Goal: Information Seeking & Learning: Learn about a topic

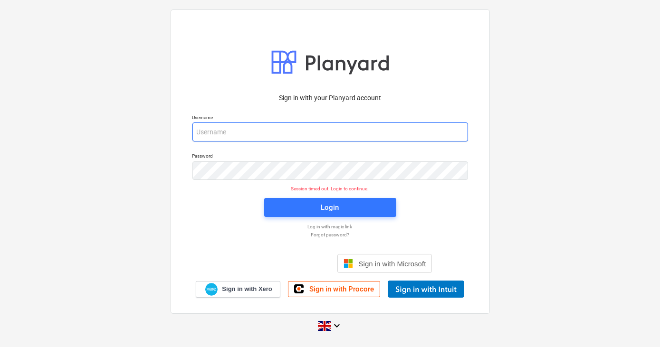
click at [288, 129] on input "email" at bounding box center [329, 132] width 275 height 19
type input "[PERSON_NAME][EMAIL_ADDRESS][DOMAIN_NAME]"
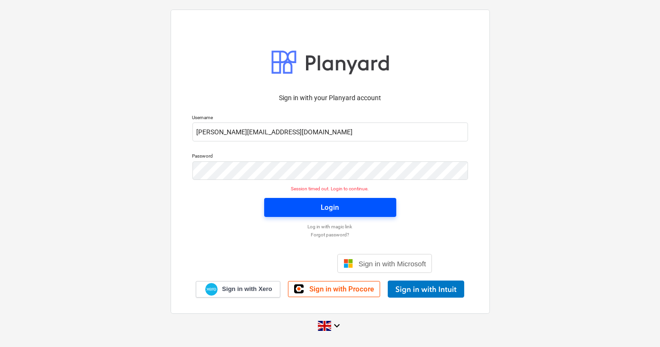
click at [316, 210] on span "Login" at bounding box center [329, 207] width 109 height 12
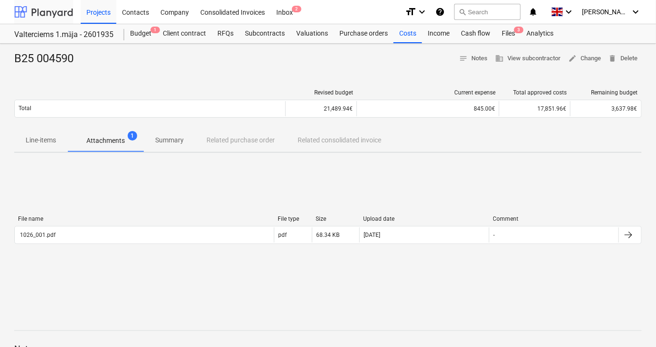
click at [58, 13] on div at bounding box center [43, 12] width 59 height 24
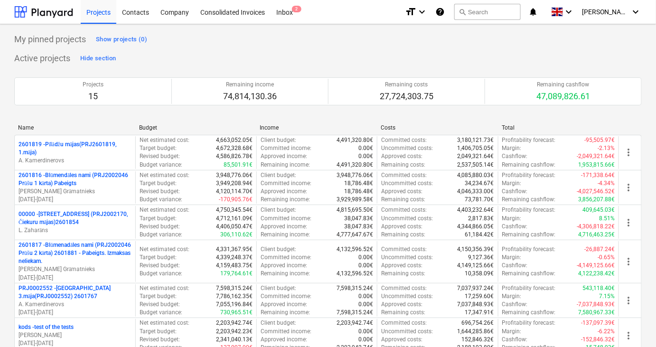
drag, startPoint x: 57, startPoint y: 11, endPoint x: 76, endPoint y: 11, distance: 18.5
click at [57, 11] on div at bounding box center [43, 12] width 59 height 24
click at [141, 14] on div "Contacts" at bounding box center [135, 12] width 38 height 24
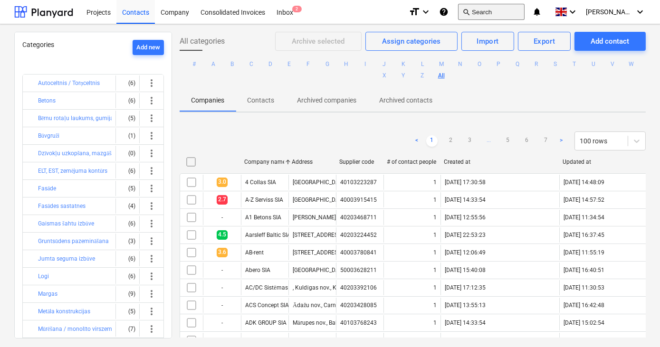
click at [504, 11] on button "search Search" at bounding box center [491, 12] width 66 height 16
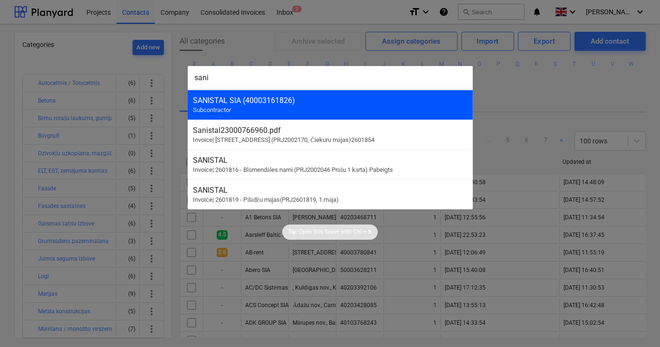
type input "sani"
click at [232, 100] on div "SANISTAL SIA (40003161826)" at bounding box center [330, 100] width 274 height 9
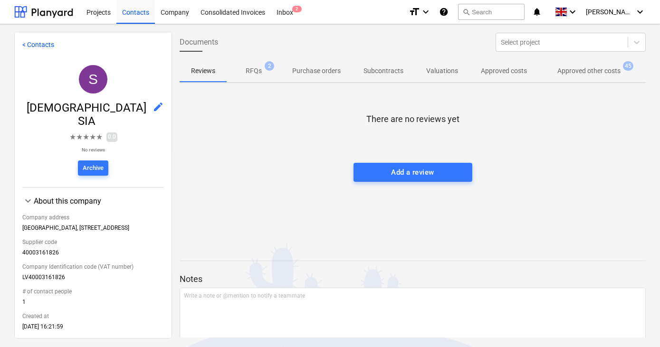
click at [580, 73] on p "Approved other costs" at bounding box center [588, 71] width 63 height 10
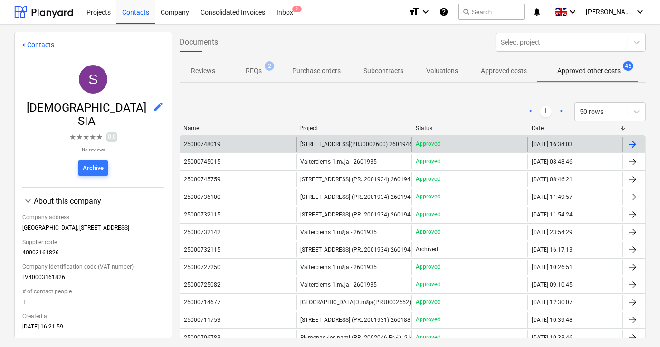
click at [319, 144] on span "[STREET_ADDRESS](PRJ0002600) 2601946" at bounding box center [356, 144] width 112 height 7
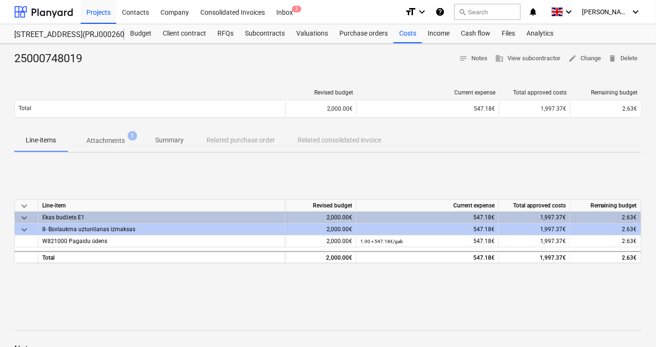
click at [106, 143] on p "Attachments" at bounding box center [105, 141] width 38 height 10
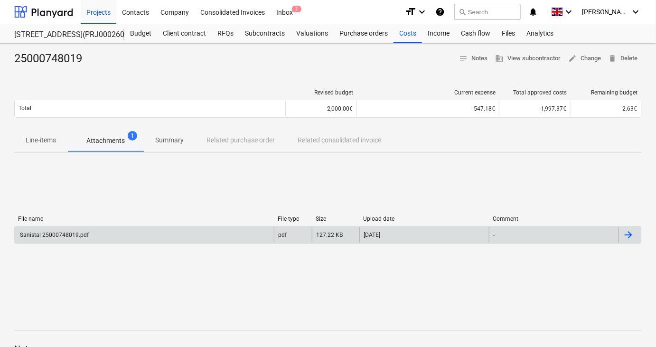
click at [89, 232] on div "Sanistal 25000748019.pdf" at bounding box center [144, 234] width 259 height 15
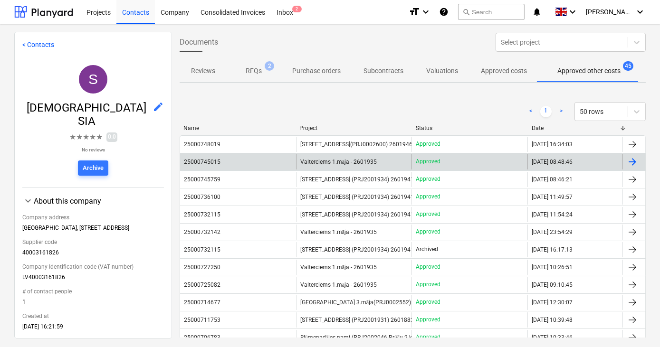
click at [322, 164] on span "Valterciems 1.māja - 2601935" at bounding box center [338, 162] width 76 height 7
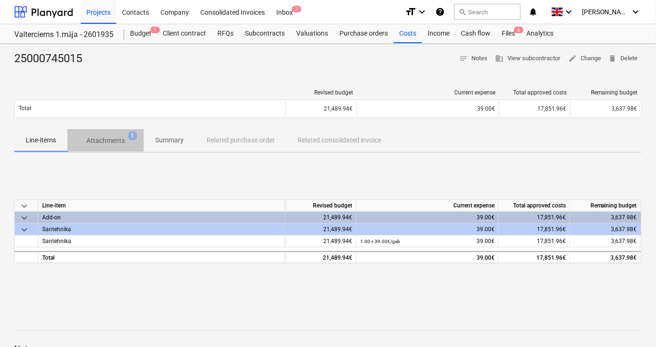
click at [104, 147] on span "Attachments 1" at bounding box center [105, 140] width 76 height 17
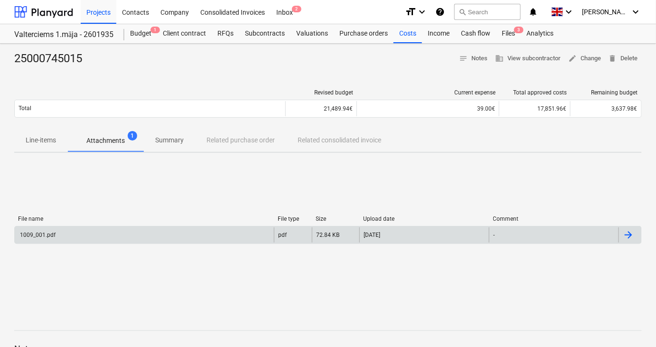
click at [86, 238] on div "1009_001.pdf" at bounding box center [144, 234] width 259 height 15
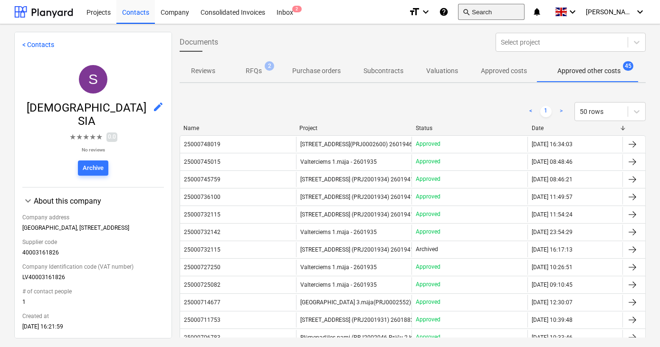
click at [508, 10] on button "search Search" at bounding box center [491, 12] width 66 height 16
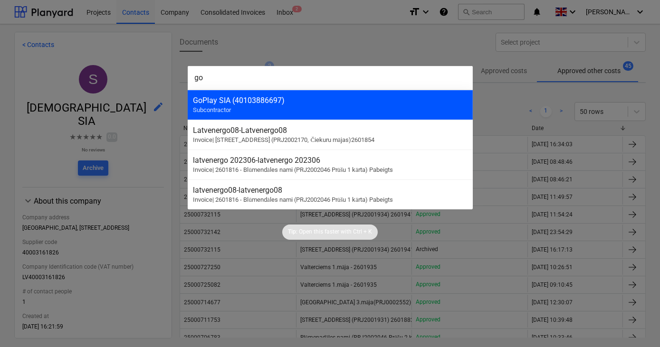
type input "go"
click at [302, 109] on div "GoPlay SIA (40103886697) Subcontractor" at bounding box center [330, 105] width 285 height 30
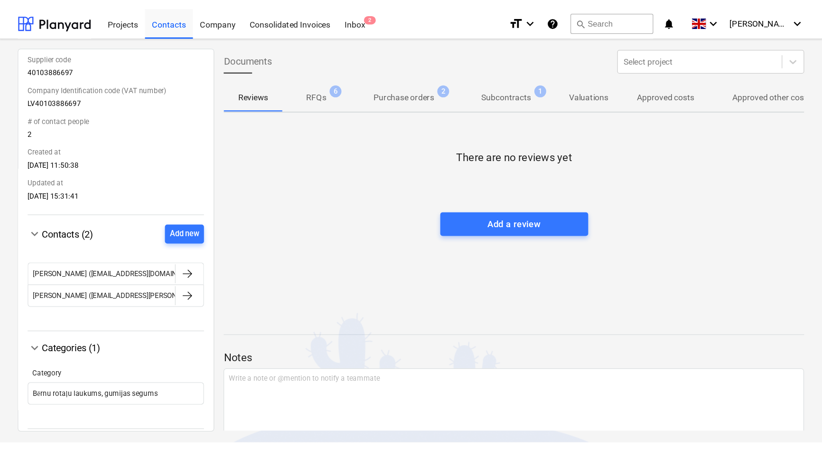
scroll to position [197, 0]
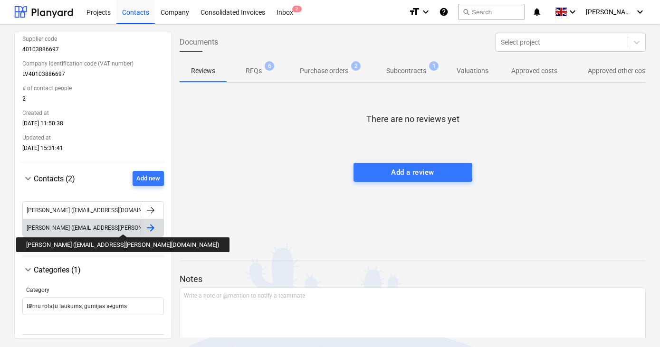
click at [77, 226] on div "[PERSON_NAME] ([EMAIL_ADDRESS][PERSON_NAME][DOMAIN_NAME])" at bounding box center [117, 228] width 181 height 7
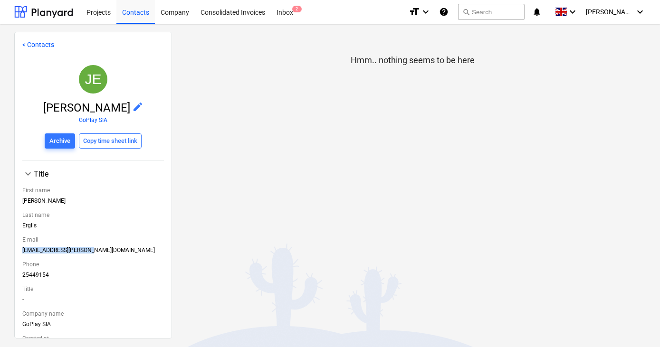
drag, startPoint x: 81, startPoint y: 250, endPoint x: 21, endPoint y: 251, distance: 59.4
click at [21, 251] on div "< Contacts JE Jānis Erglis edit GoPlay SIA Archive Copy time sheet link keyboar…" at bounding box center [93, 185] width 158 height 307
drag, startPoint x: 21, startPoint y: 251, endPoint x: 37, endPoint y: 251, distance: 15.7
copy div "[EMAIL_ADDRESS][PERSON_NAME][DOMAIN_NAME]"
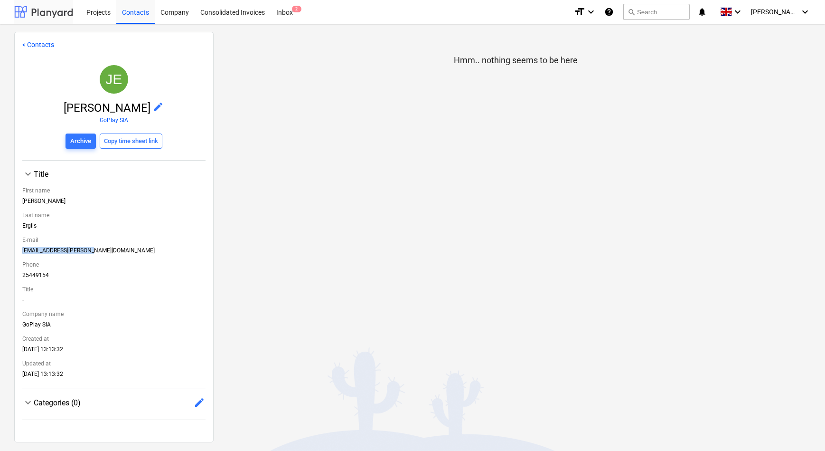
click at [47, 13] on div at bounding box center [43, 12] width 59 height 24
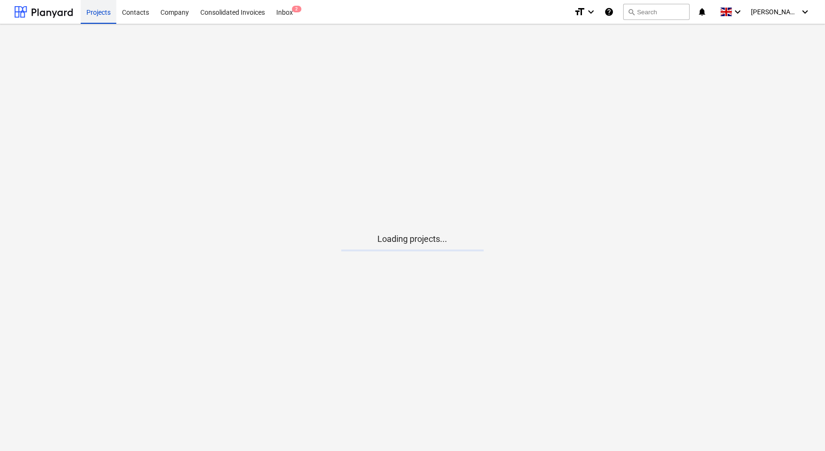
click at [93, 11] on div "Projects" at bounding box center [99, 12] width 36 height 24
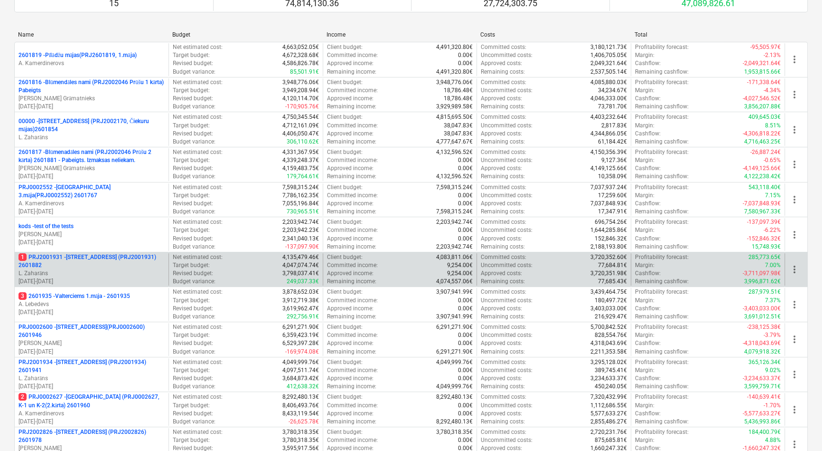
scroll to position [129, 0]
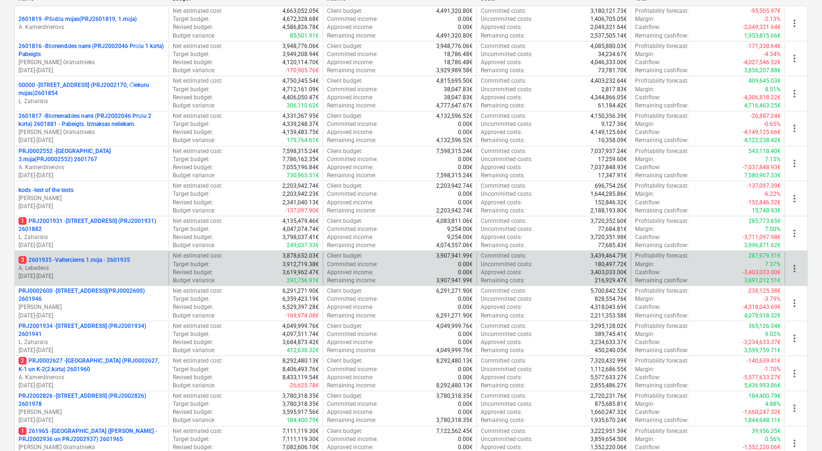
click at [94, 257] on p "3 2601935 - Valterciems 1.māja - 2601935" at bounding box center [75, 260] width 112 height 8
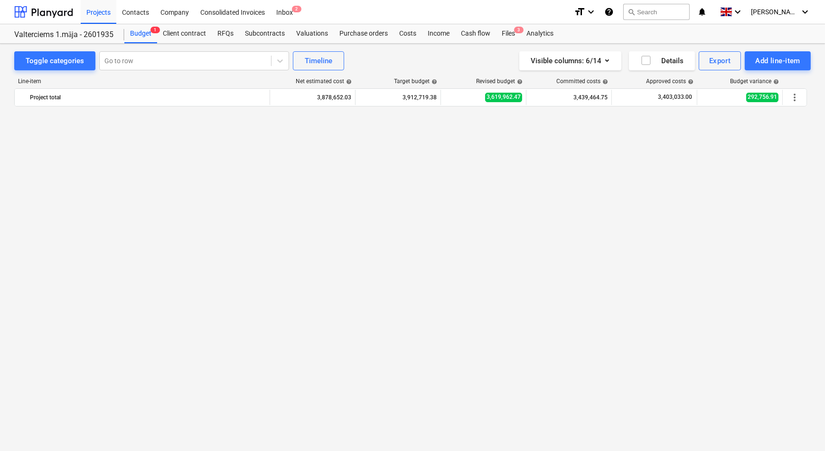
scroll to position [813, 0]
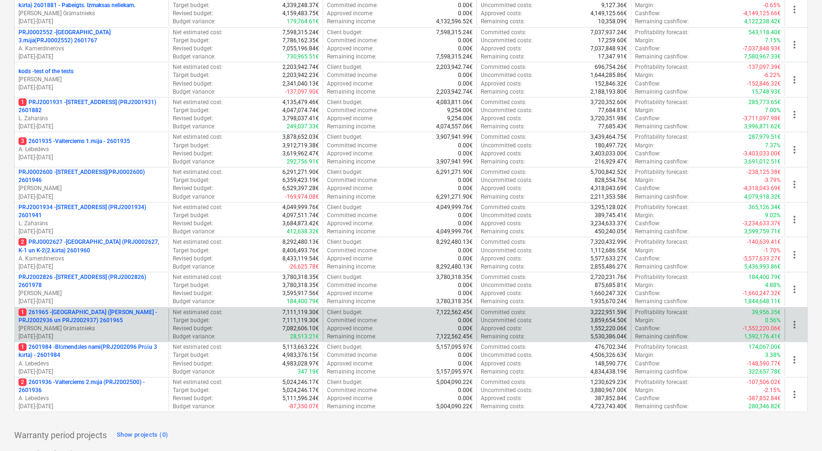
scroll to position [284, 0]
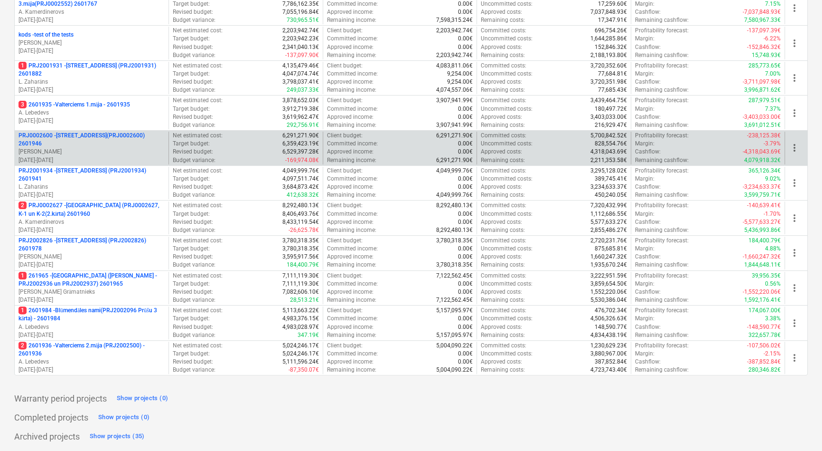
click at [101, 135] on p "PRJ0002600 - [STREET_ADDRESS](PRJ0002600) 2601946" at bounding box center [92, 140] width 146 height 16
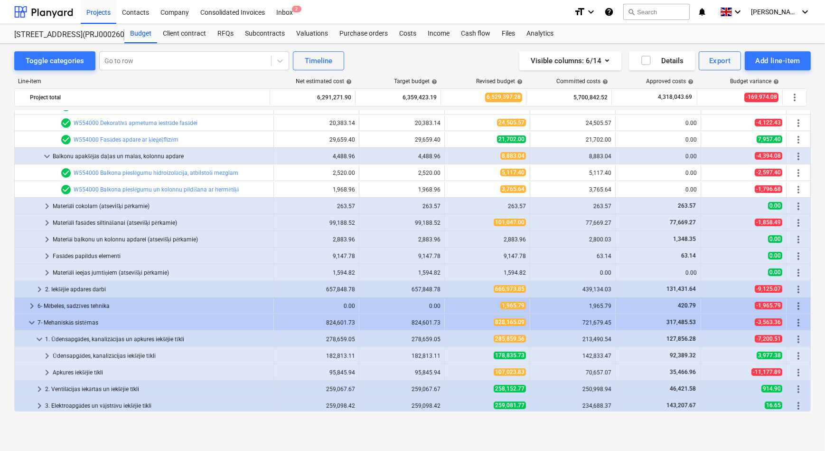
scroll to position [432, 0]
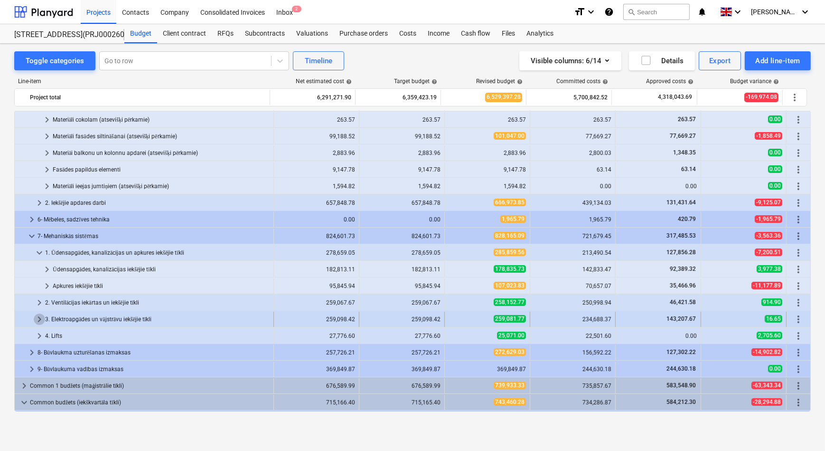
click at [38, 319] on span "keyboard_arrow_right" at bounding box center [39, 318] width 11 height 11
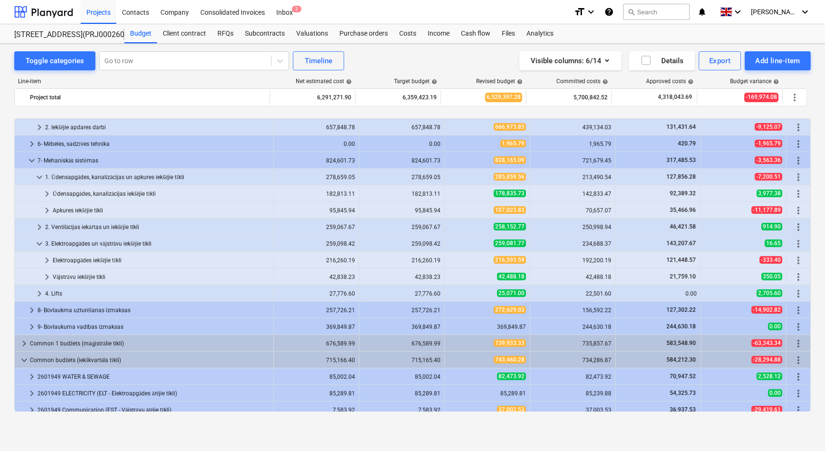
scroll to position [561, 0]
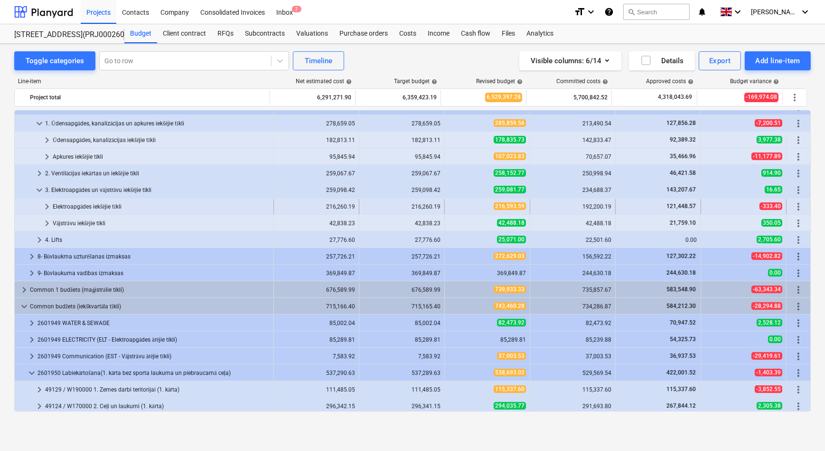
click at [46, 203] on span "keyboard_arrow_right" at bounding box center [46, 206] width 11 height 11
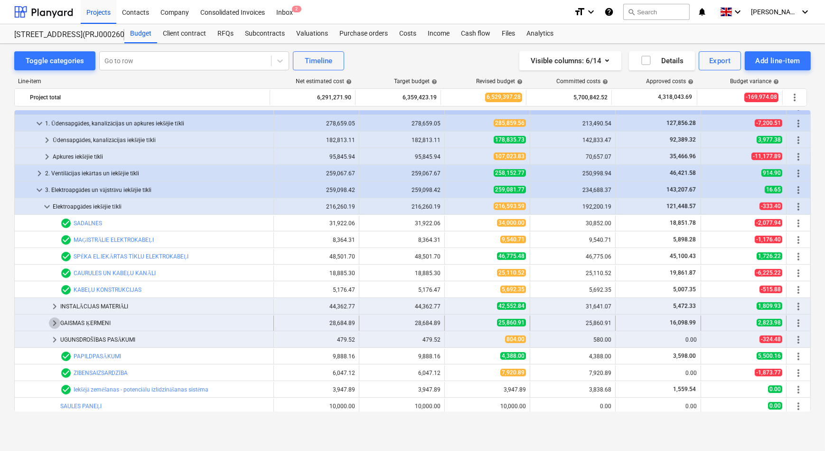
click at [53, 322] on span "keyboard_arrow_right" at bounding box center [54, 322] width 11 height 11
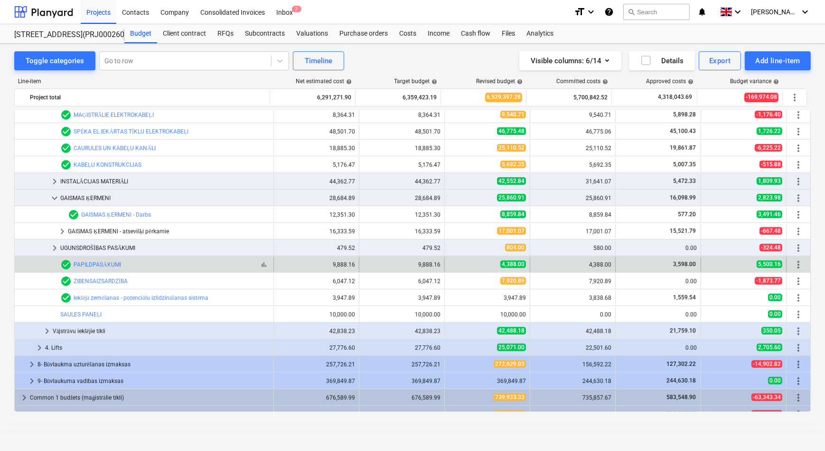
scroll to position [690, 0]
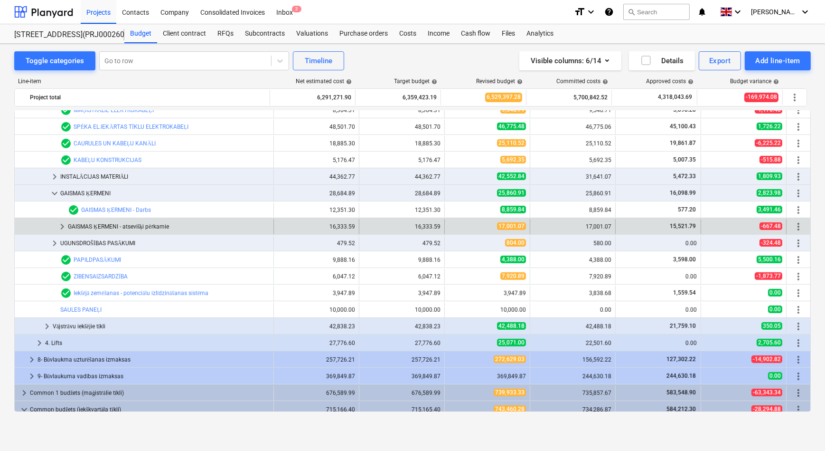
click at [61, 223] on span "keyboard_arrow_right" at bounding box center [62, 226] width 11 height 11
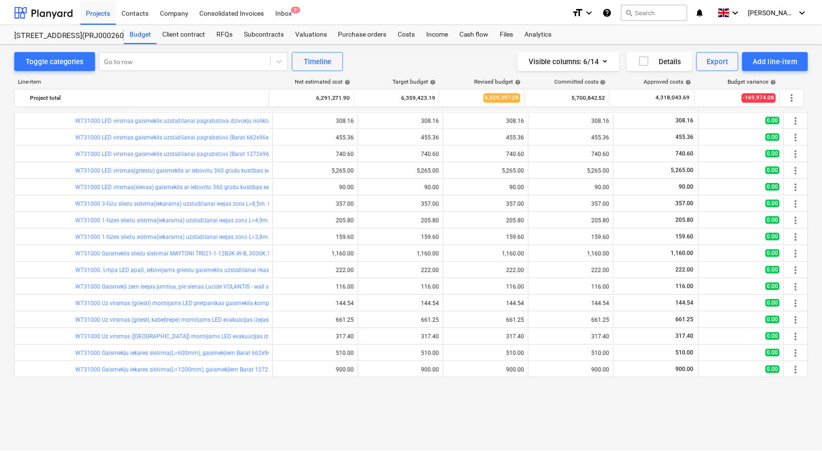
scroll to position [734, 0]
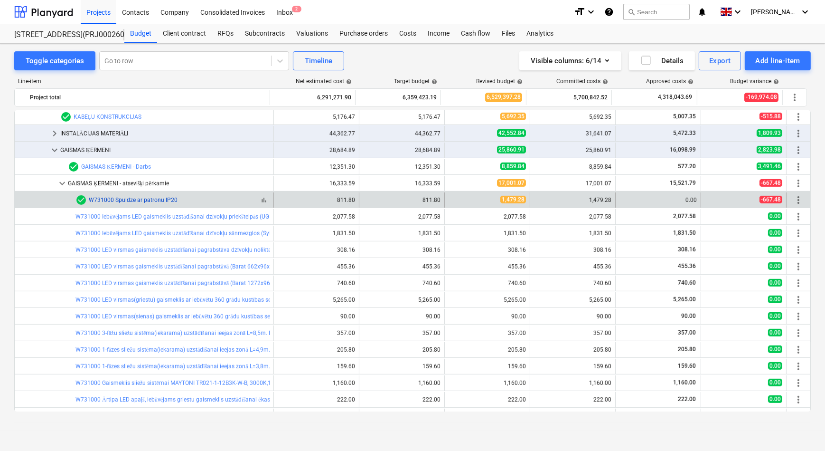
click at [154, 200] on link "W731000 Spuldze ar patronu IP20" at bounding box center [133, 200] width 89 height 7
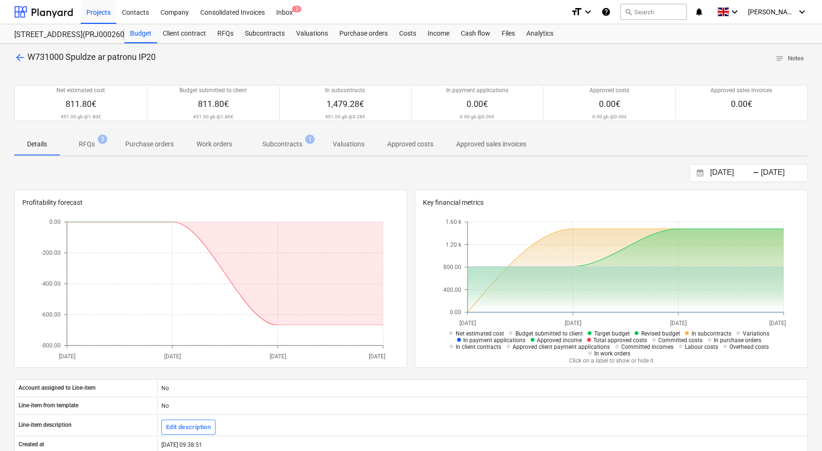
click at [277, 147] on p "Subcontracts" at bounding box center [283, 144] width 40 height 10
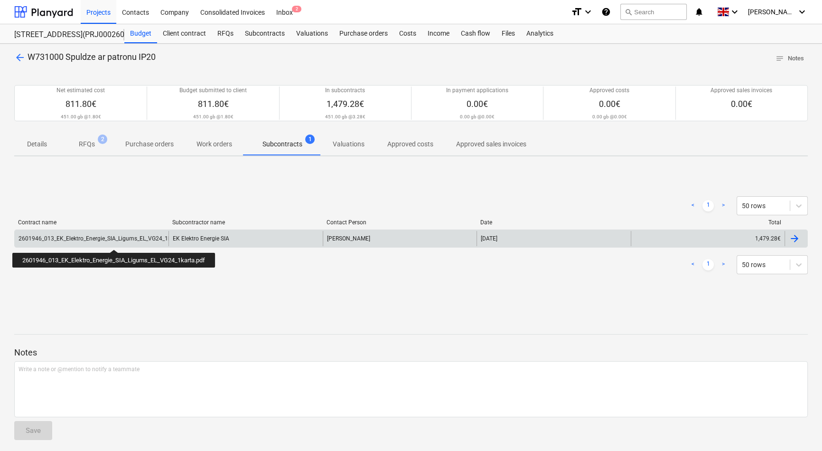
click at [115, 241] on div "2601946_013_EK_Elektro_Energie_SIA_Ligums_EL_VG24_1karta.pdf" at bounding box center [105, 238] width 173 height 7
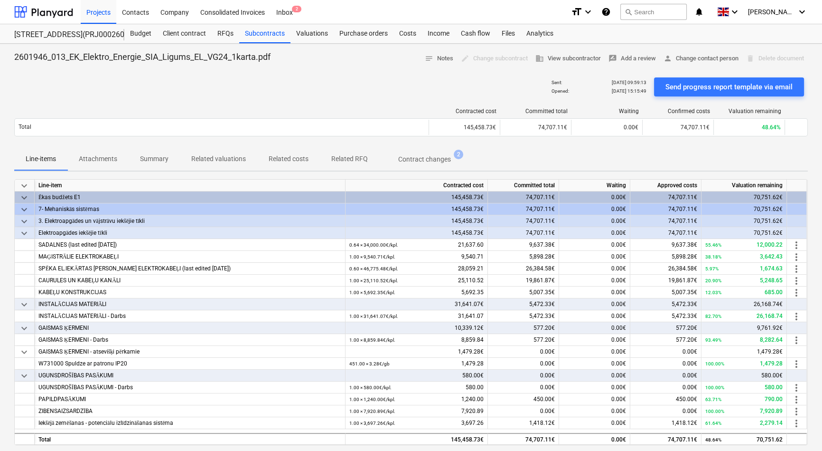
click at [422, 162] on p "Contract changes" at bounding box center [424, 159] width 53 height 10
click at [25, 303] on span "keyboard_arrow_down" at bounding box center [24, 304] width 11 height 11
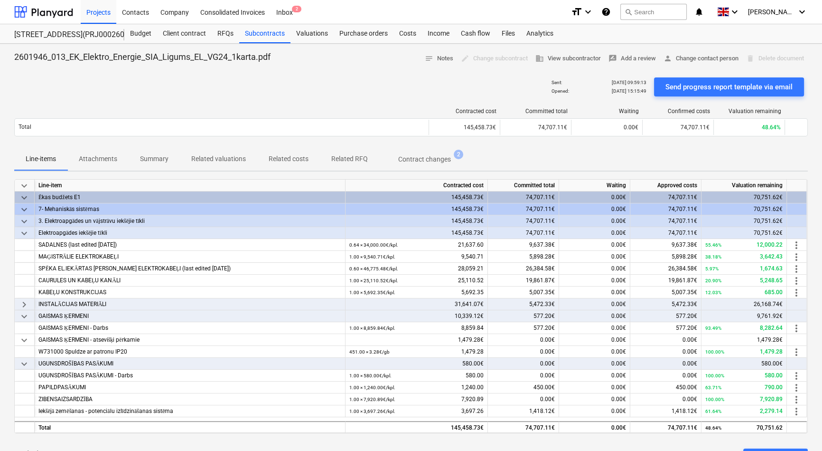
click at [25, 302] on span "keyboard_arrow_right" at bounding box center [24, 304] width 11 height 11
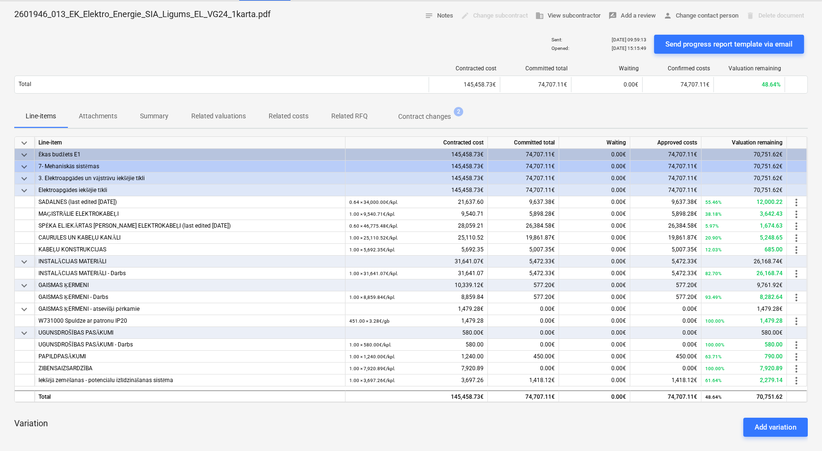
scroll to position [43, 0]
click at [49, 269] on div "INSTALĀCIJAS MATERIĀLI - Darbs" at bounding box center [189, 273] width 303 height 12
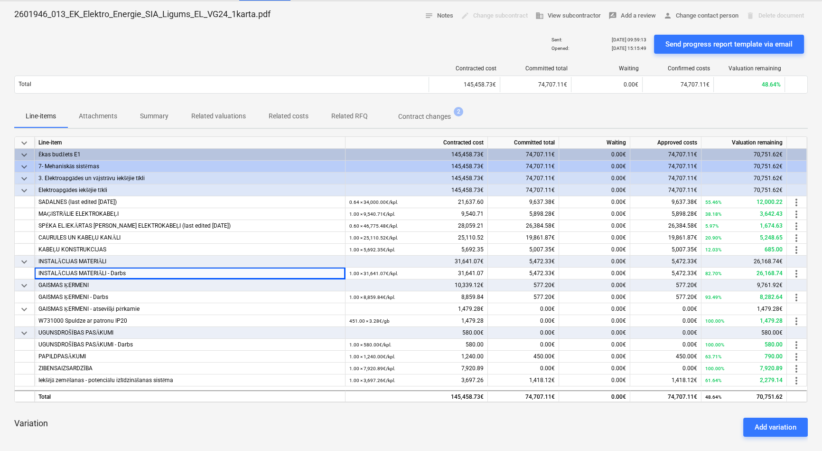
click at [420, 116] on p "Contract changes" at bounding box center [424, 117] width 53 height 10
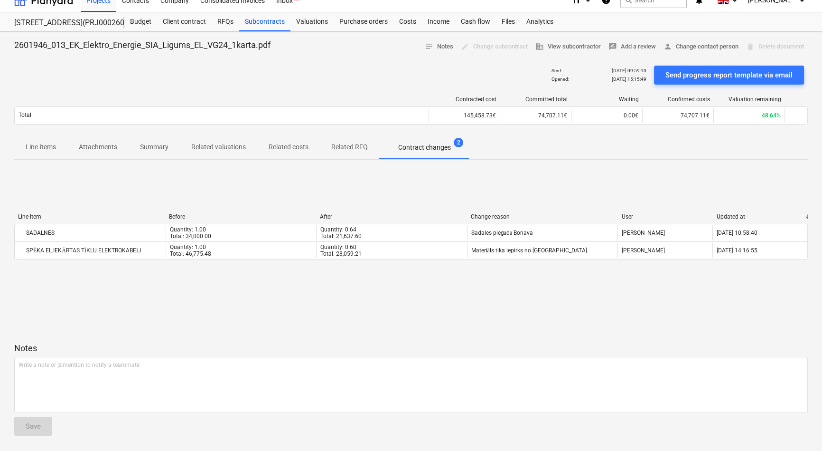
scroll to position [11, 0]
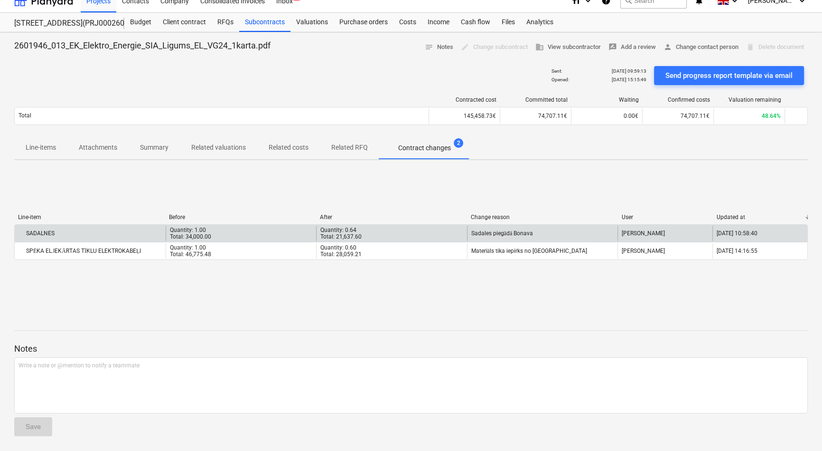
click at [47, 230] on div "SADALNES" at bounding box center [37, 233] width 36 height 7
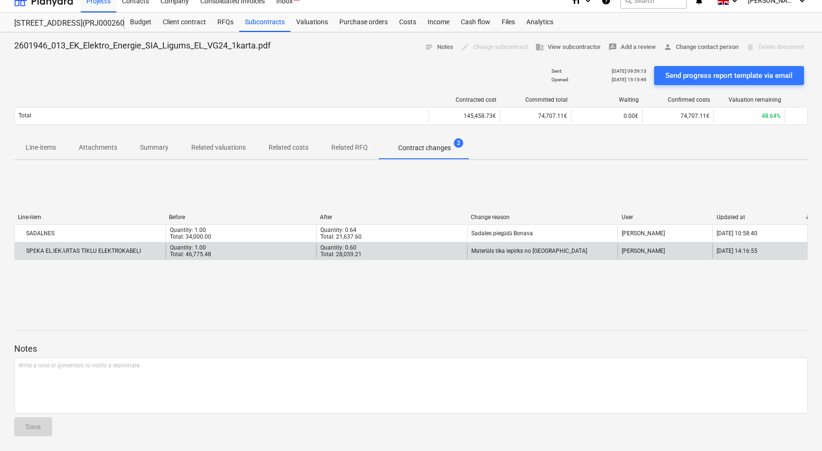
click at [100, 247] on div "SPĒKA EL.IEKĀRTAS TĪKLU ELEKTROKABEĻI" at bounding box center [80, 250] width 123 height 7
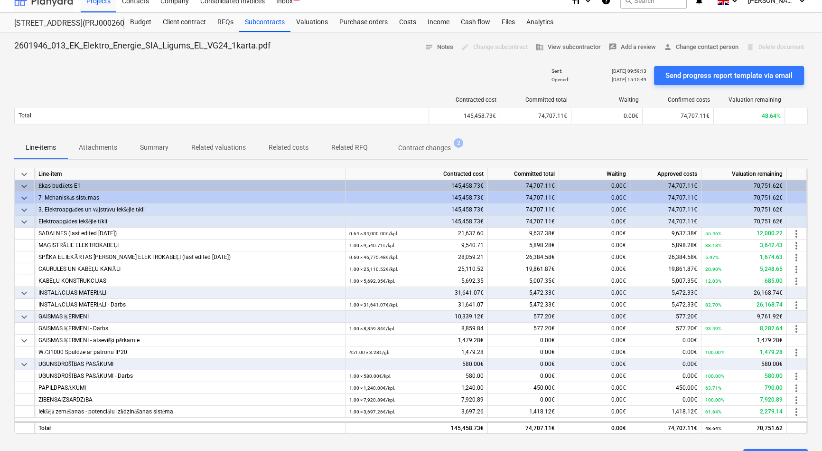
scroll to position [43, 0]
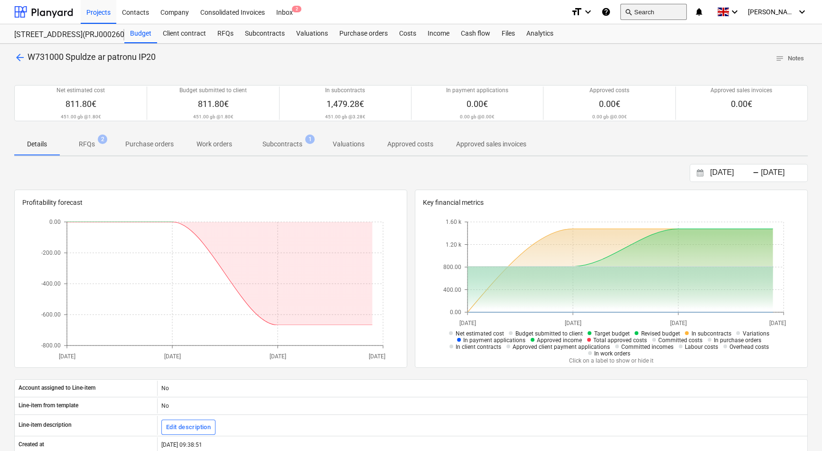
click at [659, 10] on button "search Search" at bounding box center [654, 12] width 66 height 16
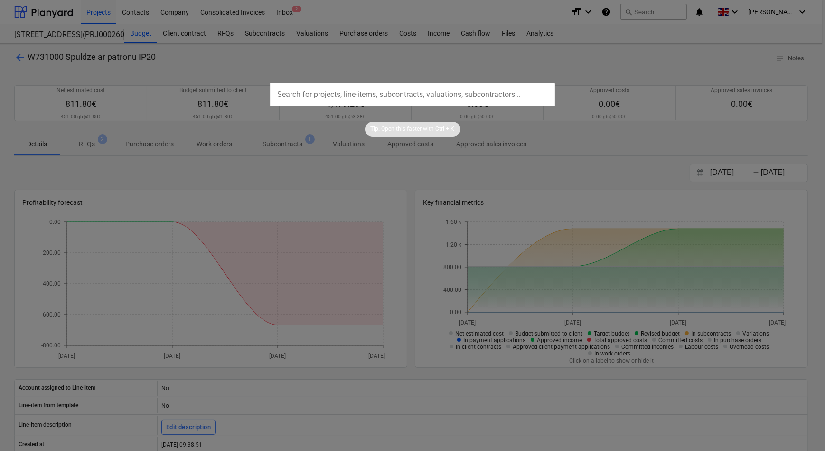
click at [562, 58] on div at bounding box center [412, 225] width 825 height 451
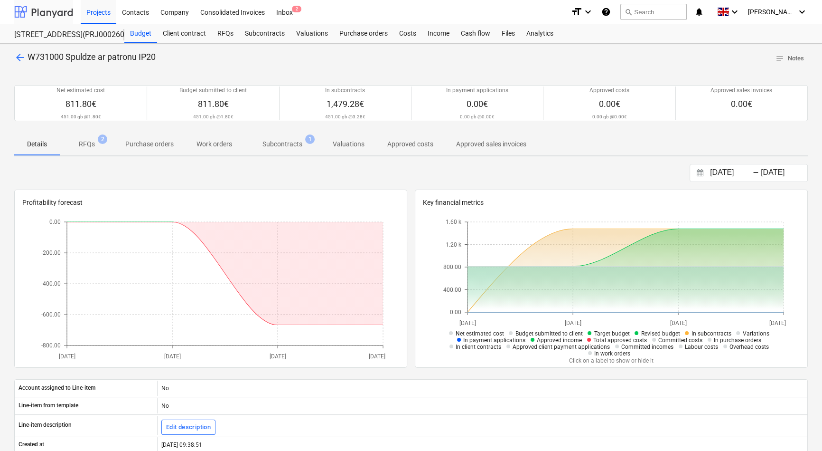
click at [52, 12] on div at bounding box center [43, 12] width 59 height 24
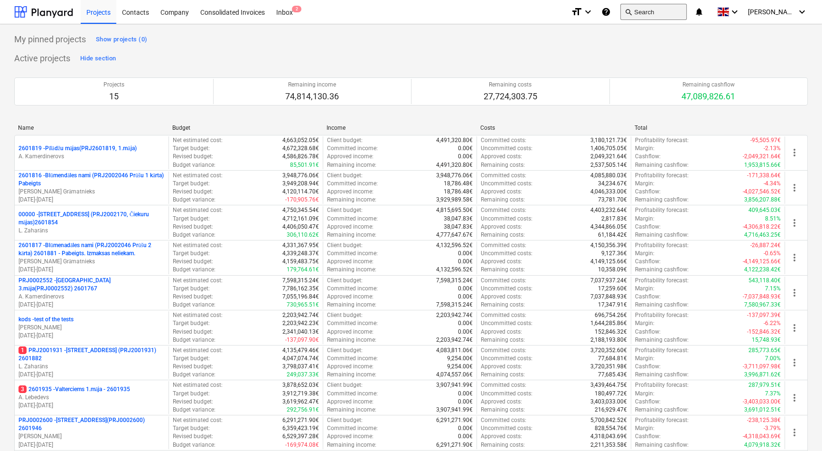
click at [656, 8] on button "search Search" at bounding box center [654, 12] width 66 height 16
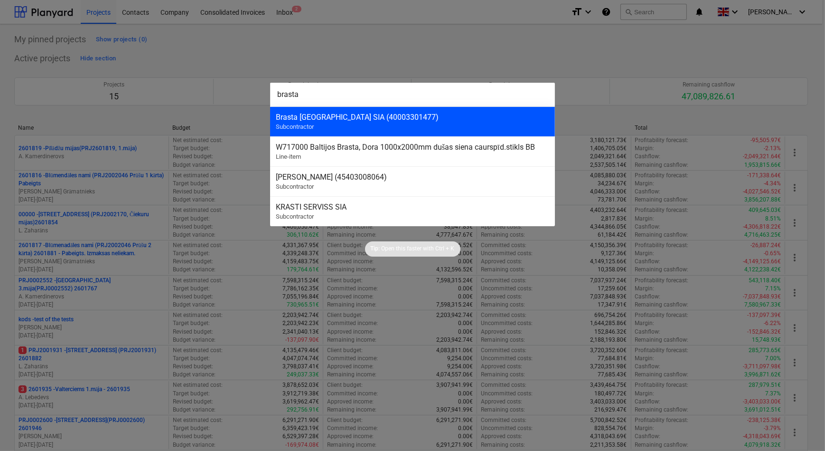
type input "brasta"
click at [328, 122] on div "Brasta Latvia SIA (40003301477) Subcontractor" at bounding box center [412, 121] width 285 height 30
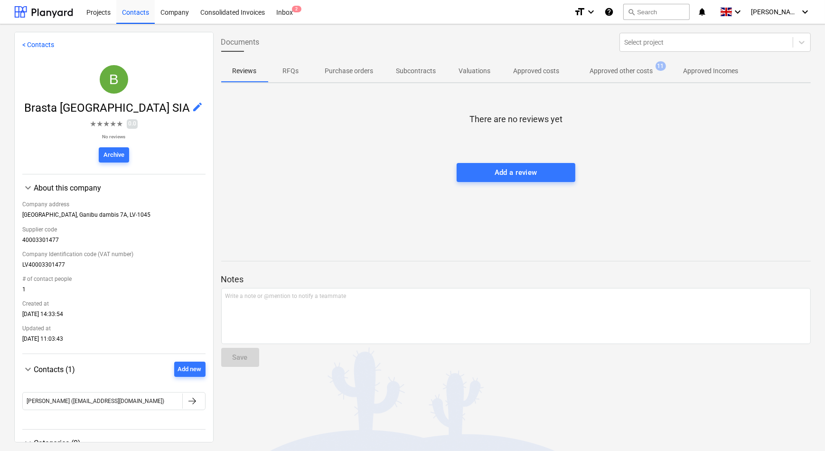
click at [619, 71] on p "Approved other costs" at bounding box center [621, 71] width 63 height 10
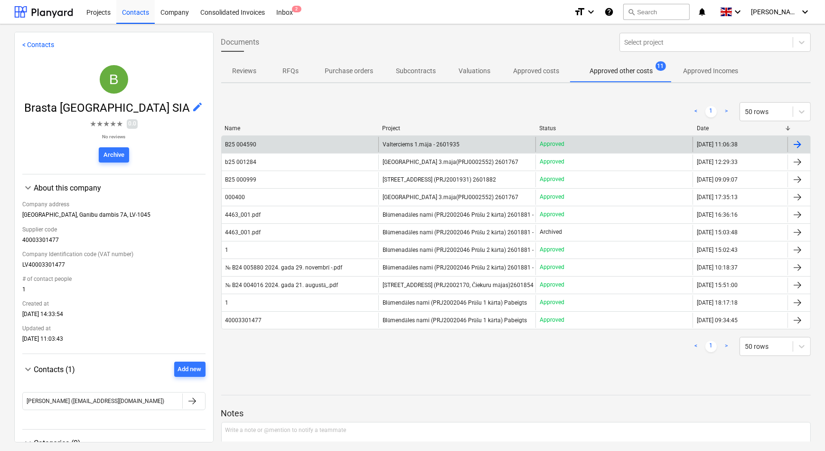
click at [427, 146] on span "Valterciems 1.māja - 2601935" at bounding box center [421, 144] width 76 height 7
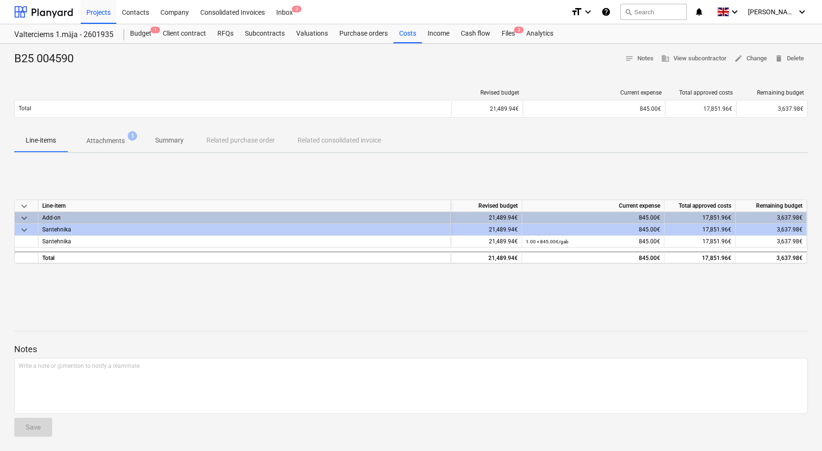
click at [108, 138] on p "Attachments" at bounding box center [105, 141] width 38 height 10
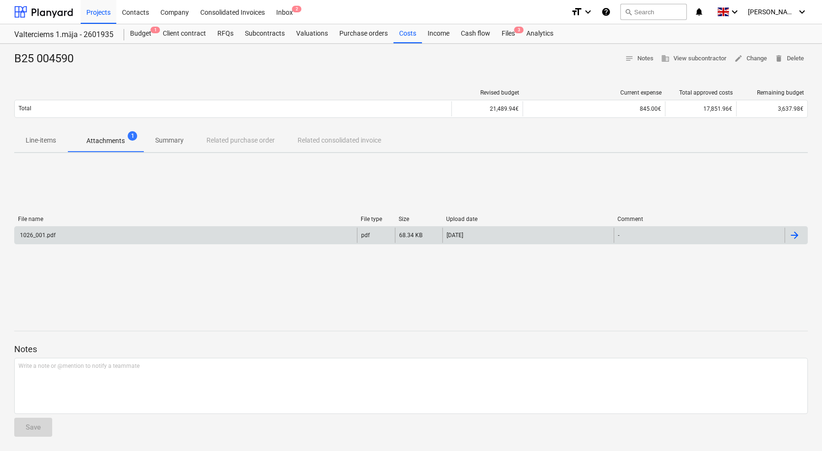
click at [113, 232] on div "1026_001.pdf" at bounding box center [186, 234] width 342 height 15
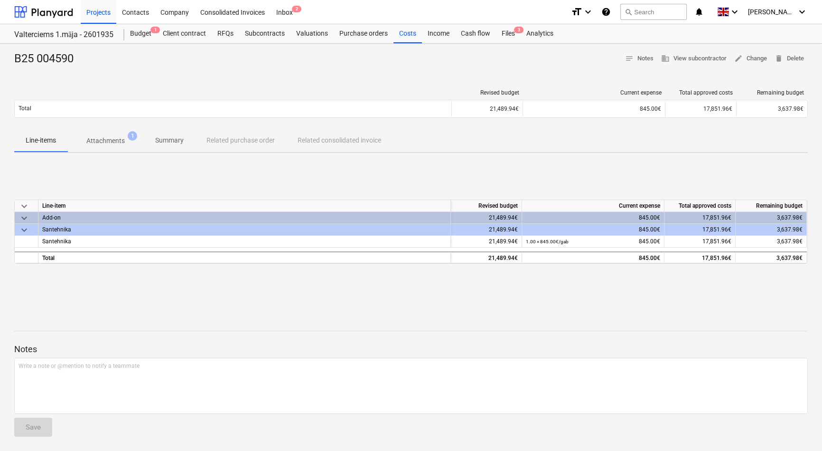
scroll to position [0, 0]
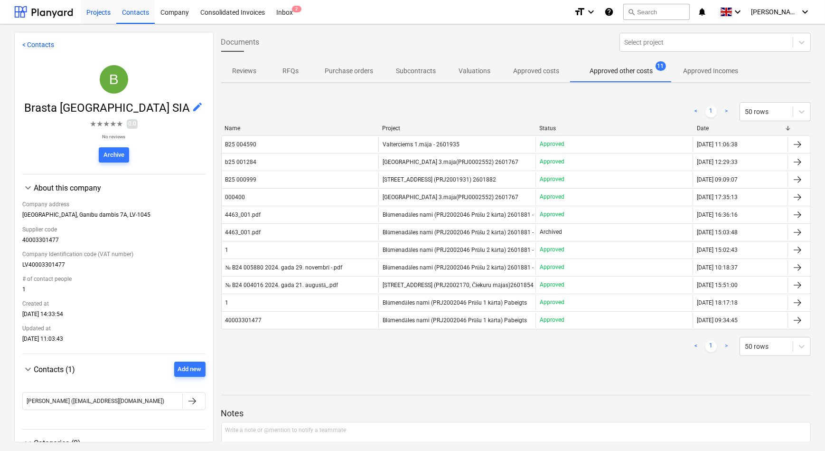
click at [91, 15] on div "Projects" at bounding box center [99, 12] width 36 height 24
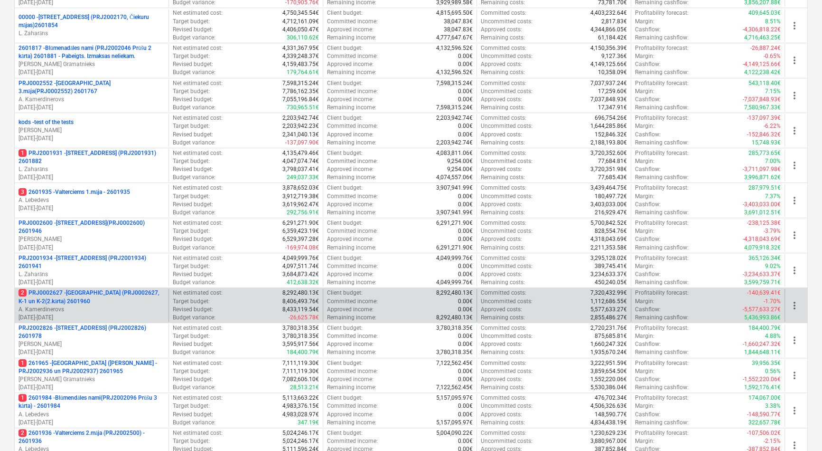
scroll to position [259, 0]
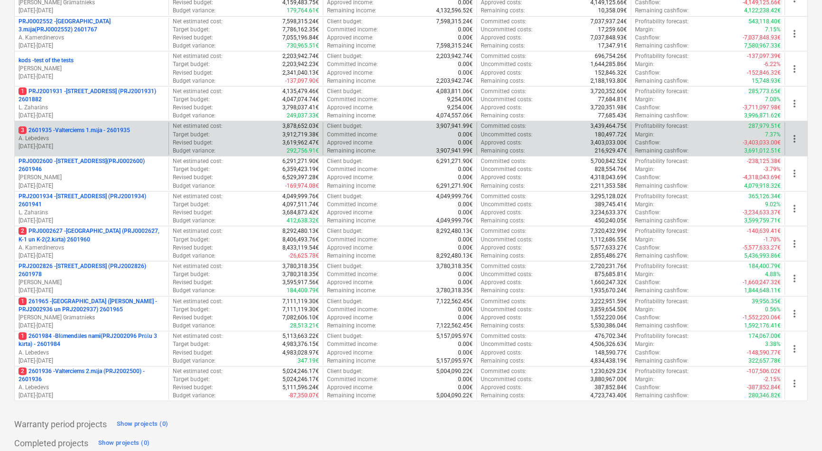
click at [88, 129] on p "3 2601935 - Valterciems 1.māja - 2601935" at bounding box center [75, 130] width 112 height 8
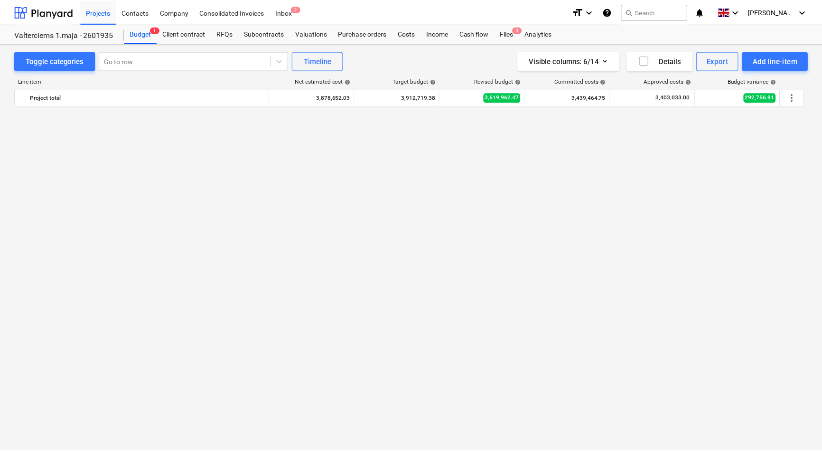
scroll to position [812, 0]
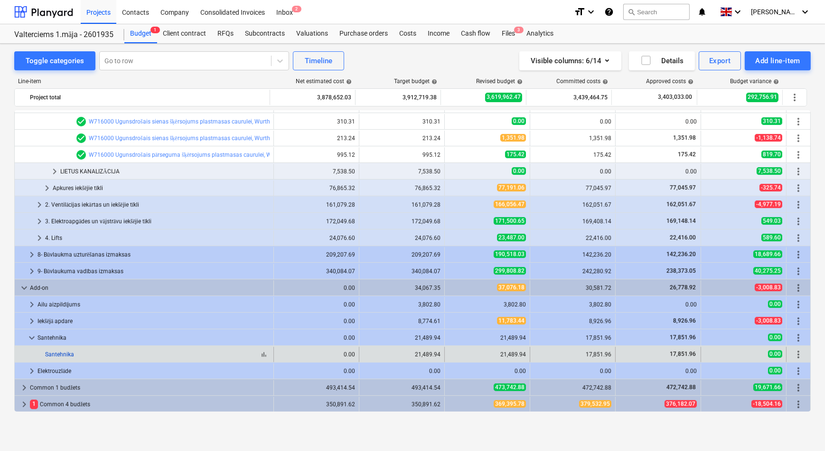
click at [59, 347] on link "Santehnika" at bounding box center [59, 354] width 29 height 7
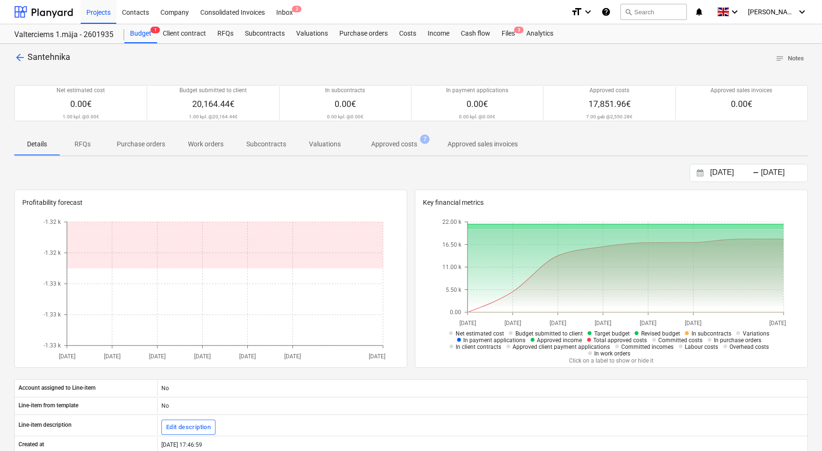
click at [388, 145] on p "Approved costs" at bounding box center [394, 144] width 46 height 10
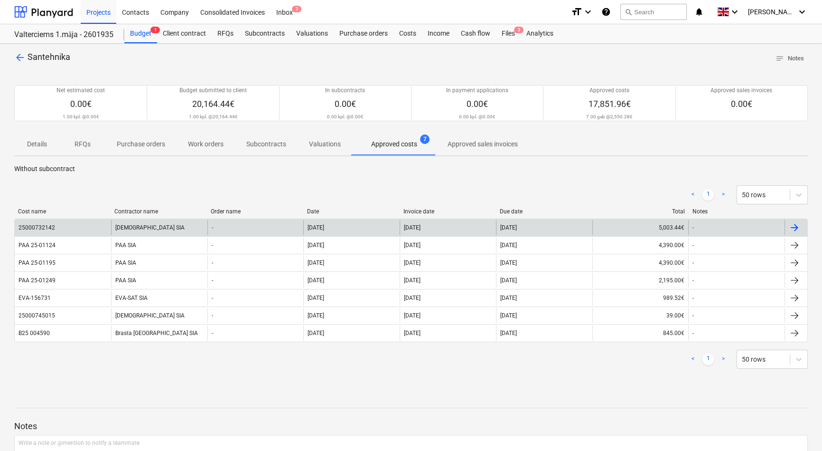
click at [72, 231] on div "25000732142" at bounding box center [63, 227] width 96 height 15
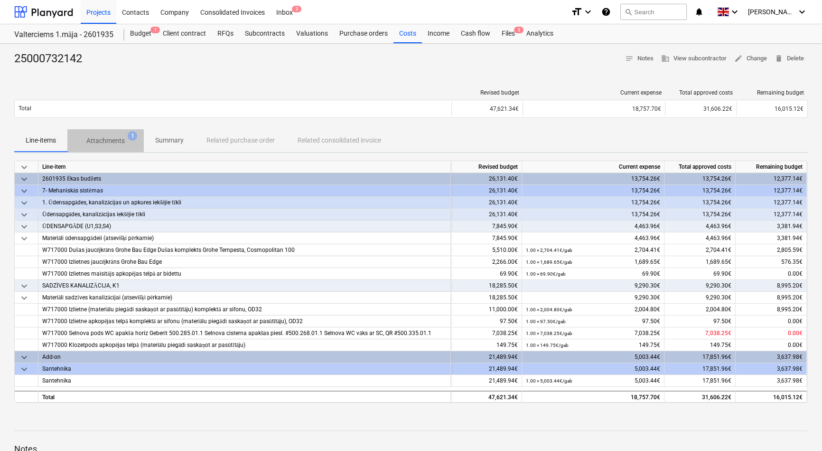
click at [108, 139] on p "Attachments" at bounding box center [105, 141] width 38 height 10
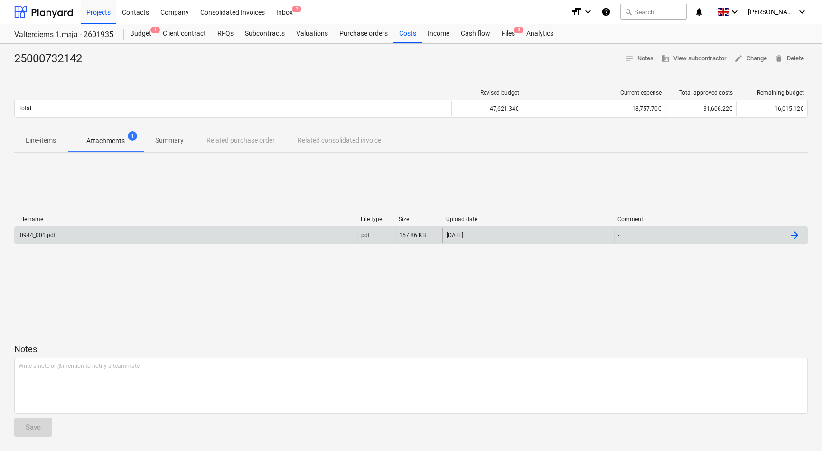
click at [120, 238] on div "0944_001.pdf" at bounding box center [186, 234] width 342 height 15
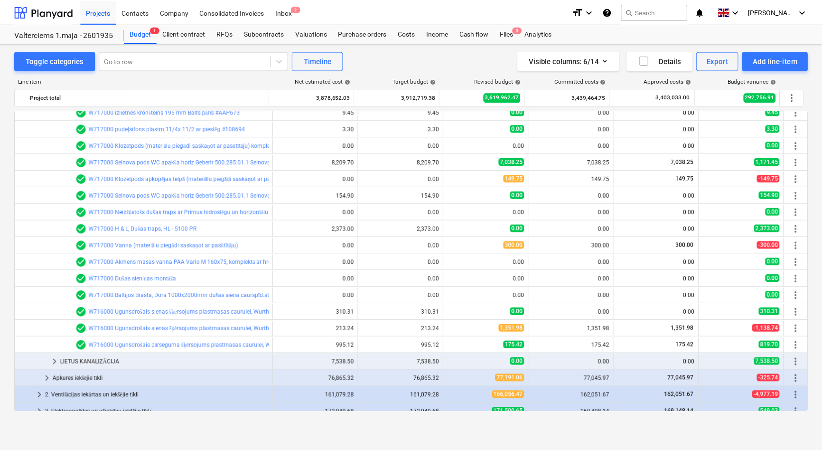
scroll to position [640, 0]
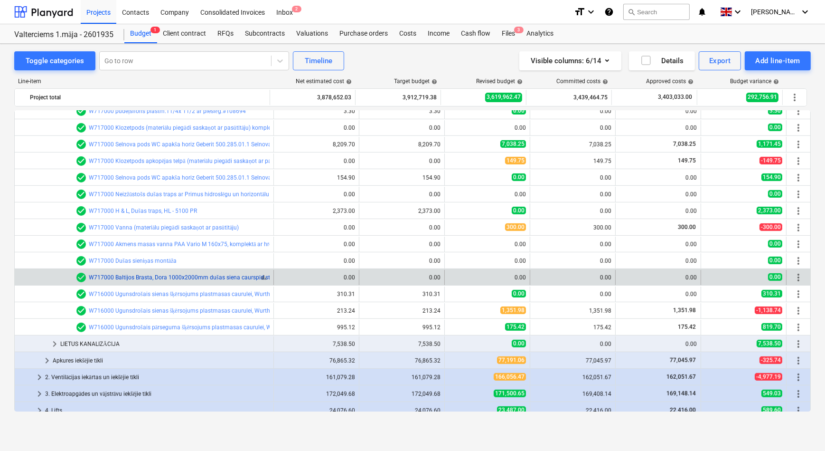
click at [138, 279] on link "W717000 Baltijos Brasta, Dora 1000x2000mm dušas siena caurspīd.stikls BB" at bounding box center [188, 277] width 198 height 7
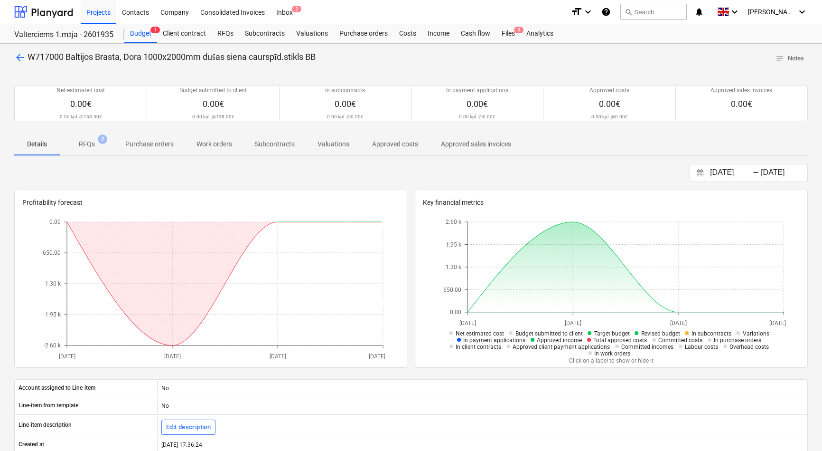
click at [87, 146] on p "RFQs" at bounding box center [87, 144] width 16 height 10
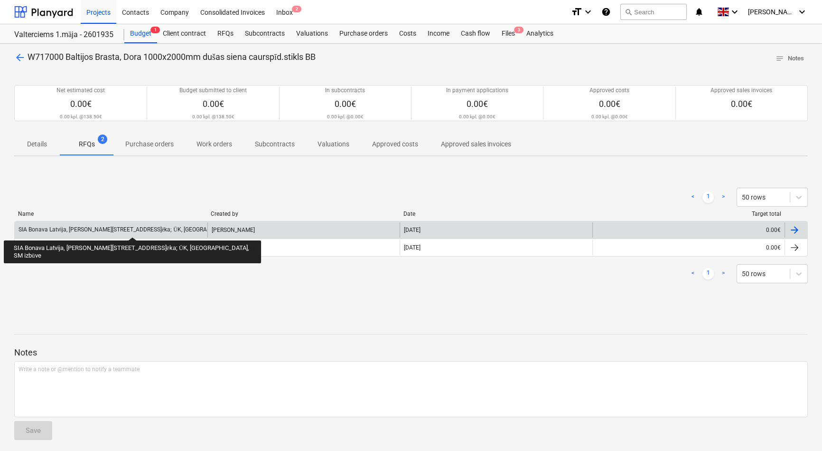
click at [112, 228] on div "SIA Bonava Latvija, Ēvalda Valtera iela 44, 1.ēka; ŪK, Apkures, SM izbūve" at bounding box center [143, 229] width 248 height 7
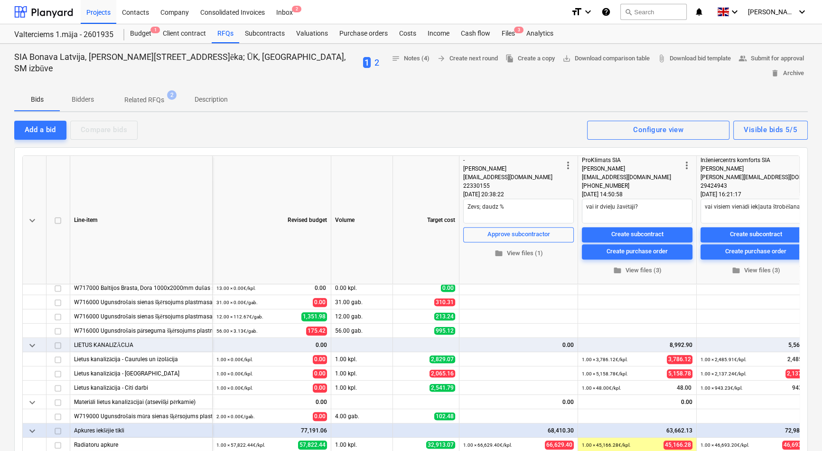
scroll to position [690, 0]
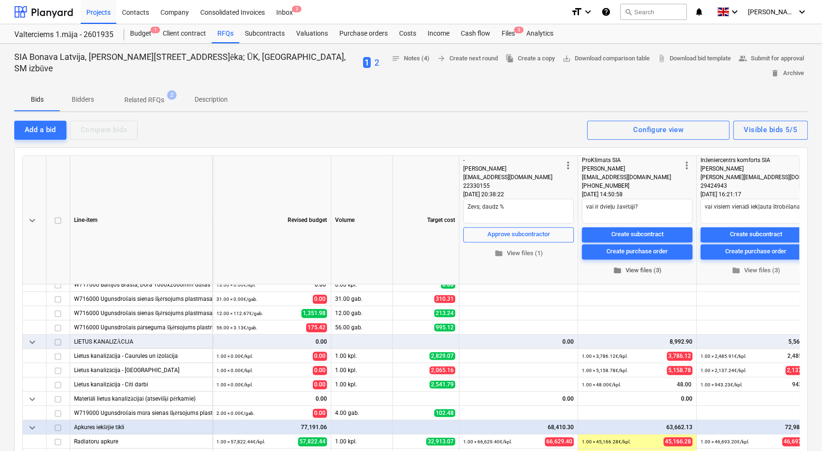
click at [640, 265] on span "folder View files (3)" at bounding box center [637, 270] width 103 height 11
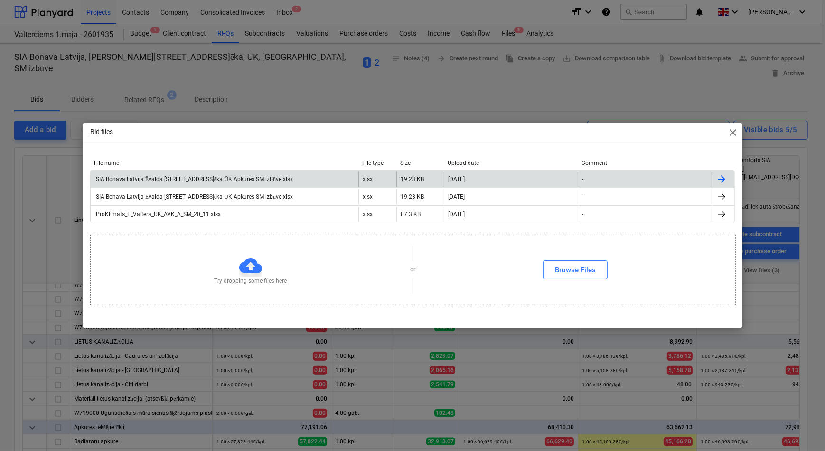
click at [167, 177] on div "SIA Bonava Latvija Ēvalda Valtera iela 44 1.ēka ŪK Apkures SM izbūve.xlsx" at bounding box center [193, 179] width 198 height 7
drag, startPoint x: 635, startPoint y: 291, endPoint x: 643, endPoint y: 286, distance: 9.4
click at [636, 291] on div "Try dropping some files here or Browse Files" at bounding box center [413, 270] width 645 height 54
click at [659, 133] on span "close" at bounding box center [733, 132] width 11 height 11
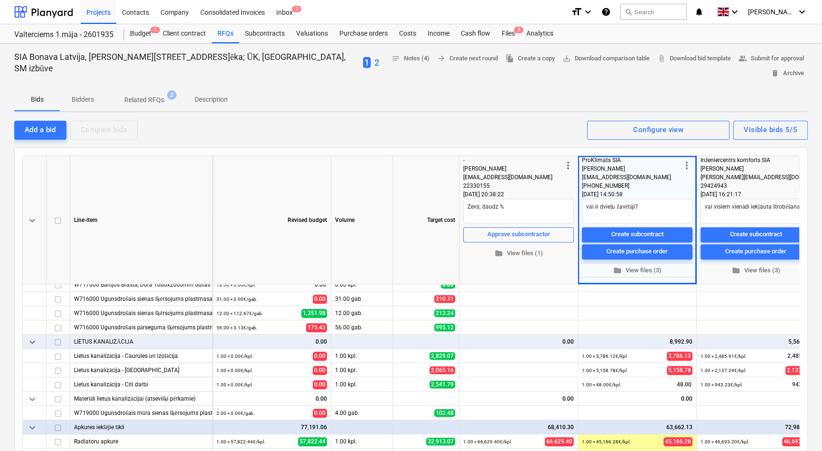
type textarea "x"
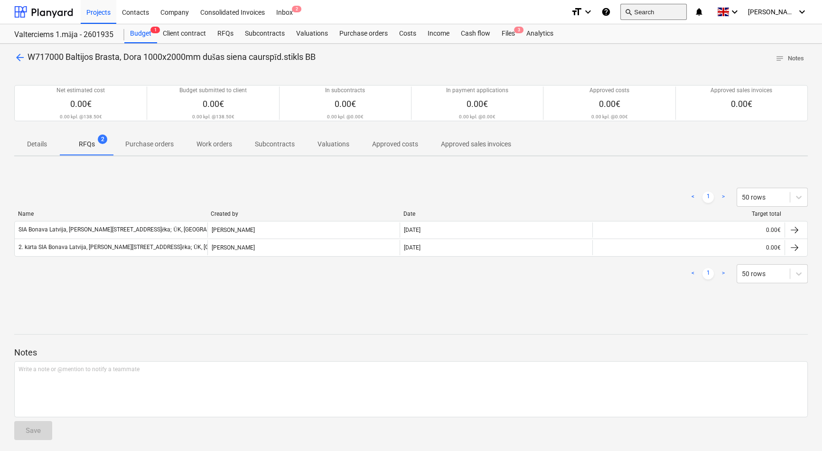
click at [659, 9] on button "search Search" at bounding box center [654, 12] width 66 height 16
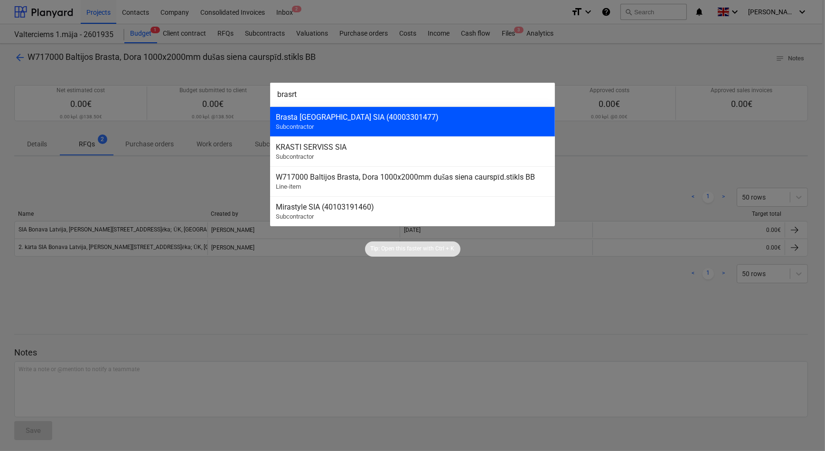
type input "brasrt"
click at [300, 116] on div "Brasta Latvia SIA (40003301477)" at bounding box center [413, 117] width 274 height 9
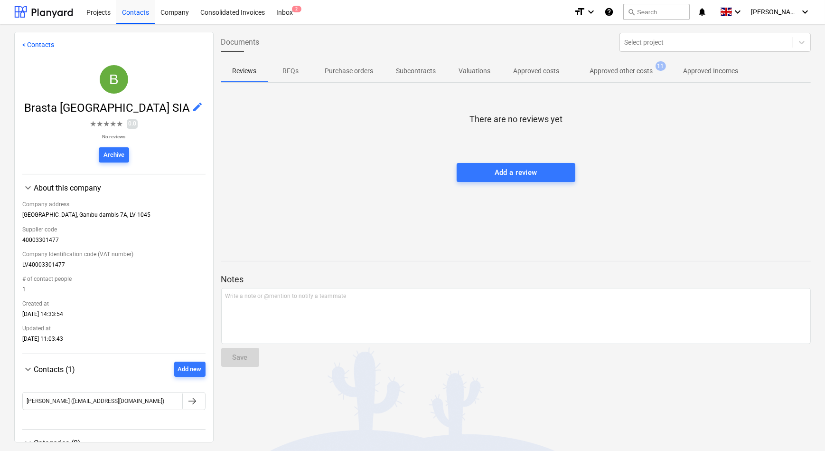
click at [613, 71] on p "Approved other costs" at bounding box center [621, 71] width 63 height 10
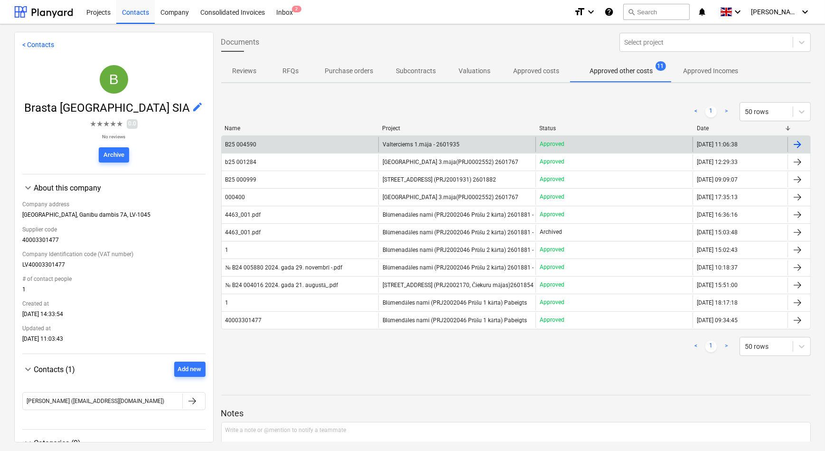
click at [322, 147] on div "B25 004590" at bounding box center [300, 144] width 157 height 15
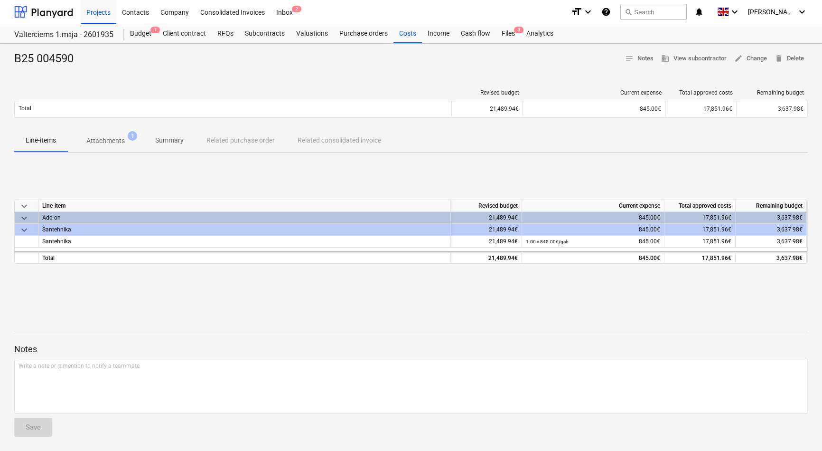
click at [108, 138] on p "Attachments" at bounding box center [105, 141] width 38 height 10
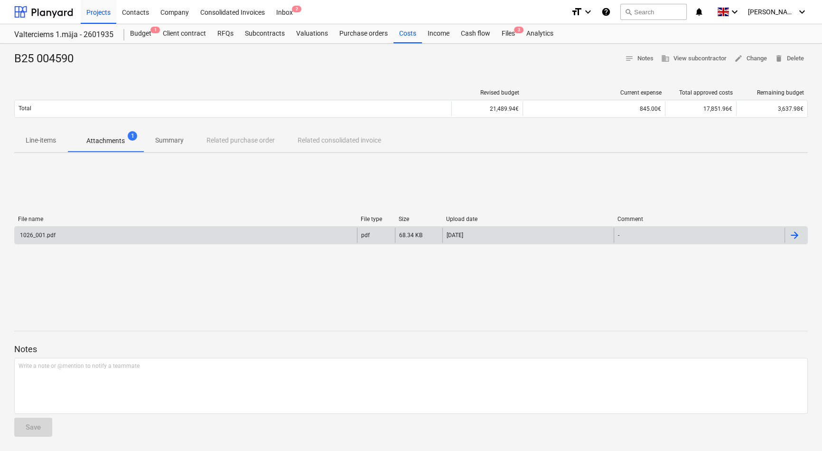
click at [109, 235] on div "1026_001.pdf" at bounding box center [186, 234] width 342 height 15
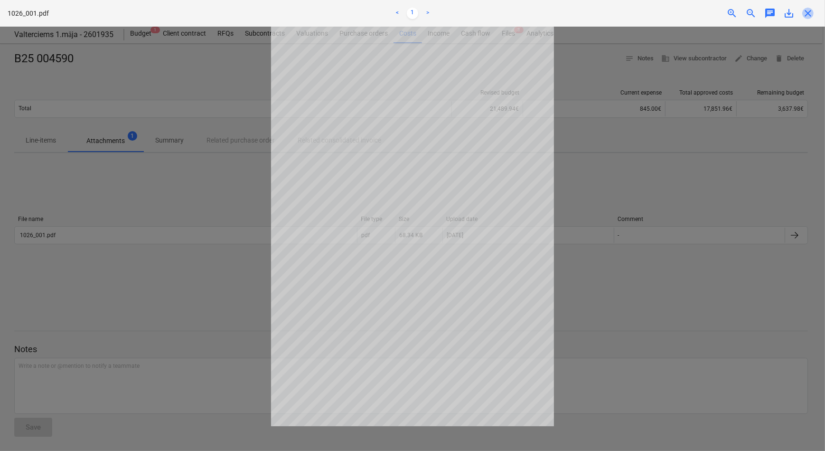
click at [659, 10] on span "close" at bounding box center [808, 13] width 11 height 11
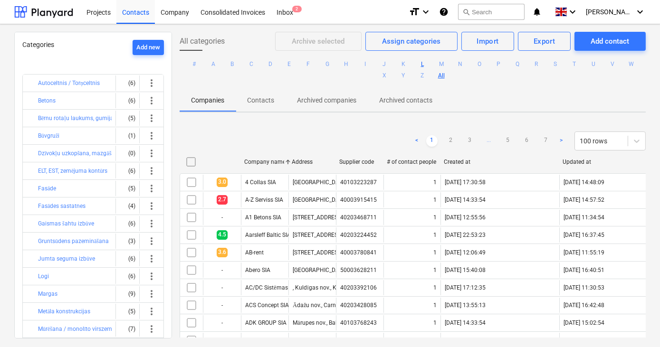
click at [420, 66] on button "L" at bounding box center [421, 63] width 11 height 11
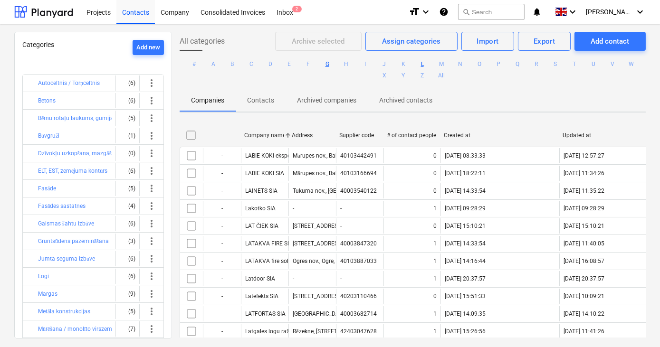
click at [327, 66] on button "G" at bounding box center [326, 63] width 11 height 11
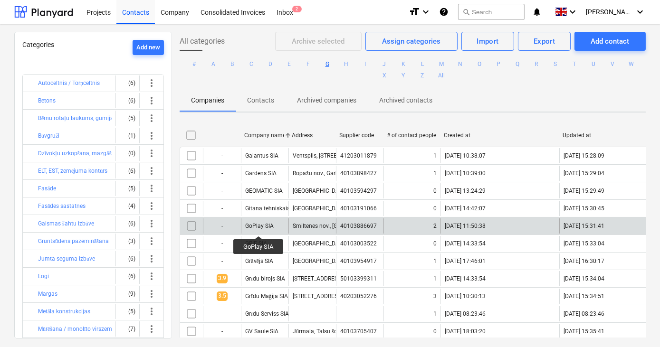
click at [258, 227] on div "GoPlay SIA" at bounding box center [259, 226] width 28 height 7
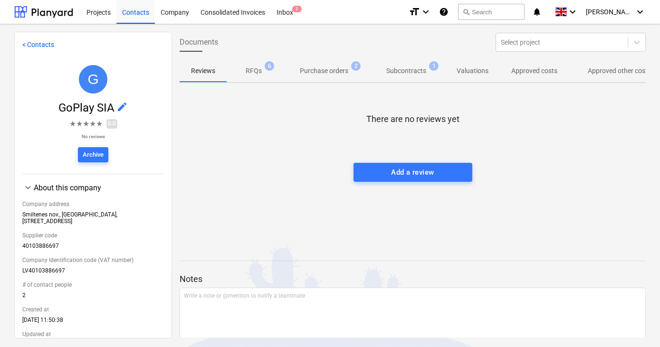
click at [405, 70] on p "Subcontracts" at bounding box center [406, 71] width 40 height 10
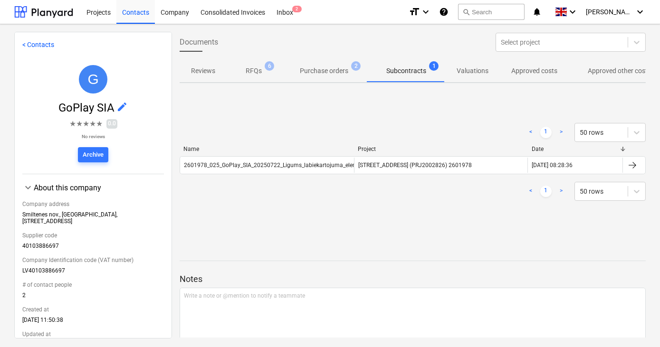
click at [312, 70] on p "Purchase orders" at bounding box center [324, 71] width 48 height 10
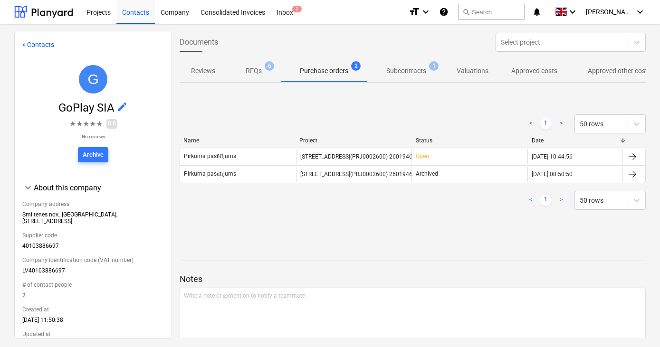
click at [252, 71] on p "RFQs" at bounding box center [254, 71] width 16 height 10
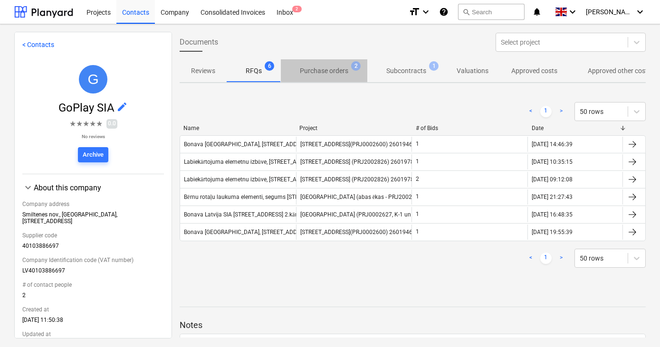
click at [329, 70] on p "Purchase orders" at bounding box center [324, 71] width 48 height 10
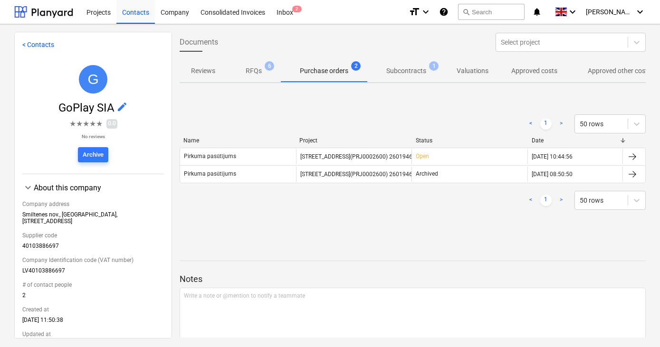
click at [405, 73] on p "Subcontracts" at bounding box center [406, 71] width 40 height 10
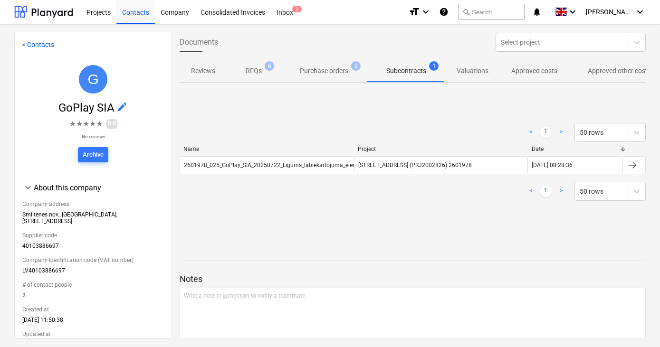
click at [318, 75] on p "Purchase orders" at bounding box center [324, 71] width 48 height 10
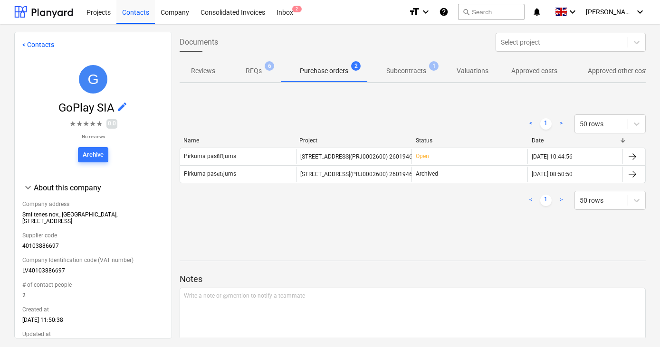
click at [248, 74] on p "RFQs" at bounding box center [254, 71] width 16 height 10
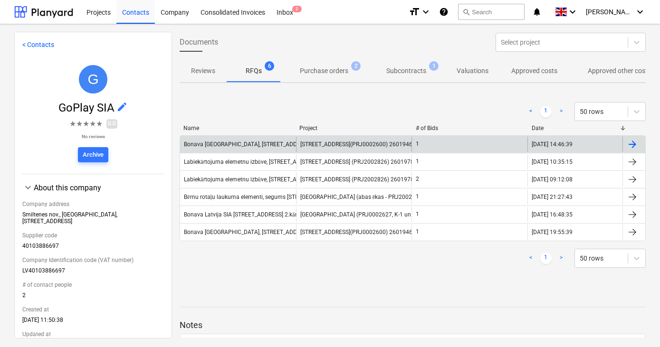
click at [242, 142] on div "Bonava [GEOGRAPHIC_DATA], [STREET_ADDRESS], Ē-1, Gumijas segums" at bounding box center [276, 144] width 184 height 7
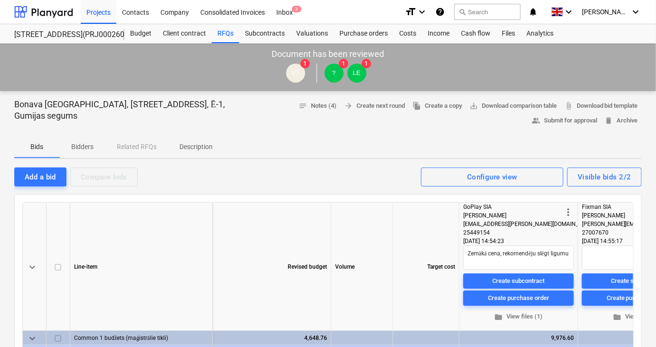
click at [77, 147] on p "Bidders" at bounding box center [82, 147] width 23 height 10
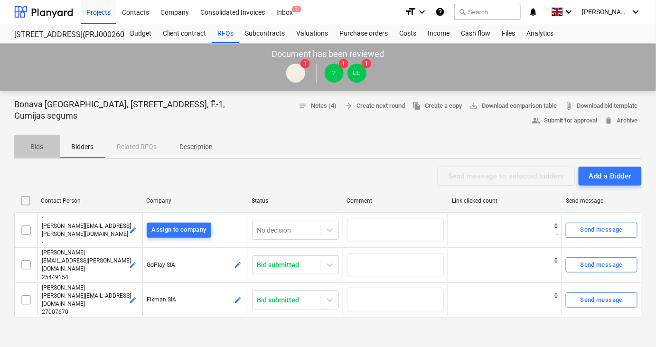
click at [36, 146] on p "Bids" at bounding box center [37, 147] width 23 height 10
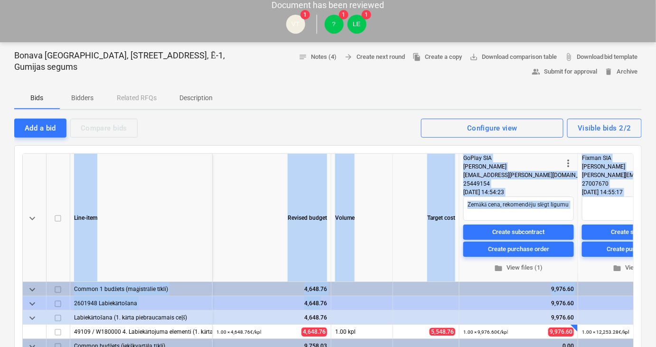
drag, startPoint x: 333, startPoint y: 347, endPoint x: 358, endPoint y: 348, distance: 24.7
click at [358, 298] on html "Projects Contacts Company Consolidated Invoices Inbox 2 format_size keyboard_ar…" at bounding box center [328, 124] width 656 height 347
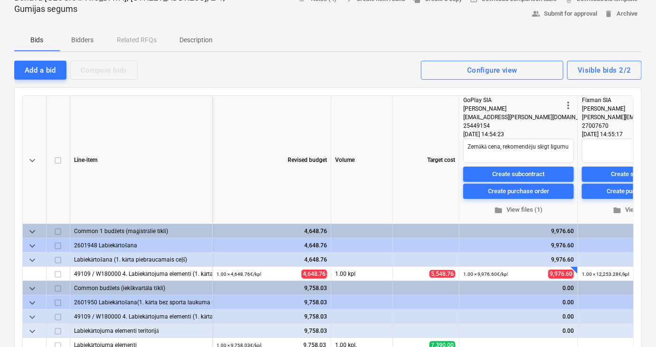
scroll to position [95, 0]
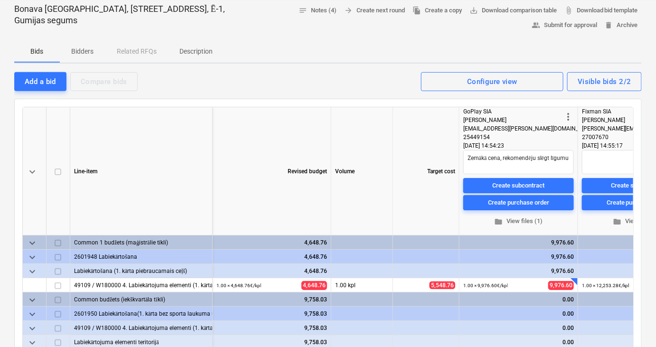
click at [204, 50] on p "Description" at bounding box center [196, 52] width 33 height 10
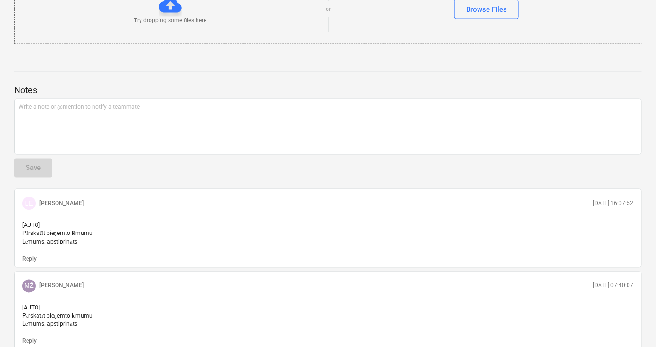
scroll to position [441, 0]
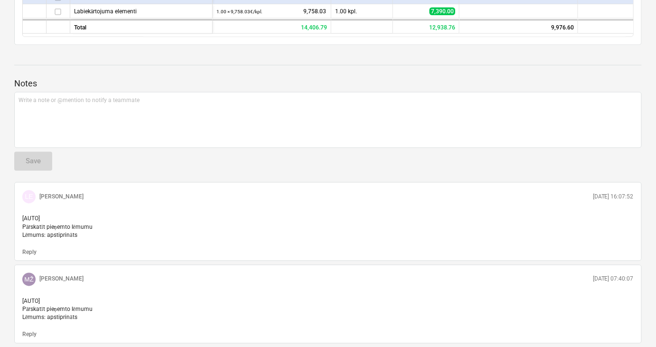
scroll to position [95, 0]
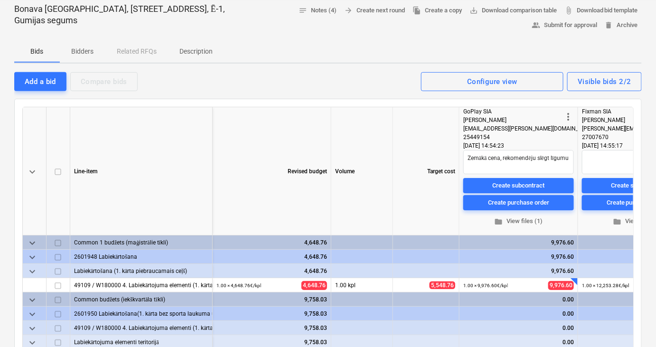
click at [271, 54] on div "Bids Bidders Related RFQs Description" at bounding box center [328, 51] width 628 height 23
click at [520, 221] on span "folder View files (1)" at bounding box center [518, 222] width 103 height 11
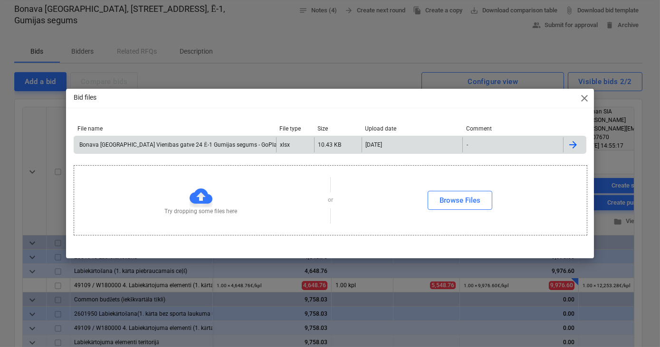
click at [186, 145] on div "Bonava [GEOGRAPHIC_DATA] Vienības gatve 24 Ē-1 Gumijas segums - GoPlay.xlsx" at bounding box center [184, 145] width 213 height 7
click at [8, 165] on div "Bid files close File name File type Size Upload date Comment Bonava [GEOGRAPHIC…" at bounding box center [330, 173] width 660 height 347
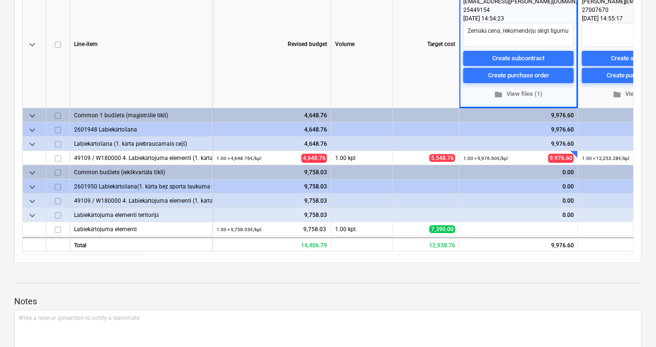
scroll to position [225, 0]
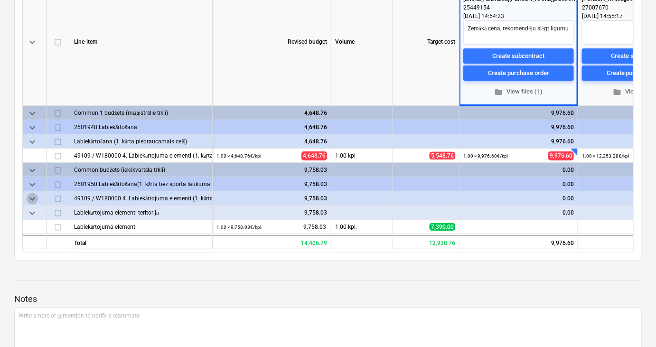
click at [33, 200] on span "keyboard_arrow_down" at bounding box center [32, 198] width 11 height 11
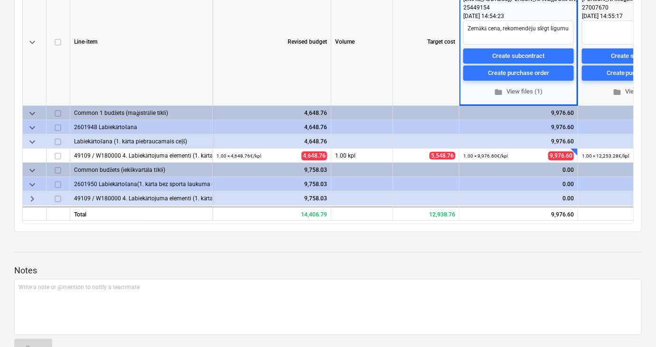
click at [33, 200] on span "keyboard_arrow_right" at bounding box center [32, 198] width 11 height 11
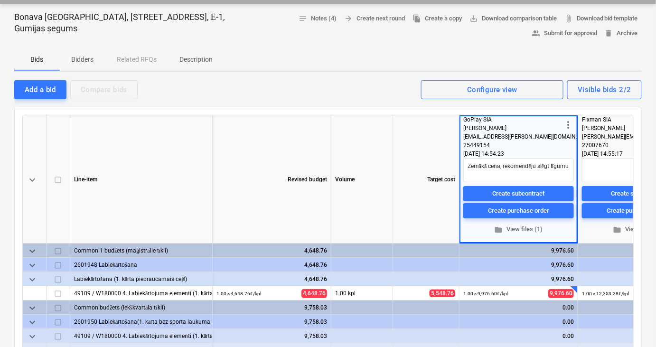
scroll to position [9, 0]
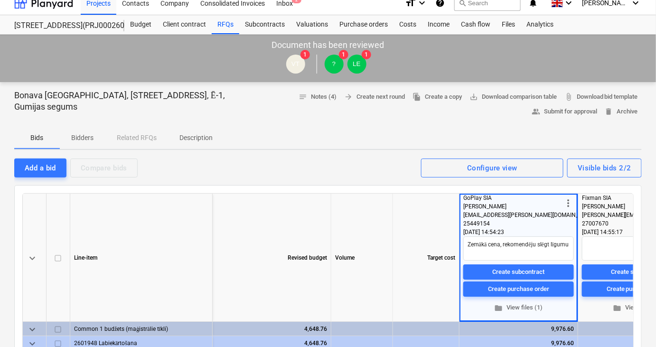
click at [187, 136] on p "Description" at bounding box center [196, 138] width 33 height 10
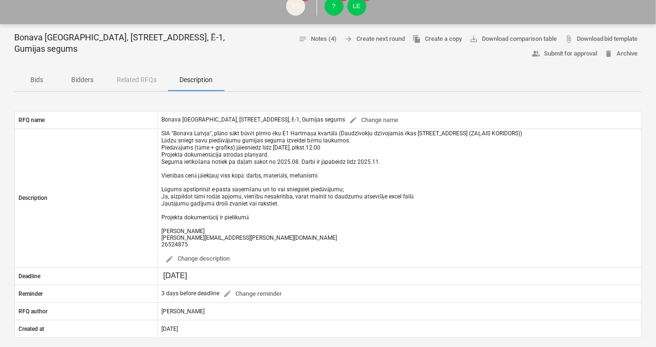
scroll to position [54, 0]
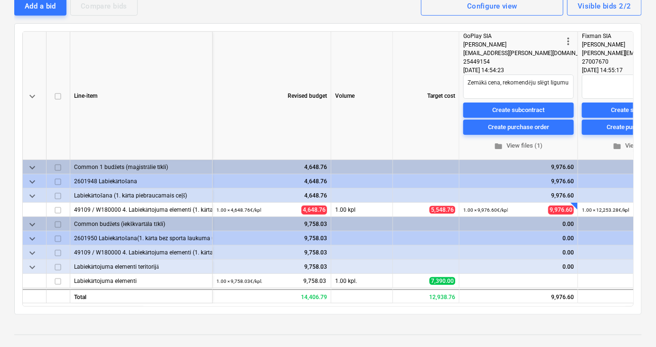
scroll to position [182, 0]
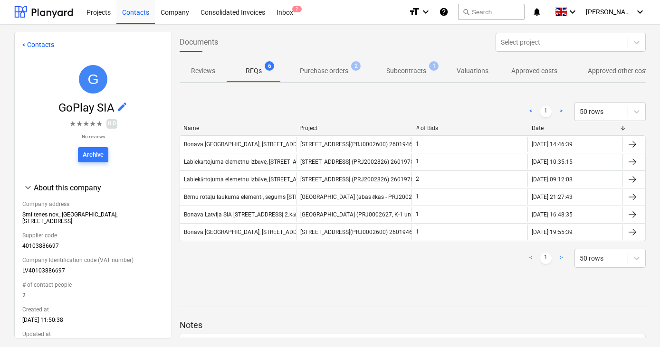
click at [237, 161] on div "Labiekārtojuma elemetnu izbūve, [STREET_ADDRESS], ''[GEOGRAPHIC_DATA] Latvija''…" at bounding box center [295, 162] width 223 height 7
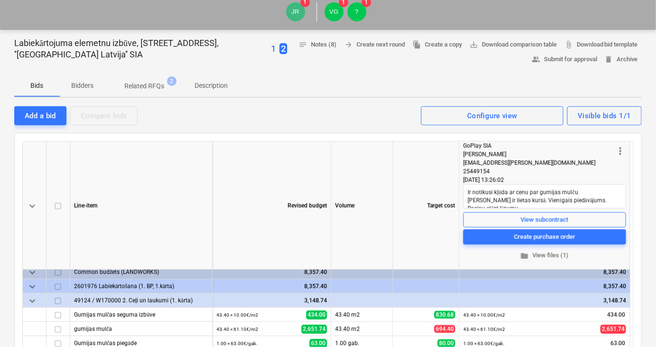
scroll to position [65, 0]
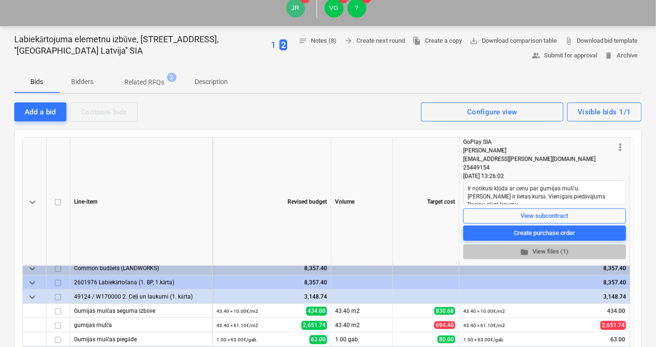
click at [545, 253] on span "folder View files (1)" at bounding box center [544, 252] width 155 height 11
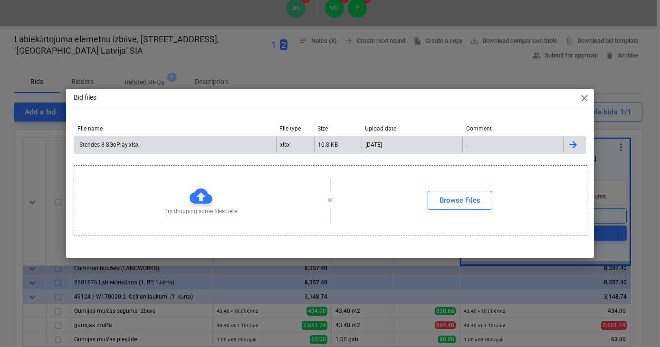
click at [135, 144] on div "Stendes-8-8GoPlay.xlsx" at bounding box center [108, 145] width 61 height 7
click at [369, 66] on div "Bid files close File name File type Size Upload date Comment Stendes-8-8GoPlay.…" at bounding box center [330, 173] width 660 height 347
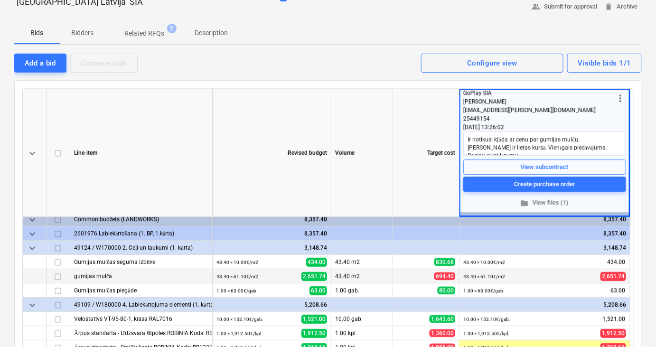
scroll to position [108, 0]
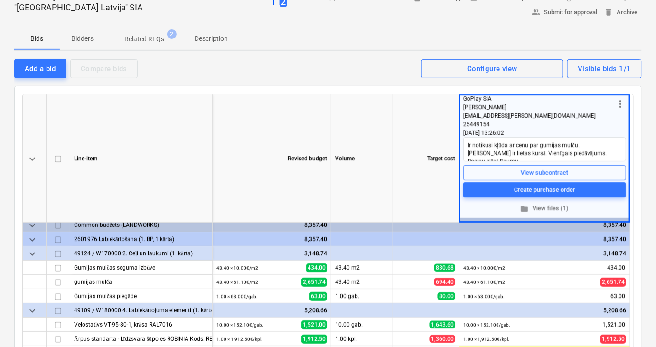
click at [82, 34] on p "Bidders" at bounding box center [82, 39] width 23 height 10
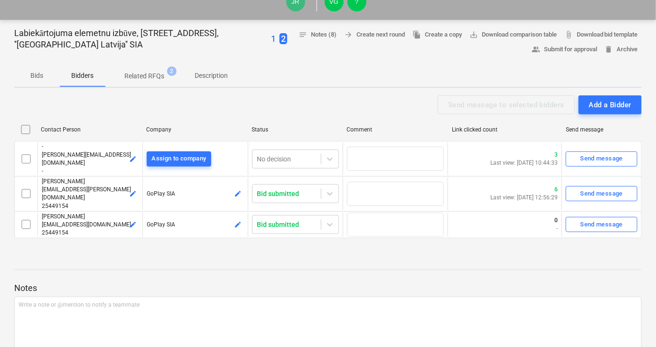
scroll to position [22, 0]
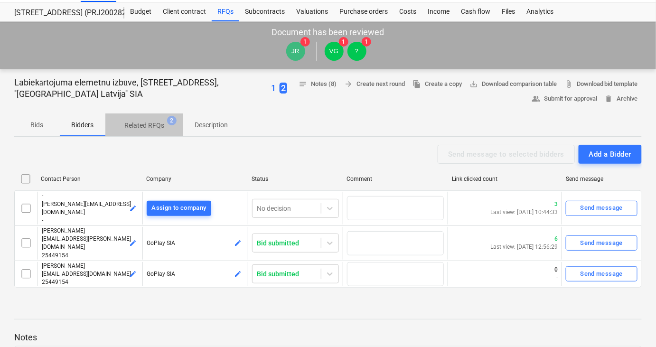
click at [142, 121] on p "Related RFQs" at bounding box center [144, 126] width 40 height 10
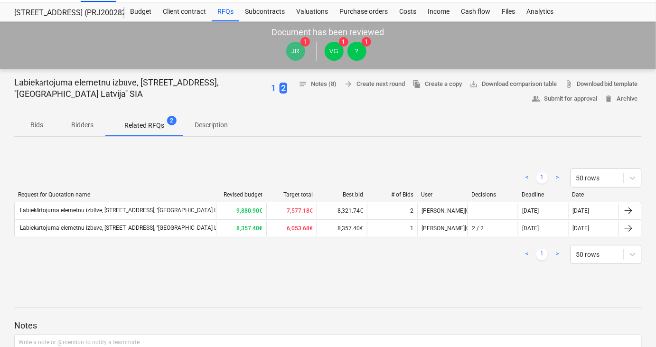
click at [85, 123] on p "Bidders" at bounding box center [82, 125] width 23 height 10
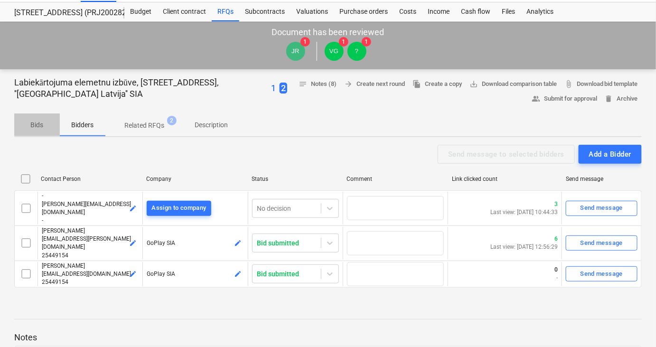
click at [38, 125] on p "Bids" at bounding box center [37, 125] width 23 height 10
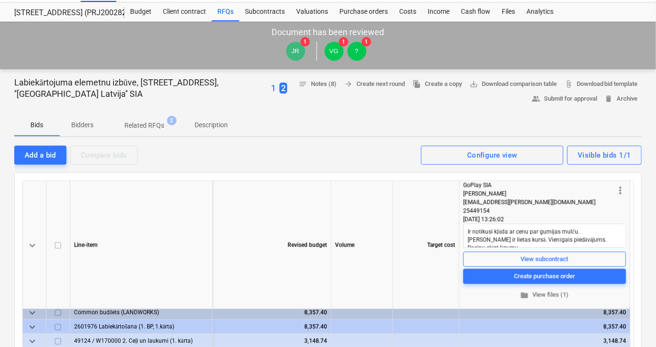
scroll to position [5, 0]
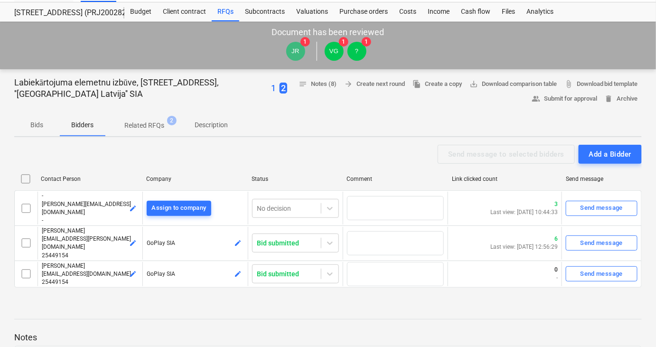
scroll to position [108, 0]
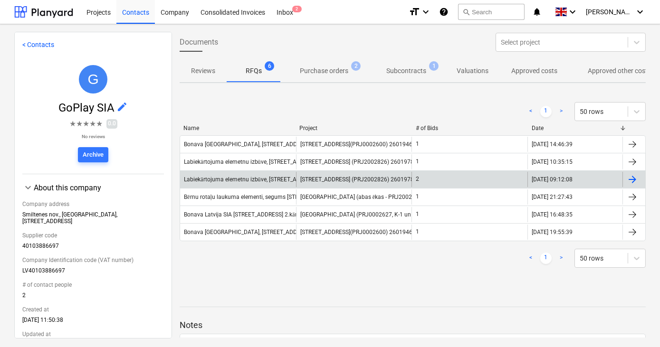
click at [272, 176] on div "Labiekārtojuma elemetnu izbūve, [STREET_ADDRESS], ''[GEOGRAPHIC_DATA] Latvija''…" at bounding box center [295, 179] width 223 height 7
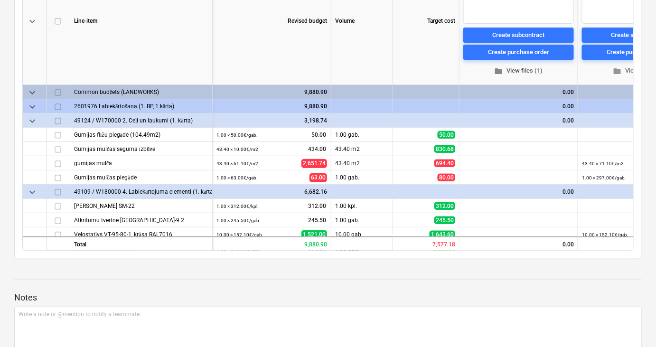
click at [525, 68] on span "folder View files (1)" at bounding box center [518, 71] width 103 height 11
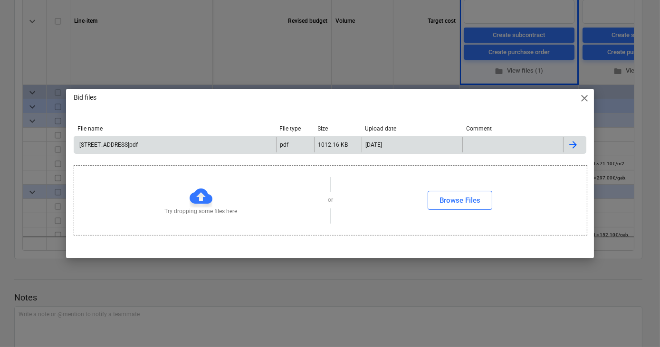
click at [145, 144] on div "[STREET_ADDRESS]pdf" at bounding box center [175, 144] width 202 height 15
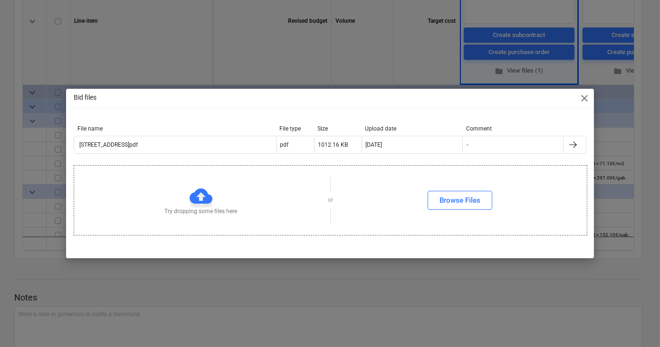
click at [583, 100] on span "close" at bounding box center [583, 98] width 11 height 11
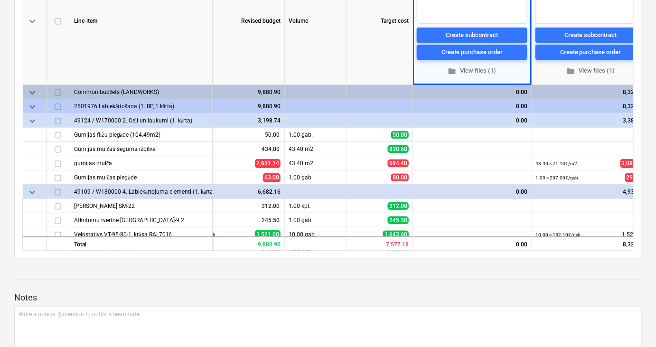
scroll to position [0, 66]
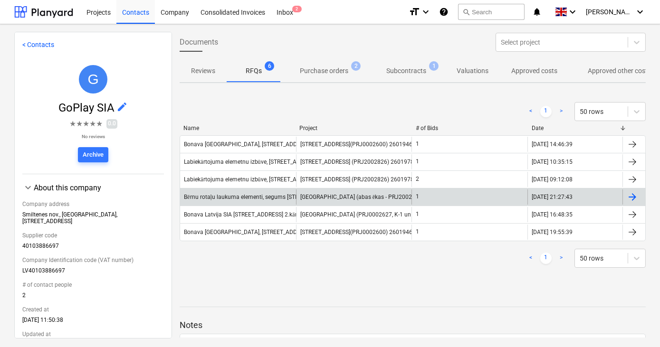
click at [326, 196] on span "[GEOGRAPHIC_DATA] (abas ēkas - PRJ2002936 un PRJ2002937) 2601965" at bounding box center [395, 197] width 191 height 7
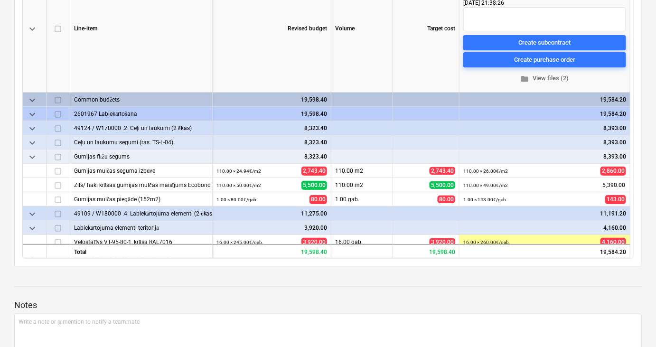
scroll to position [190, 0]
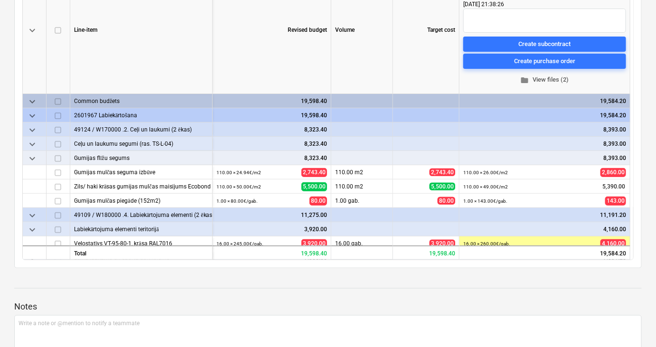
click at [538, 79] on span "folder View files (2)" at bounding box center [544, 80] width 155 height 11
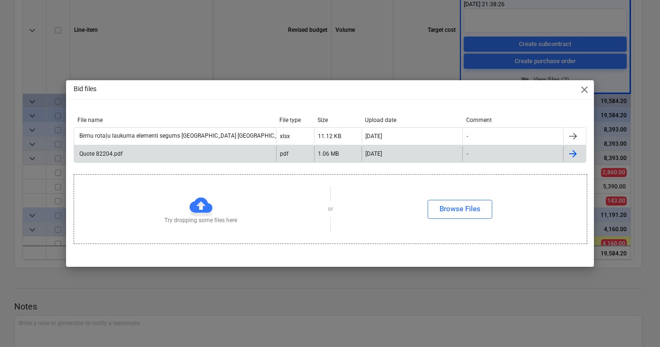
click at [118, 154] on div "Quote 82204.pdf" at bounding box center [100, 154] width 45 height 7
click at [584, 88] on span "close" at bounding box center [583, 89] width 11 height 11
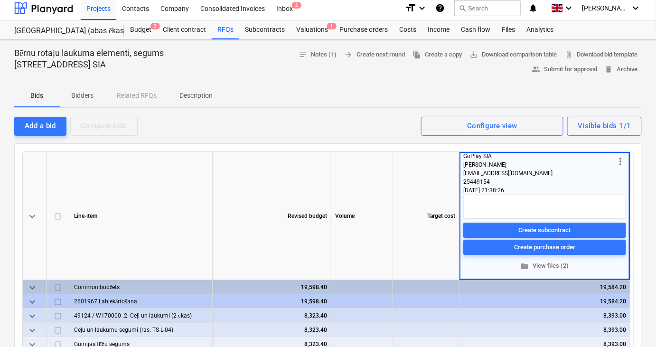
scroll to position [0, 0]
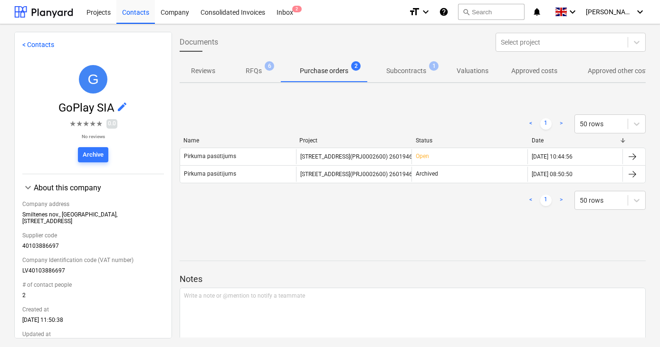
click at [252, 71] on p "RFQs" at bounding box center [254, 71] width 16 height 10
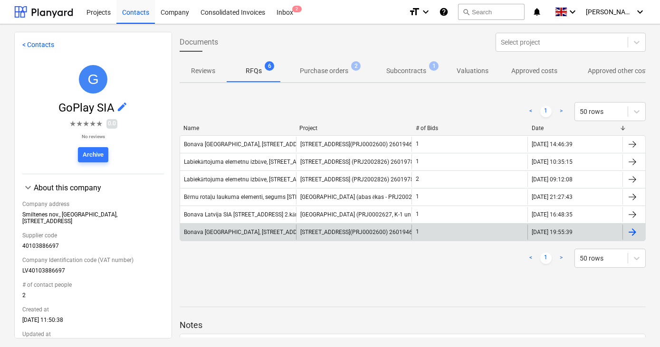
click at [336, 229] on span "[STREET_ADDRESS](PRJ0002600) 2601946" at bounding box center [356, 232] width 112 height 7
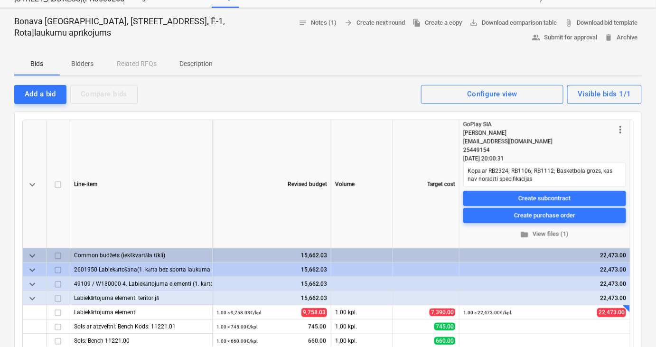
scroll to position [20, 0]
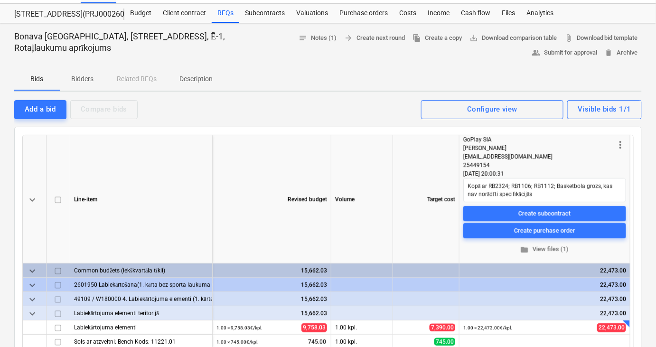
click at [81, 81] on p "Bidders" at bounding box center [82, 79] width 23 height 10
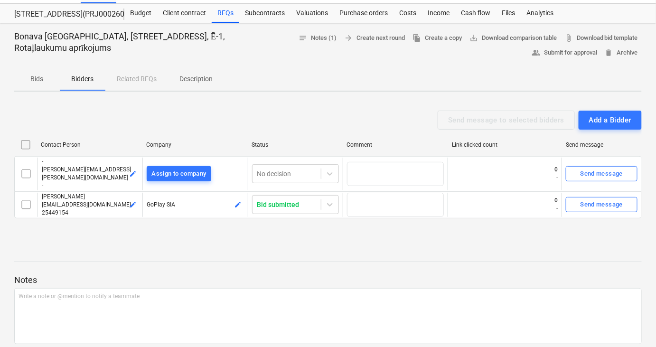
click at [37, 78] on p "Bids" at bounding box center [37, 79] width 23 height 10
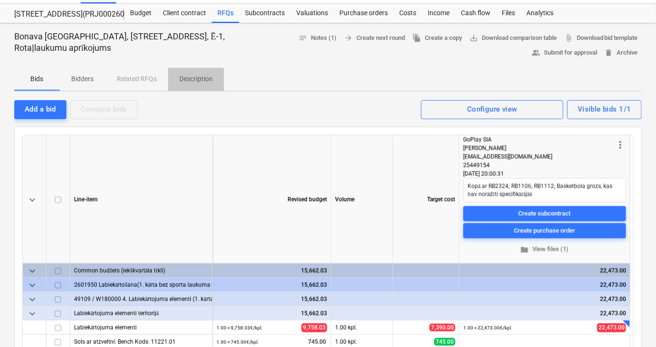
click at [189, 78] on p "Description" at bounding box center [196, 79] width 33 height 10
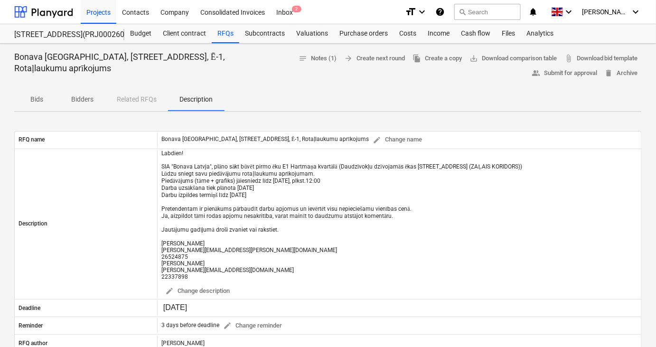
click at [32, 99] on p "Bids" at bounding box center [37, 99] width 23 height 10
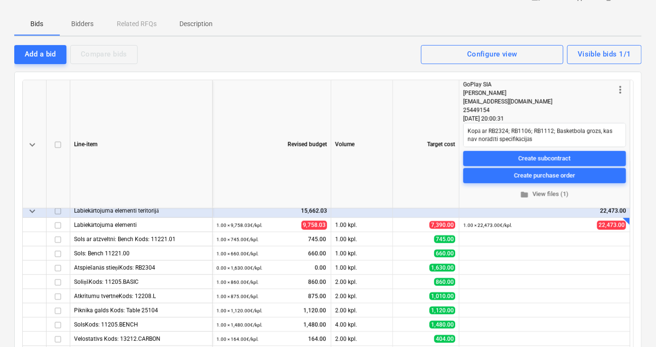
scroll to position [85, 0]
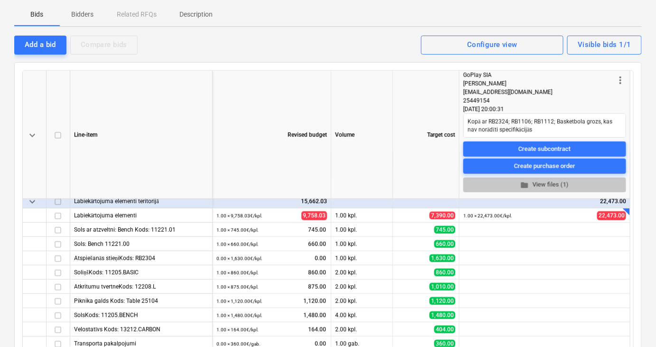
click at [550, 184] on span "folder View files (1)" at bounding box center [544, 185] width 155 height 11
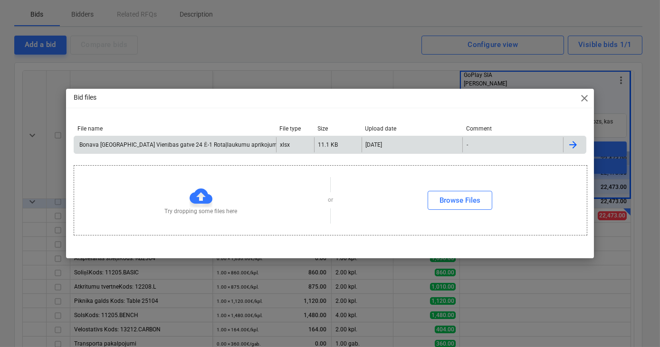
click at [153, 148] on div "Bonava [GEOGRAPHIC_DATA] Vienības gatve 24 Ē-1 Rotaļlaukumu aprīkojums.xlsx" at bounding box center [185, 145] width 214 height 7
click at [335, 60] on div "Bid files close File name File type Size Upload date Comment Bonava [GEOGRAPHIC…" at bounding box center [330, 173] width 660 height 347
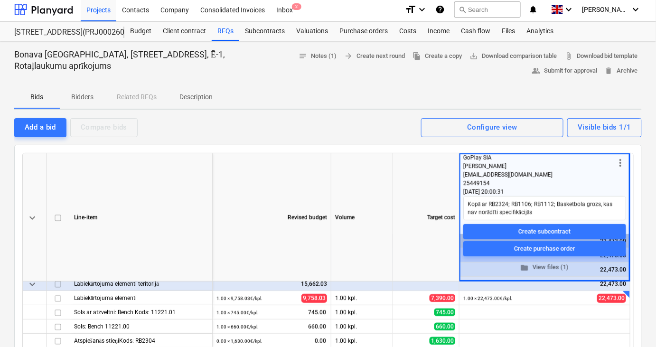
scroll to position [0, 0]
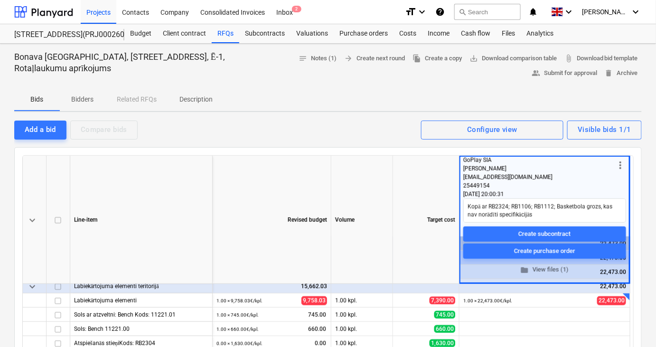
click at [196, 101] on p "Description" at bounding box center [196, 99] width 33 height 10
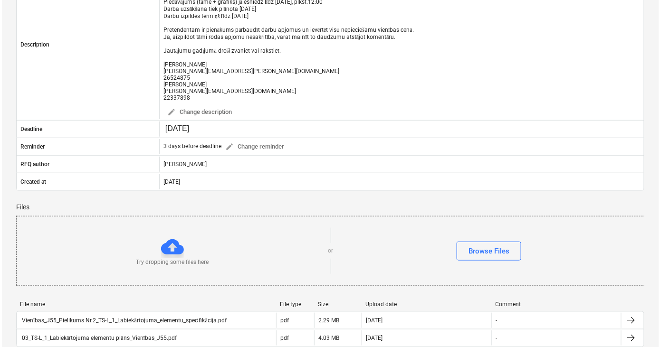
scroll to position [216, 0]
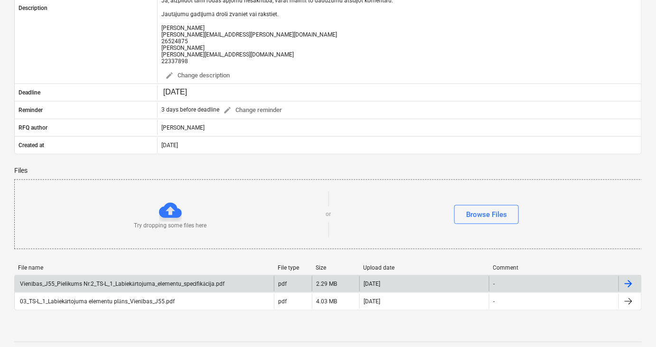
click at [145, 284] on div "Vienības_J55_Pielikums Nr.2_TS-L_1_Labiekārtojuma_elementu_specifikācija.pdf" at bounding box center [122, 284] width 206 height 7
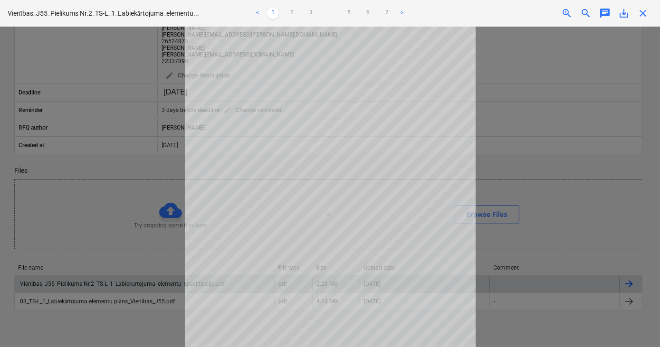
scroll to position [0, 0]
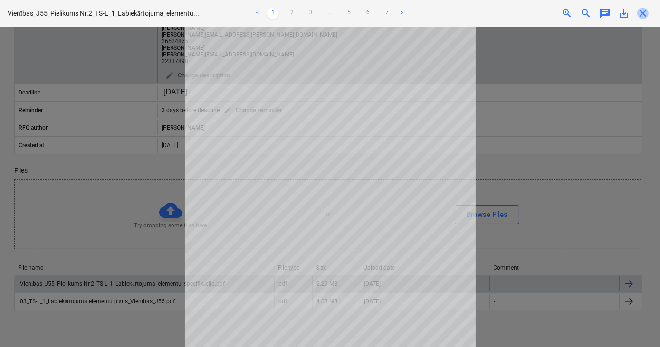
drag, startPoint x: 642, startPoint y: 16, endPoint x: 622, endPoint y: 23, distance: 21.2
click at [643, 15] on span "close" at bounding box center [642, 13] width 11 height 11
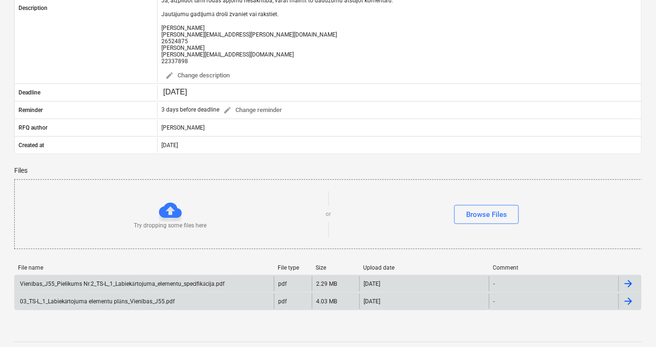
click at [148, 302] on div "03_TS-L_1_Labiekārtojuma elementu plāns_Vienības_J55.pdf" at bounding box center [97, 301] width 156 height 7
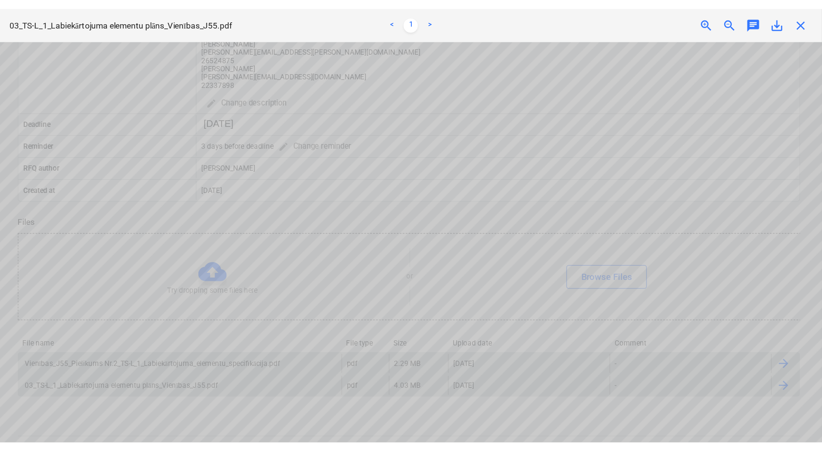
scroll to position [172, 365]
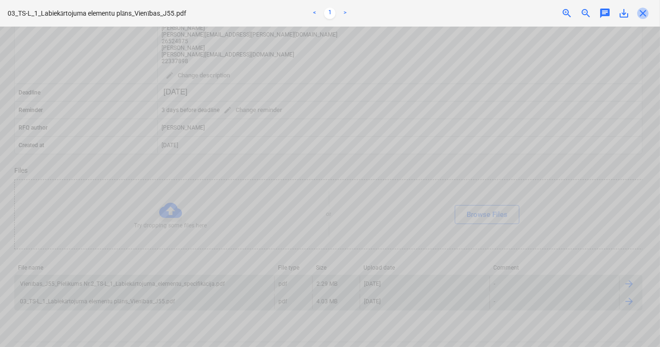
click at [645, 16] on span "close" at bounding box center [642, 13] width 11 height 11
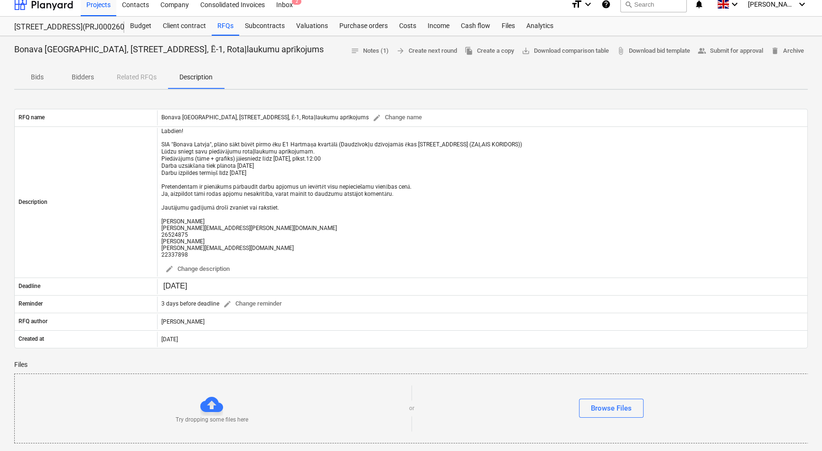
scroll to position [0, 0]
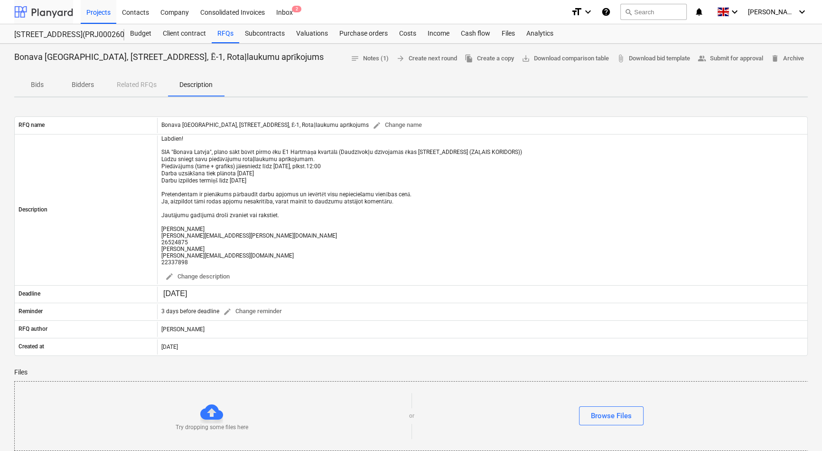
click at [55, 14] on div at bounding box center [43, 12] width 59 height 24
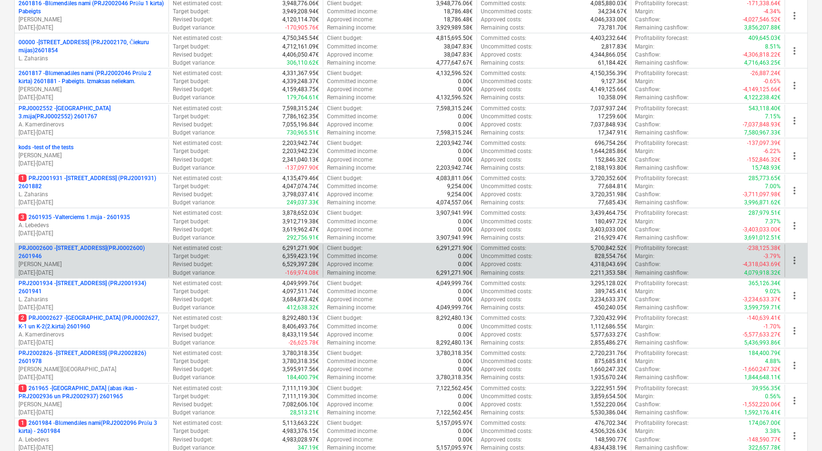
scroll to position [172, 0]
click at [73, 252] on p "PRJ0002600 - [STREET_ADDRESS](PRJ0002600) 2601946" at bounding box center [92, 252] width 146 height 16
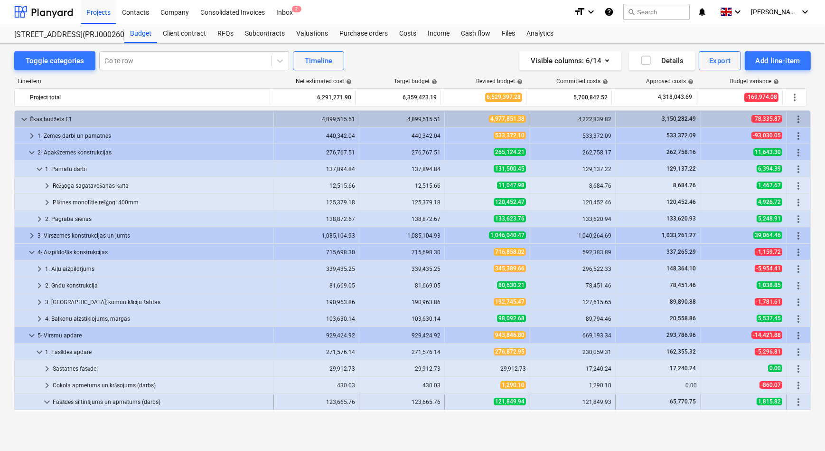
scroll to position [216, 0]
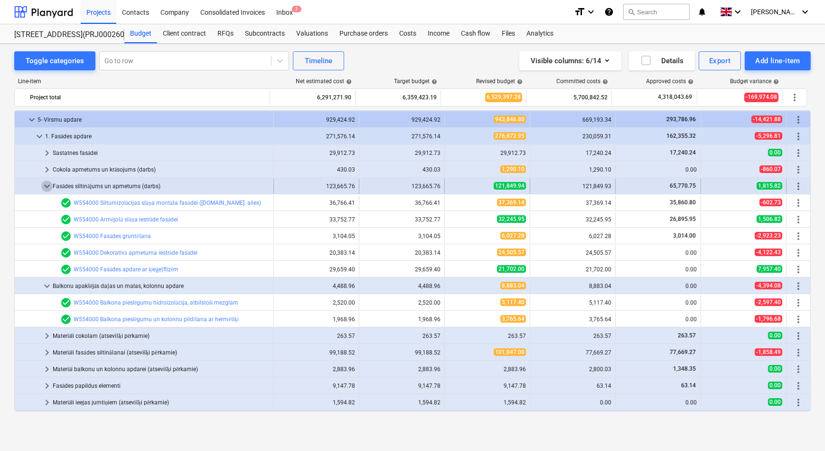
click at [47, 188] on span "keyboard_arrow_down" at bounding box center [46, 185] width 11 height 11
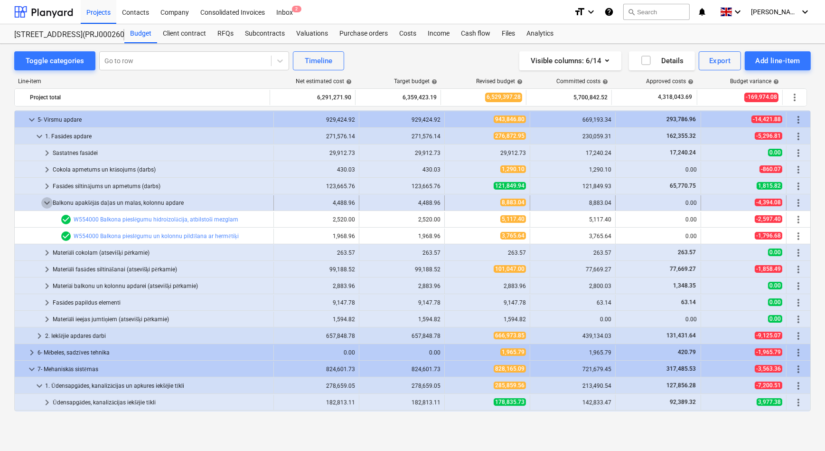
click at [47, 201] on span "keyboard_arrow_down" at bounding box center [46, 202] width 11 height 11
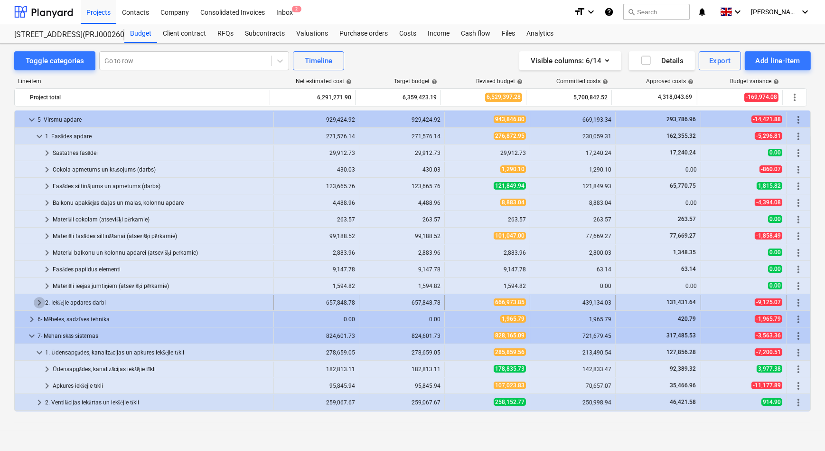
click at [37, 304] on span "keyboard_arrow_right" at bounding box center [39, 302] width 11 height 11
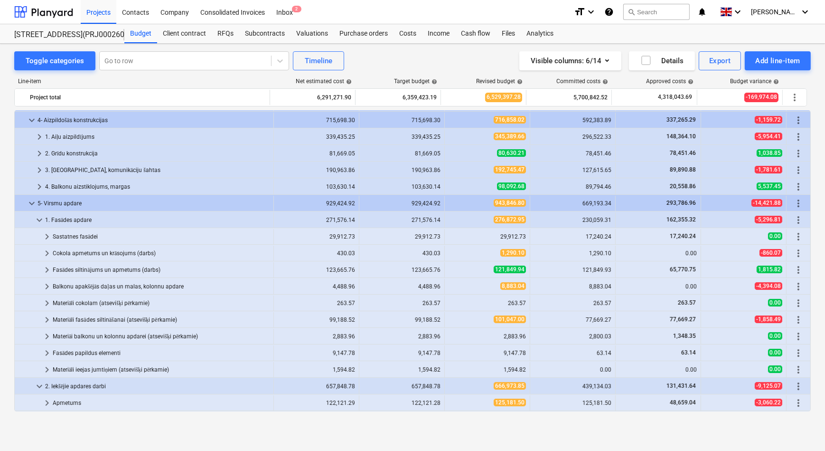
scroll to position [129, 0]
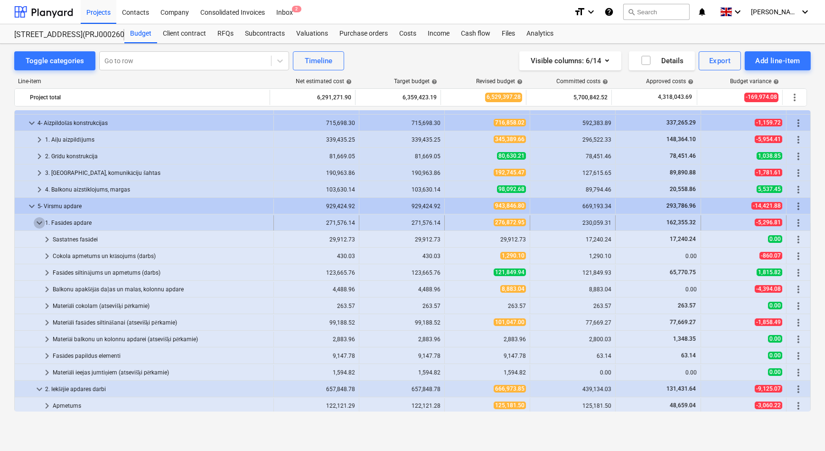
click at [40, 220] on span "keyboard_arrow_down" at bounding box center [39, 222] width 11 height 11
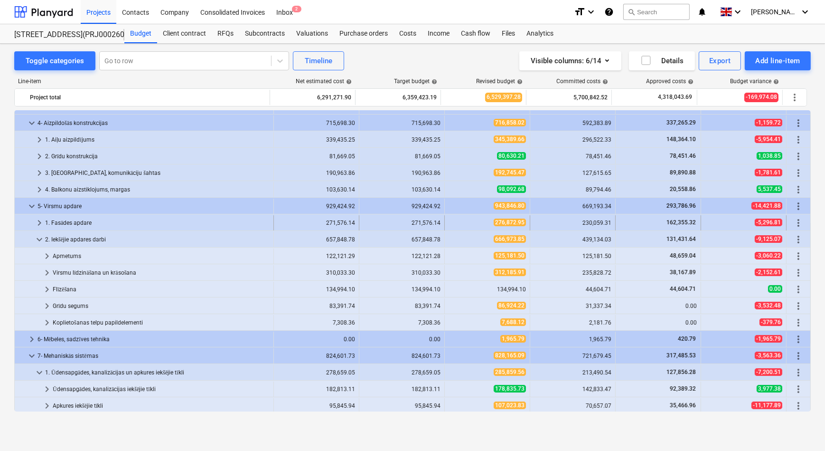
click at [38, 222] on span "keyboard_arrow_right" at bounding box center [39, 222] width 11 height 11
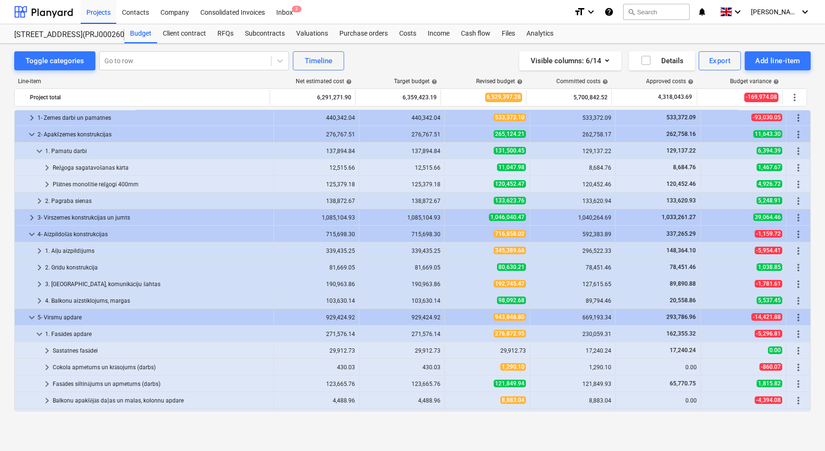
scroll to position [0, 0]
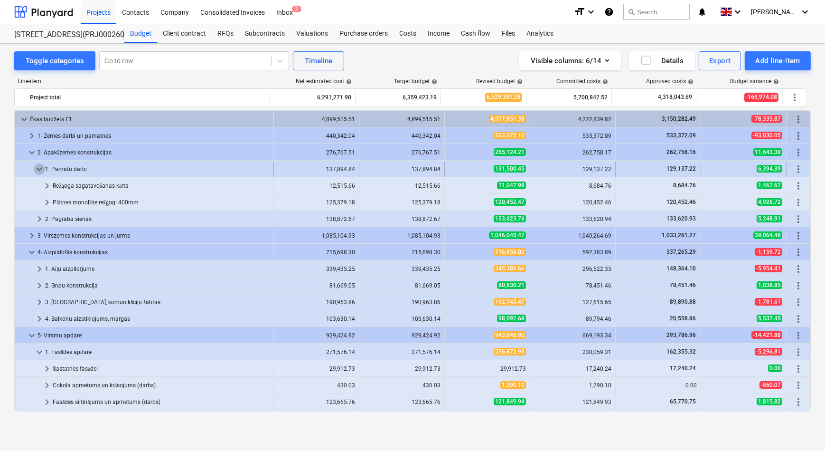
click at [40, 170] on span "keyboard_arrow_down" at bounding box center [39, 168] width 11 height 11
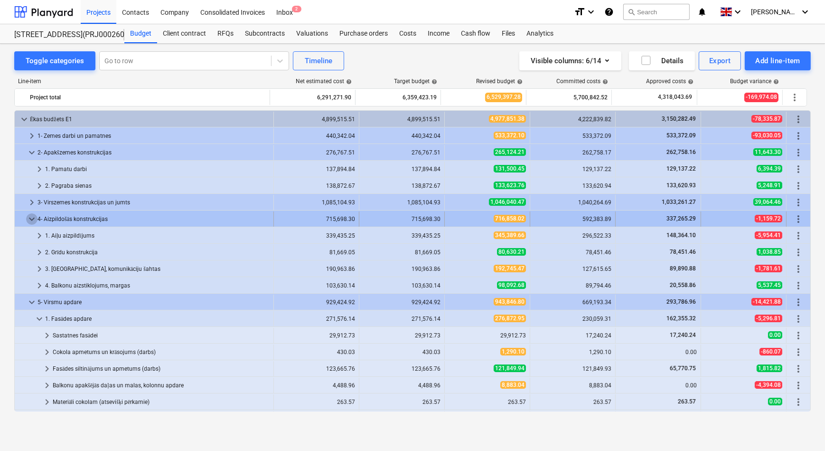
click at [28, 217] on span "keyboard_arrow_down" at bounding box center [31, 218] width 11 height 11
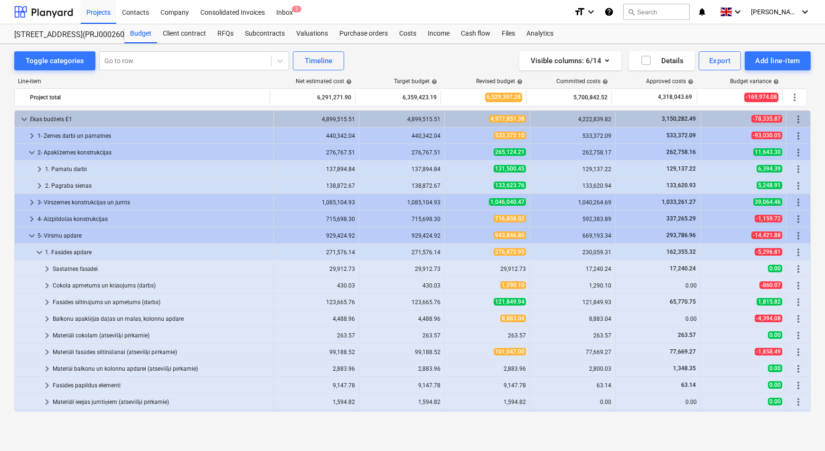
scroll to position [86, 0]
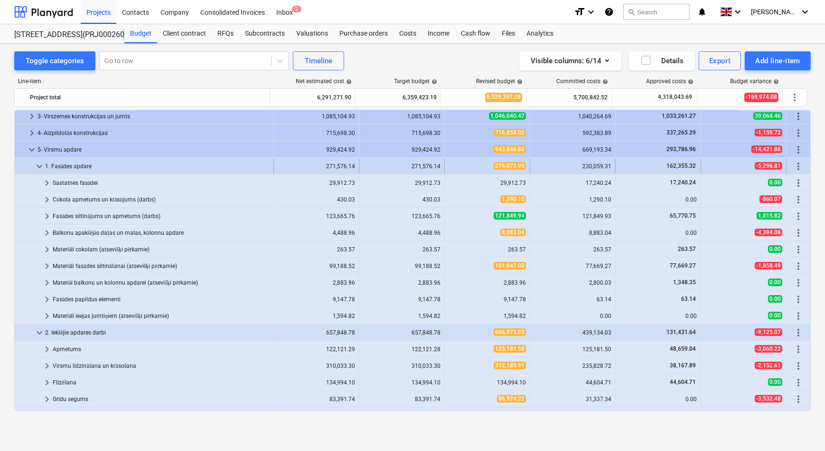
click at [38, 166] on span "keyboard_arrow_down" at bounding box center [39, 166] width 11 height 11
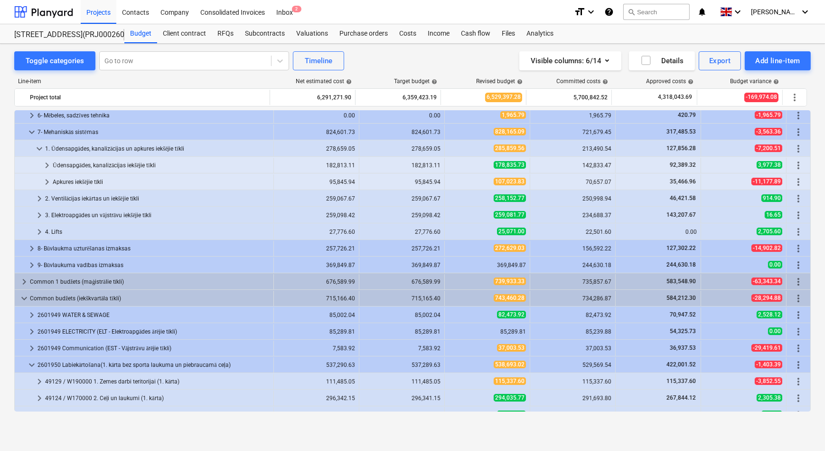
scroll to position [259, 0]
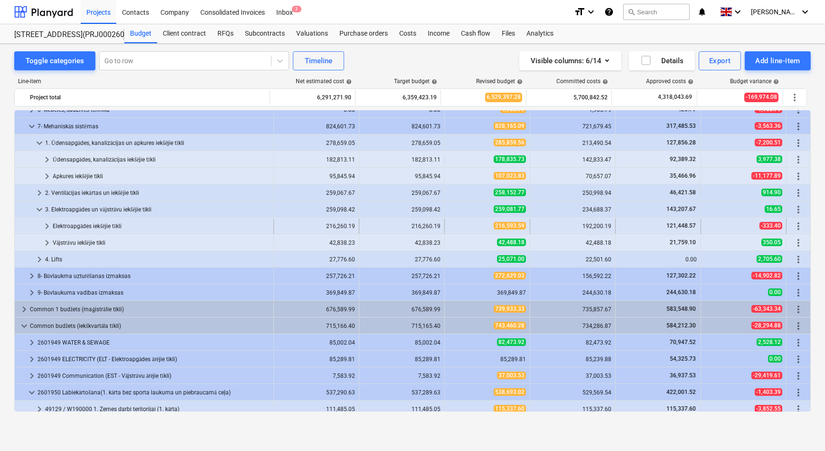
click at [47, 223] on span "keyboard_arrow_right" at bounding box center [46, 225] width 11 height 11
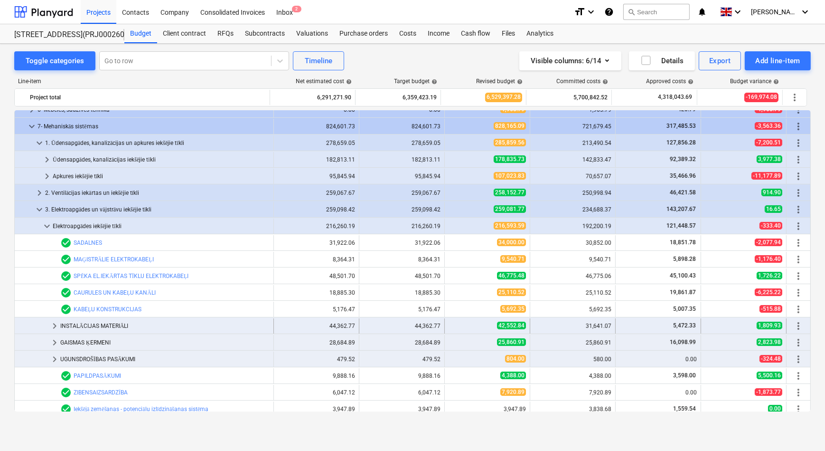
click at [52, 325] on span "keyboard_arrow_right" at bounding box center [54, 325] width 11 height 11
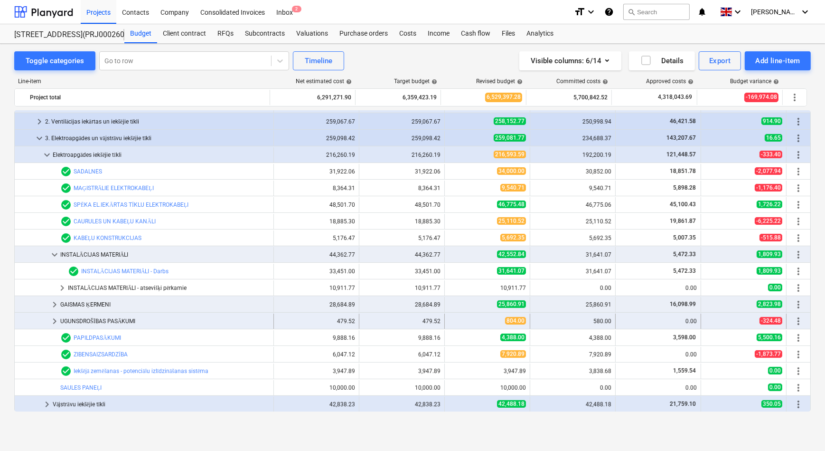
scroll to position [345, 0]
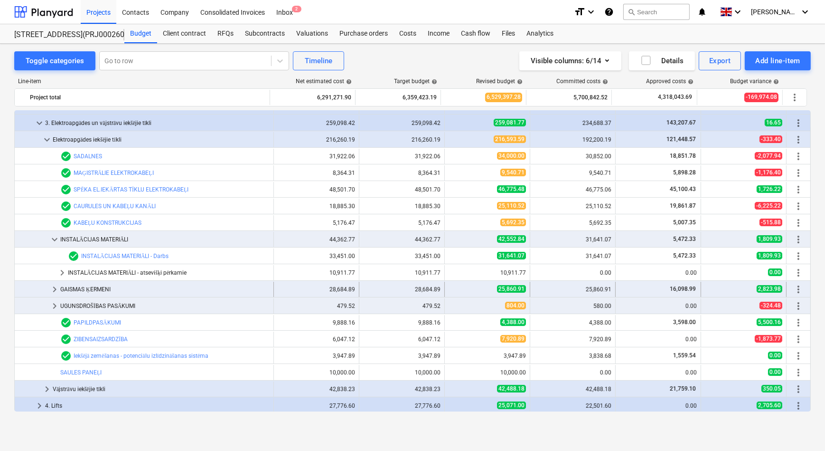
click at [54, 288] on span "keyboard_arrow_right" at bounding box center [54, 288] width 11 height 11
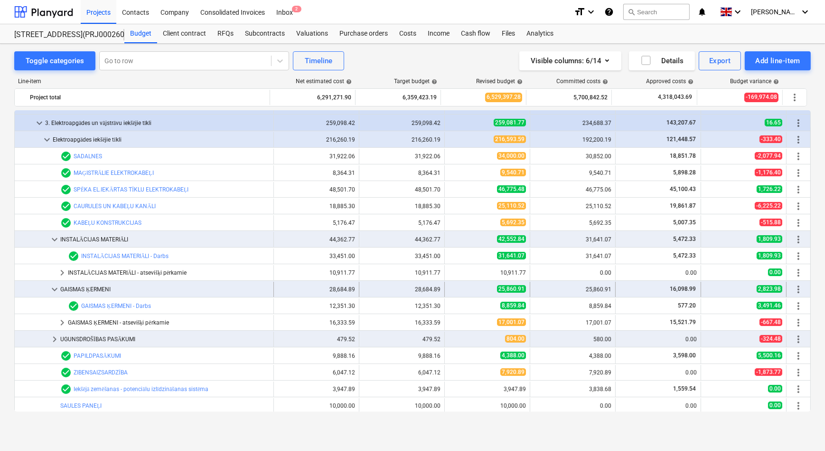
click at [54, 289] on span "keyboard_arrow_down" at bounding box center [54, 288] width 11 height 11
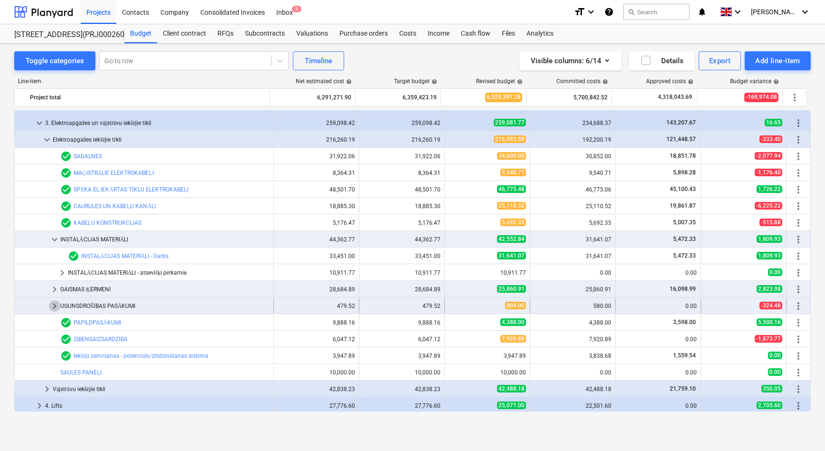
click at [52, 309] on span "keyboard_arrow_right" at bounding box center [54, 305] width 11 height 11
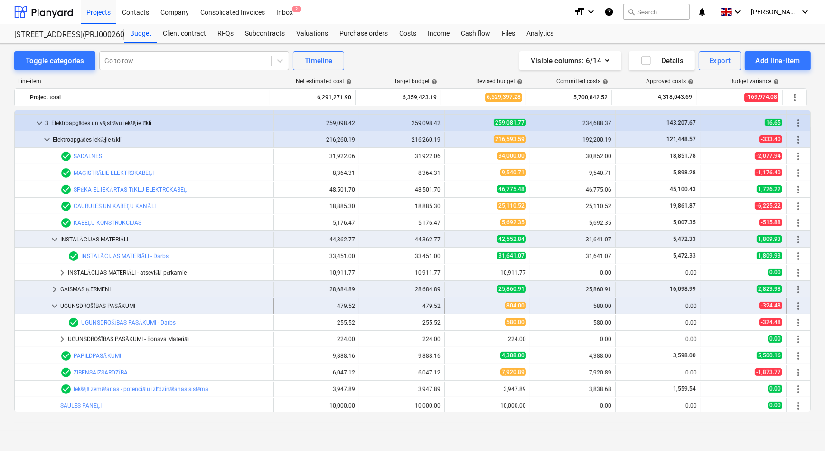
click at [53, 305] on span "keyboard_arrow_down" at bounding box center [54, 305] width 11 height 11
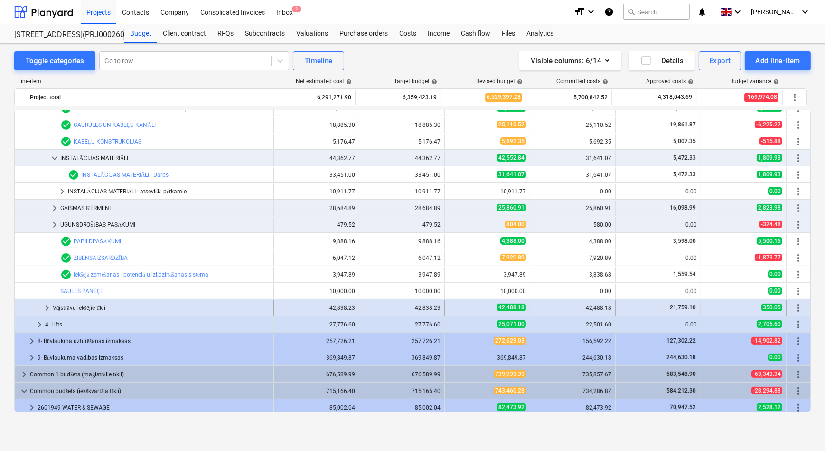
scroll to position [432, 0]
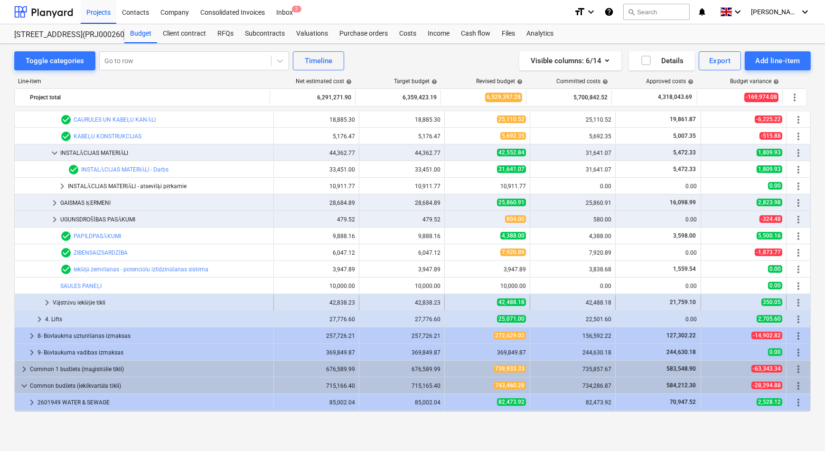
click at [47, 301] on span "keyboard_arrow_right" at bounding box center [46, 302] width 11 height 11
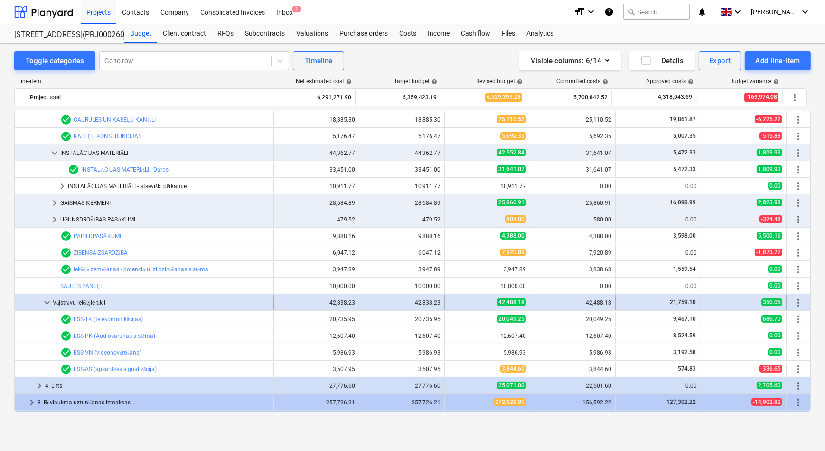
click at [46, 301] on span "keyboard_arrow_down" at bounding box center [46, 302] width 11 height 11
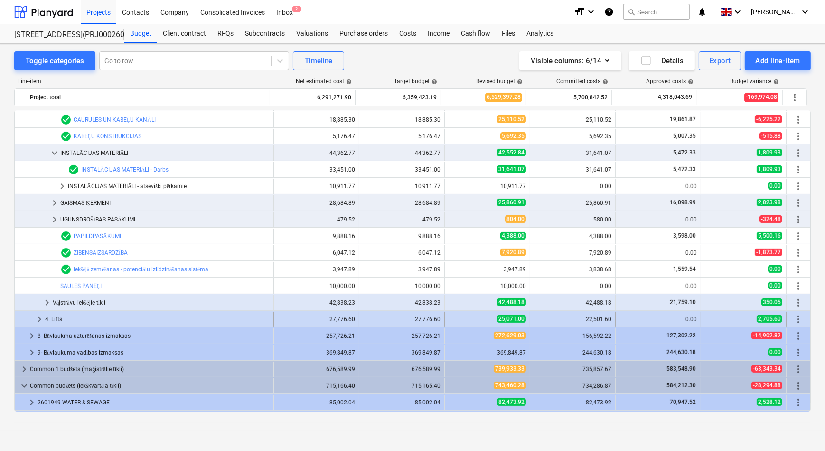
click at [42, 320] on span "keyboard_arrow_right" at bounding box center [39, 318] width 11 height 11
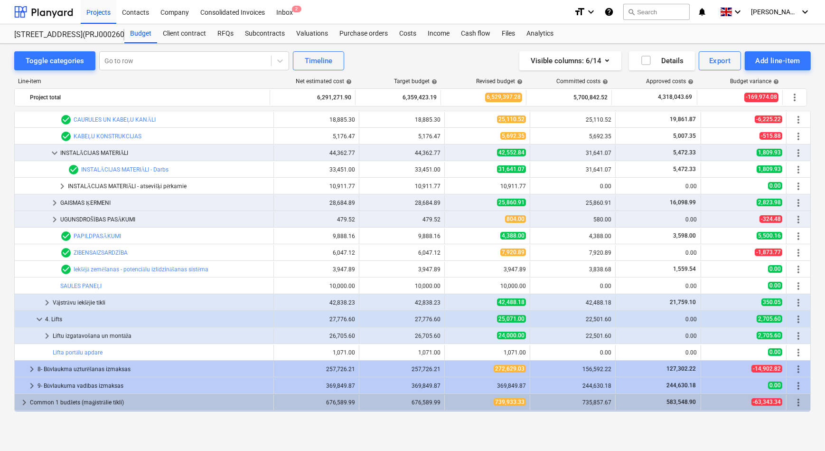
click at [41, 319] on span "keyboard_arrow_down" at bounding box center [39, 318] width 11 height 11
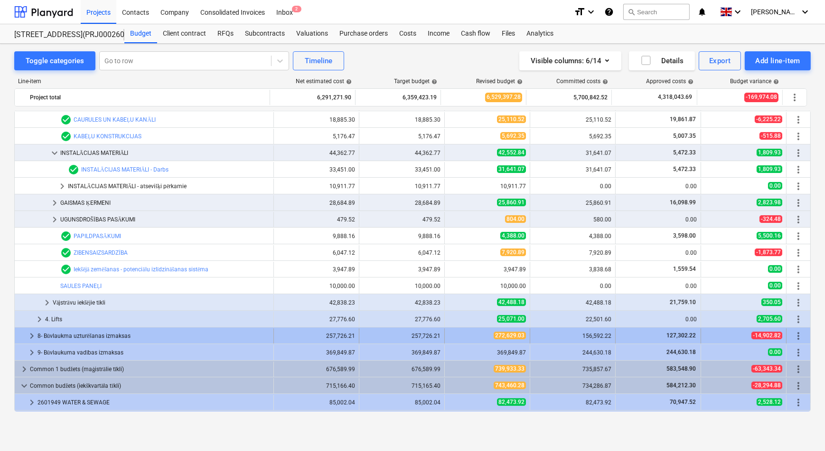
click at [31, 334] on span "keyboard_arrow_right" at bounding box center [31, 335] width 11 height 11
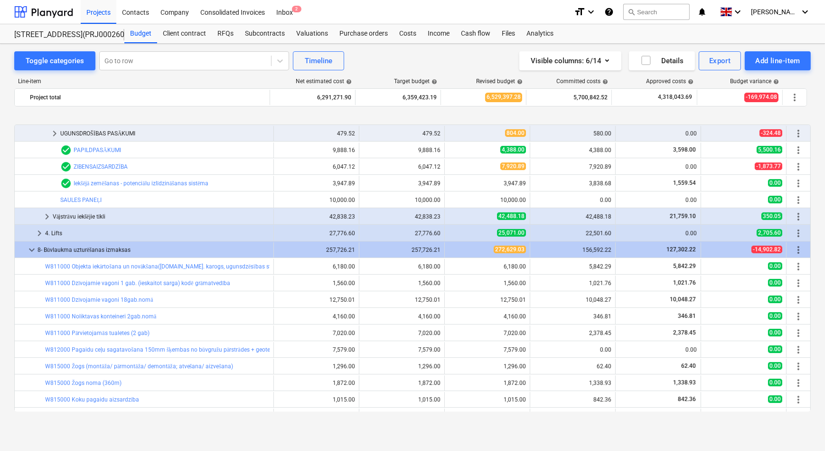
scroll to position [604, 0]
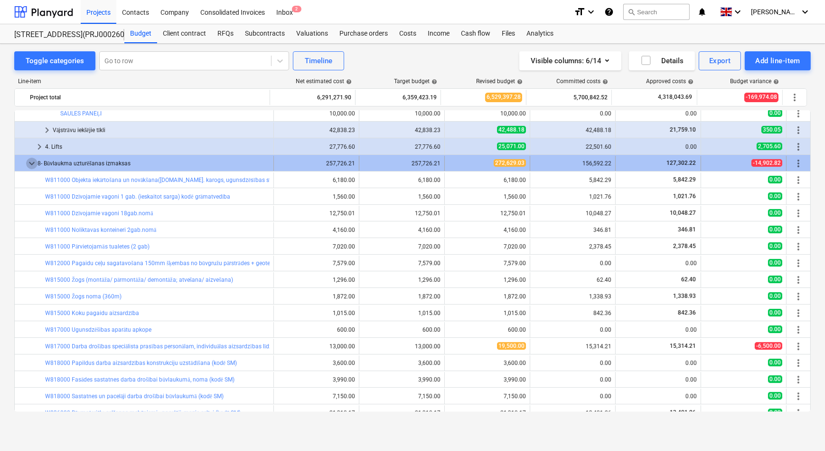
click at [30, 158] on span "keyboard_arrow_down" at bounding box center [31, 163] width 11 height 11
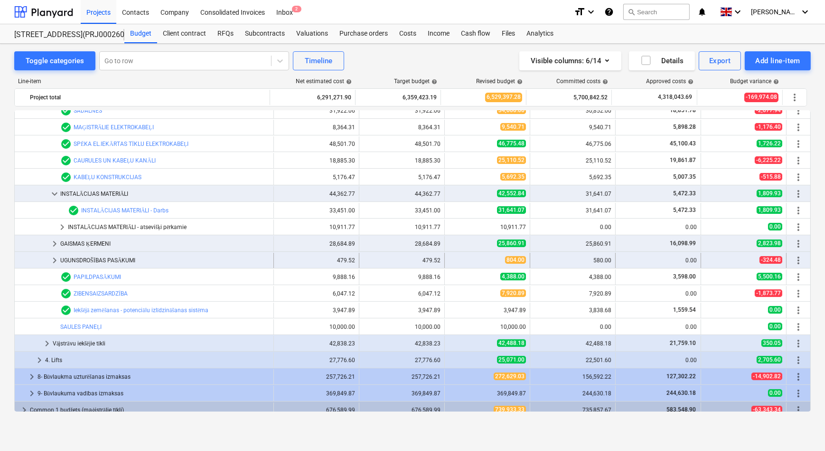
scroll to position [388, 0]
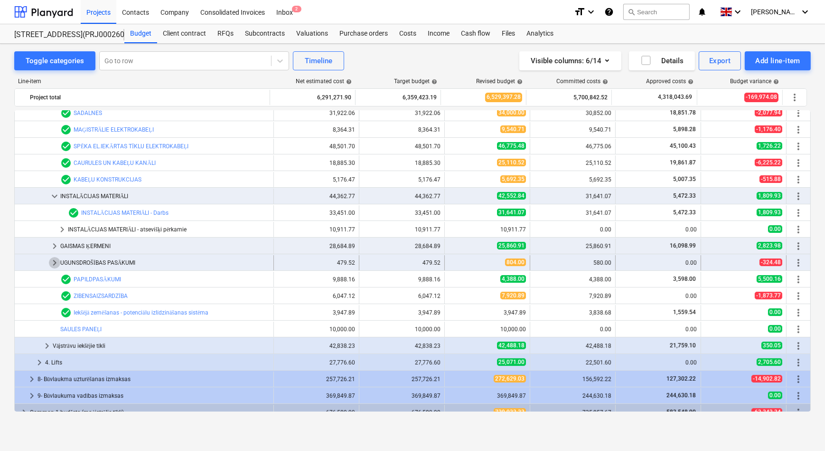
click at [55, 263] on span "keyboard_arrow_right" at bounding box center [54, 262] width 11 height 11
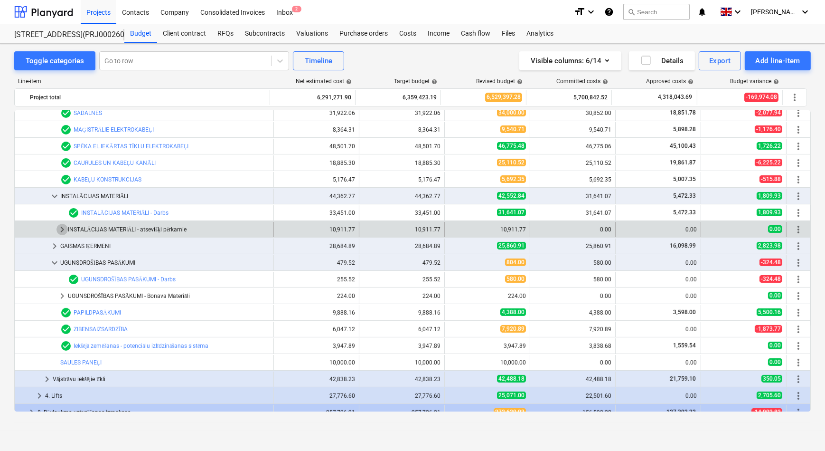
click at [62, 229] on span "keyboard_arrow_right" at bounding box center [62, 229] width 11 height 11
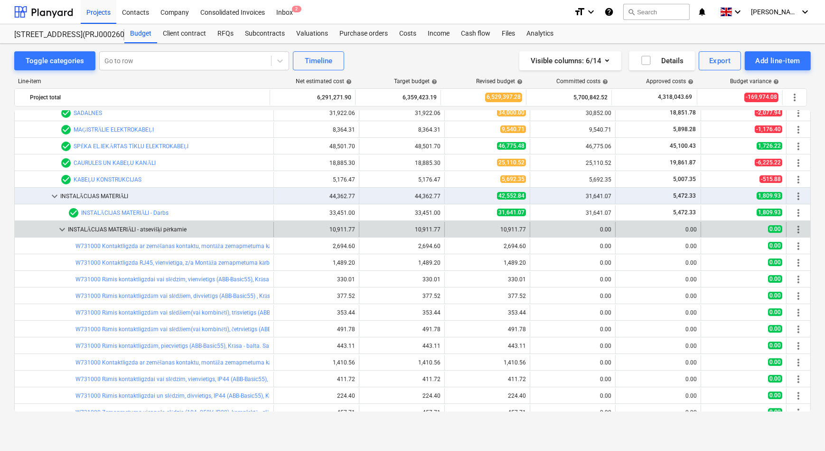
click at [162, 227] on div "INSTALĀCIJAS MATERIĀLI - atsevišķi pērkamie" at bounding box center [169, 229] width 202 height 15
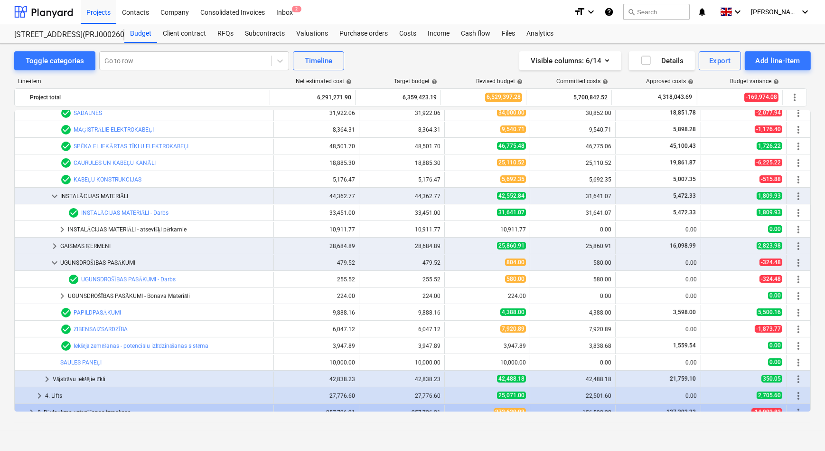
click at [162, 227] on div "INSTALĀCIJAS MATERIĀLI - atsevišķi pērkamie" at bounding box center [169, 229] width 202 height 15
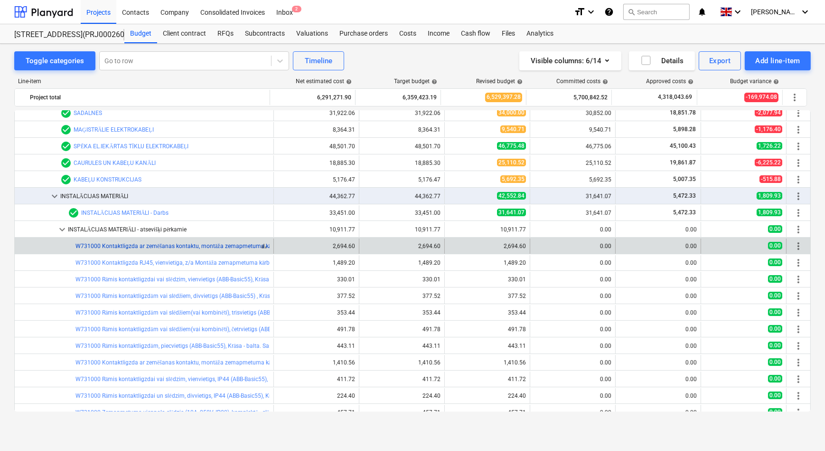
click at [155, 246] on link "W731000 Kontaktligzda ar zemēšanas kontaktu, montāža zemapmetuma kārbā, komplek…" at bounding box center [295, 246] width 439 height 7
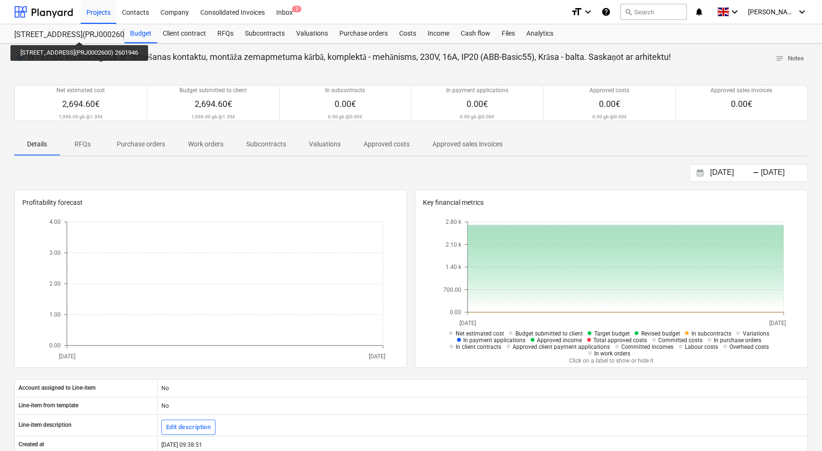
click at [88, 33] on div "[STREET_ADDRESS](PRJ0002600) 2601946" at bounding box center [63, 35] width 99 height 10
click at [94, 35] on div "[STREET_ADDRESS](PRJ0002600) 2601946" at bounding box center [63, 35] width 99 height 10
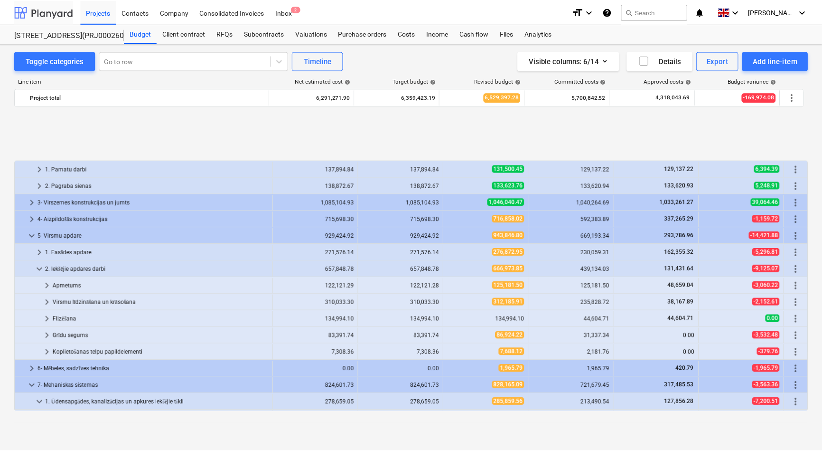
scroll to position [388, 0]
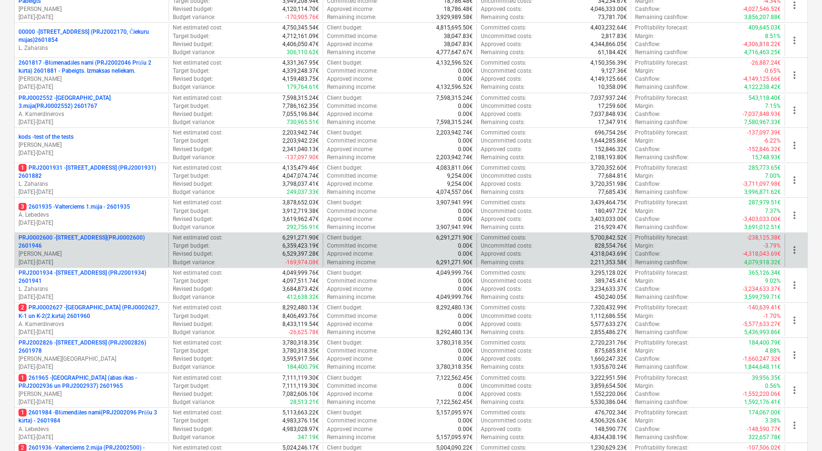
scroll to position [198, 0]
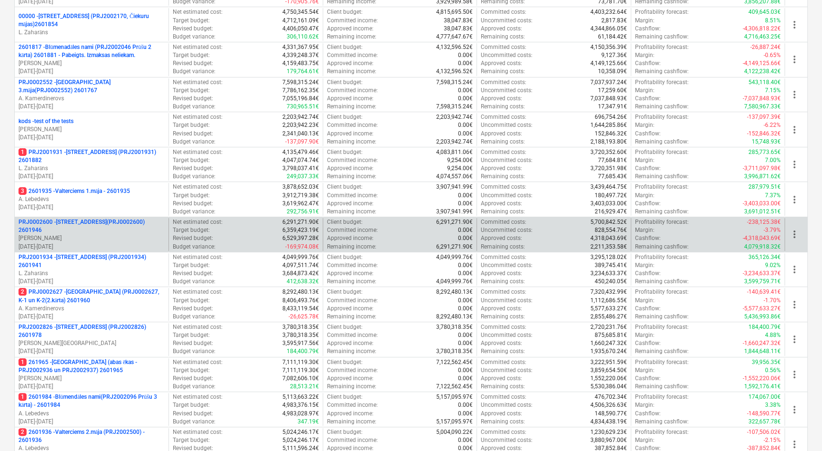
click at [86, 227] on p "PRJ0002600 - [STREET_ADDRESS](PRJ0002600) 2601946" at bounding box center [92, 226] width 146 height 16
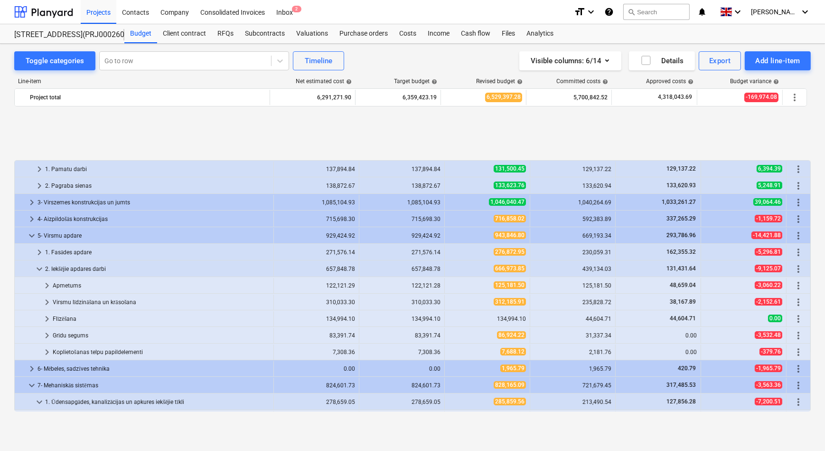
scroll to position [388, 0]
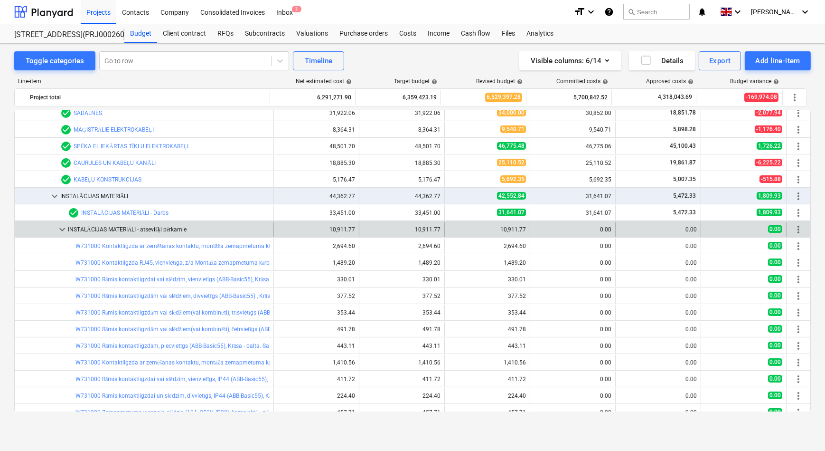
click at [63, 227] on span "keyboard_arrow_down" at bounding box center [62, 229] width 11 height 11
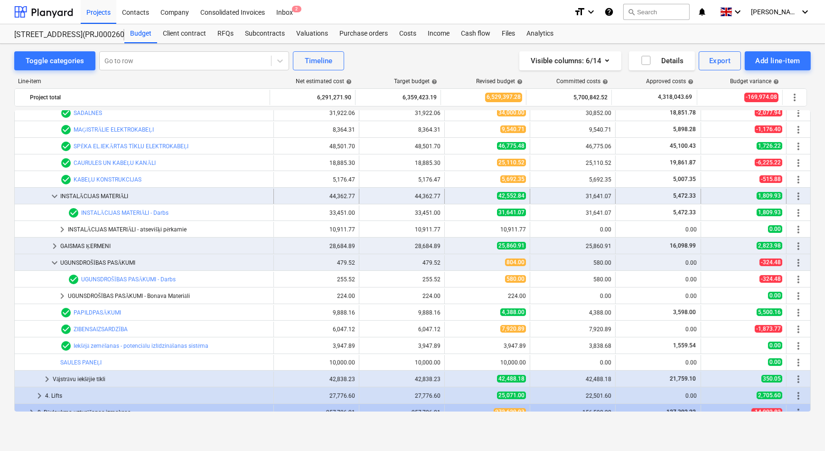
click at [55, 193] on span "keyboard_arrow_down" at bounding box center [54, 195] width 11 height 11
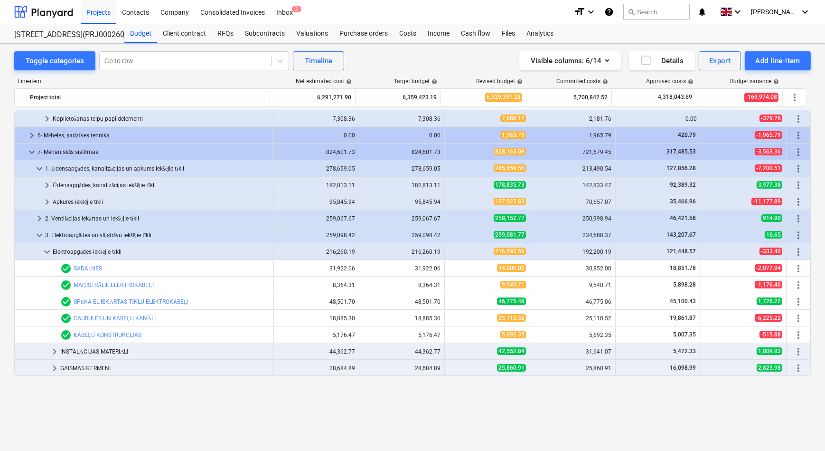
scroll to position [172, 0]
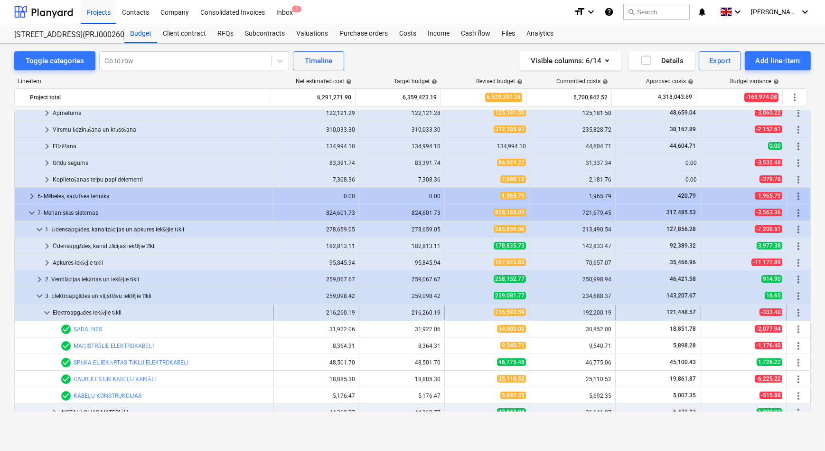
click at [47, 311] on span "keyboard_arrow_down" at bounding box center [46, 312] width 11 height 11
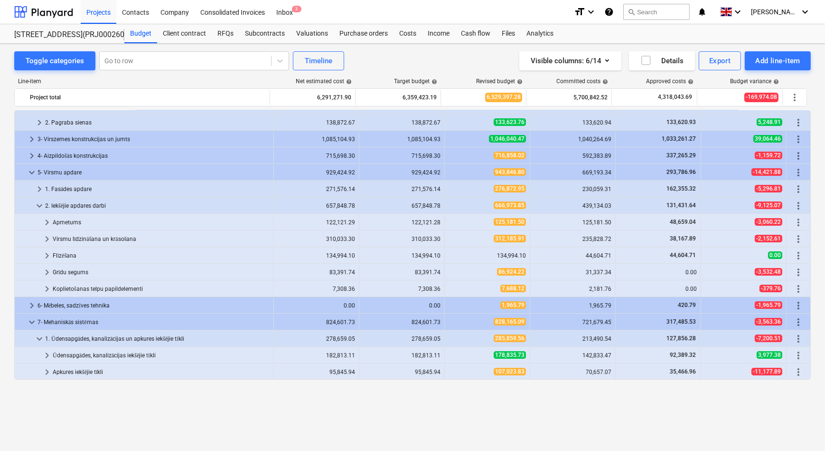
scroll to position [0, 0]
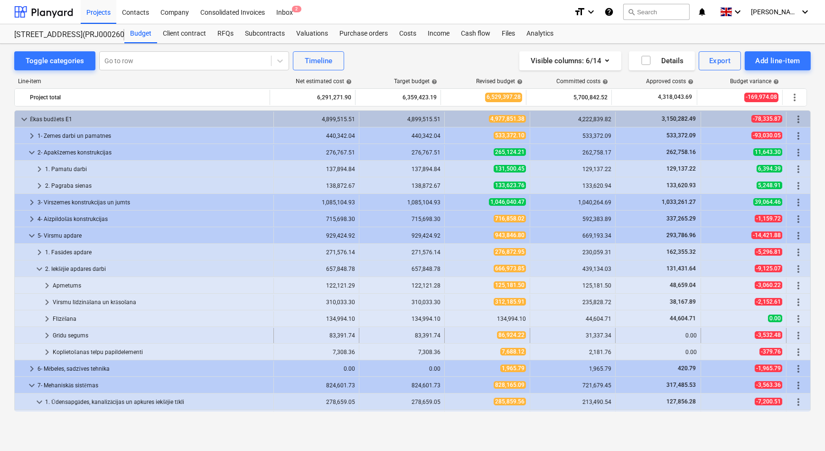
click at [50, 335] on span "keyboard_arrow_right" at bounding box center [46, 335] width 11 height 11
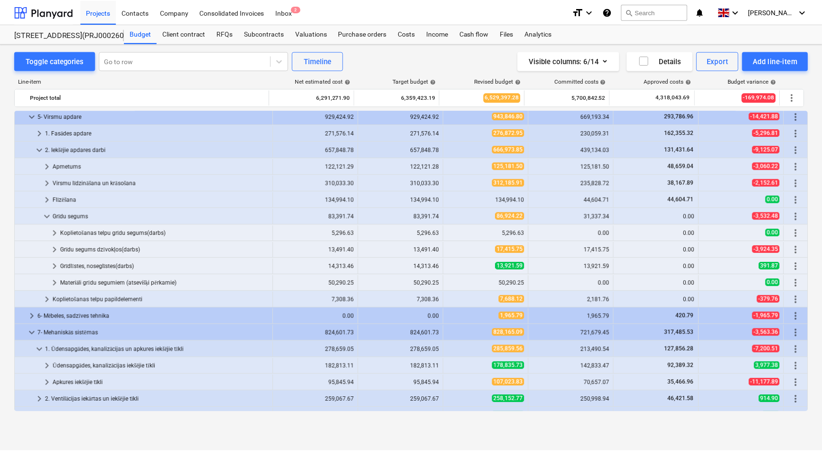
scroll to position [129, 0]
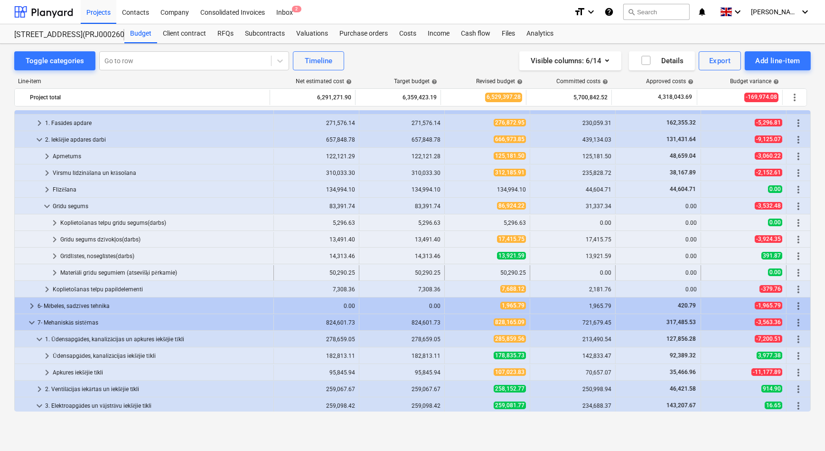
click at [55, 271] on span "keyboard_arrow_right" at bounding box center [54, 272] width 11 height 11
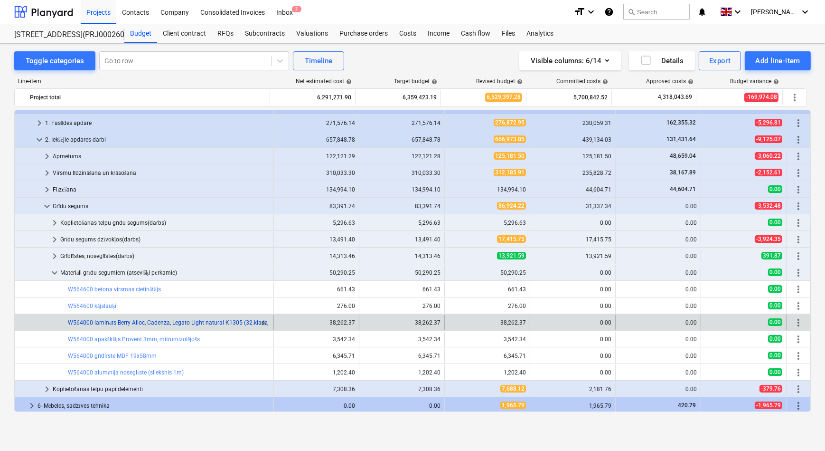
click at [174, 325] on link "W564000 lamināts Berry Alloc, Cadenza, Legato Light natural K1305 (32.klase, 8m…" at bounding box center [176, 322] width 217 height 7
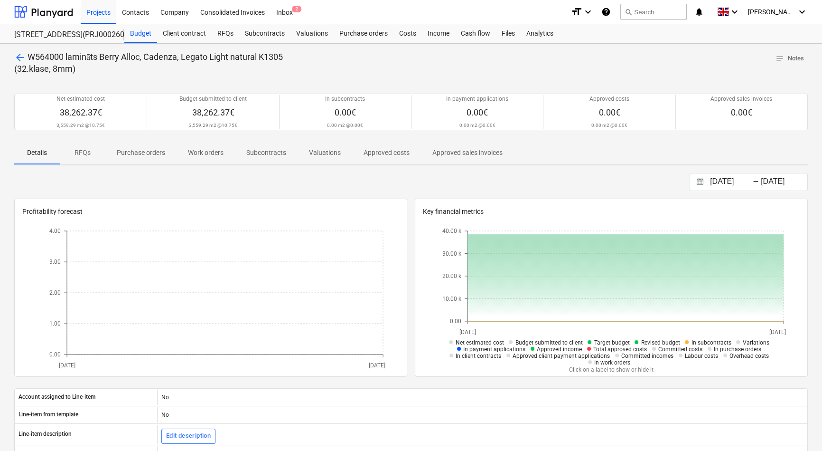
click at [85, 153] on p "RFQs" at bounding box center [82, 153] width 23 height 10
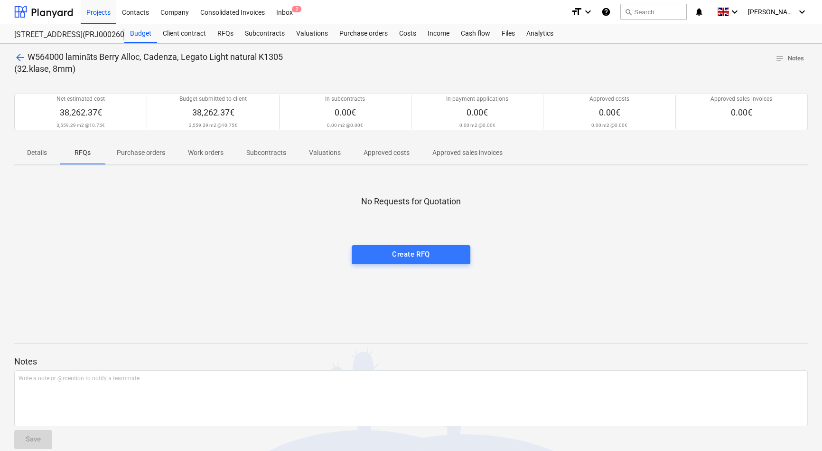
click at [36, 156] on p "Details" at bounding box center [37, 153] width 23 height 10
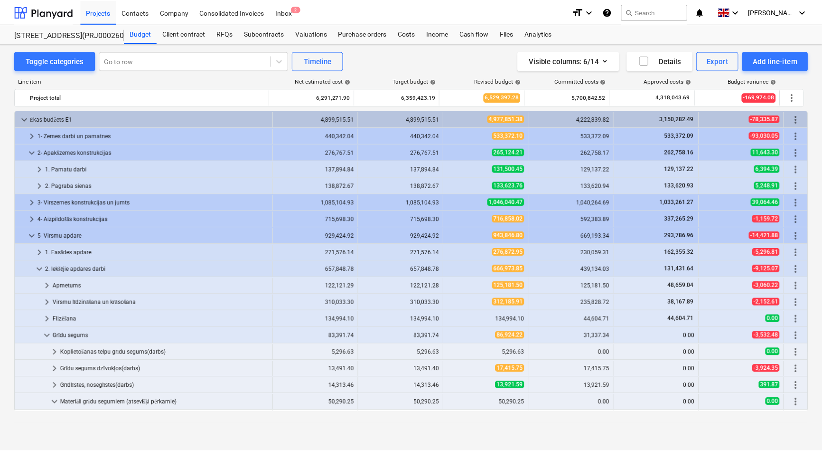
scroll to position [129, 0]
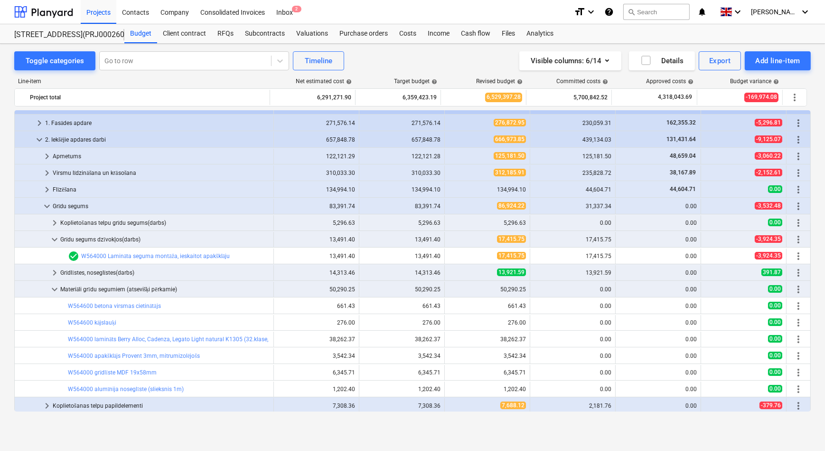
click at [132, 255] on link "W564000 Lamināta seguma montāža, ieskaitot apakšklāju" at bounding box center [155, 256] width 149 height 7
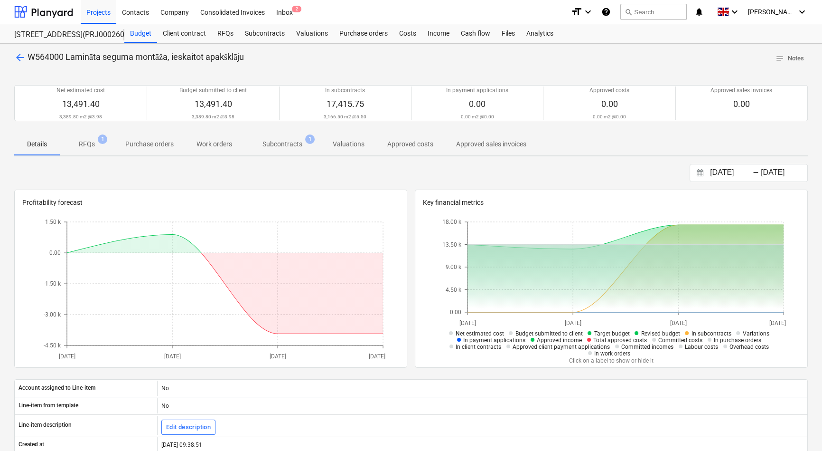
click at [84, 147] on p "RFQs" at bounding box center [87, 144] width 16 height 10
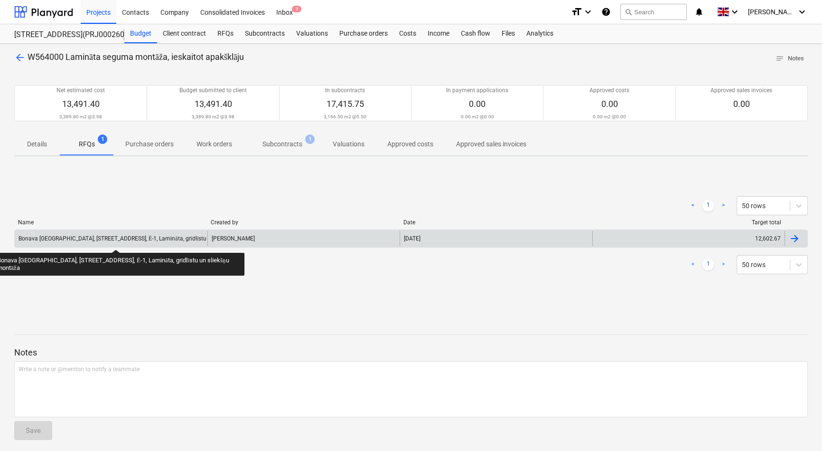
click at [104, 241] on div "Bonava [GEOGRAPHIC_DATA], [STREET_ADDRESS], Ē-1, Lamināta, grīdlīstu un sliekšņ…" at bounding box center [139, 238] width 241 height 7
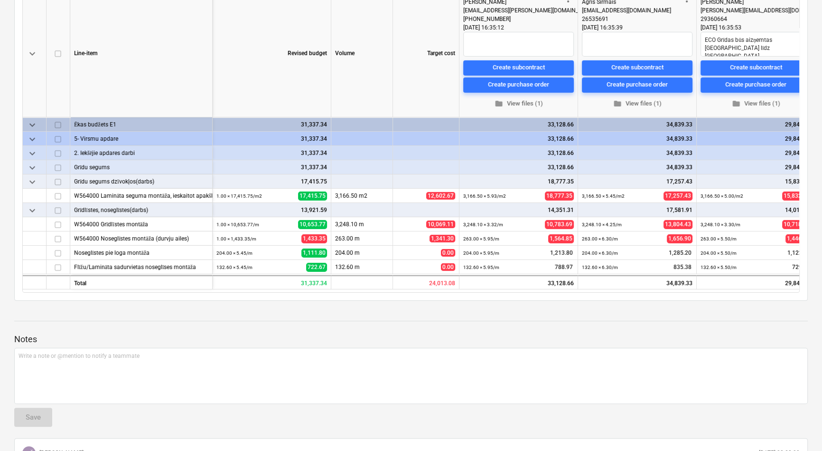
scroll to position [216, 0]
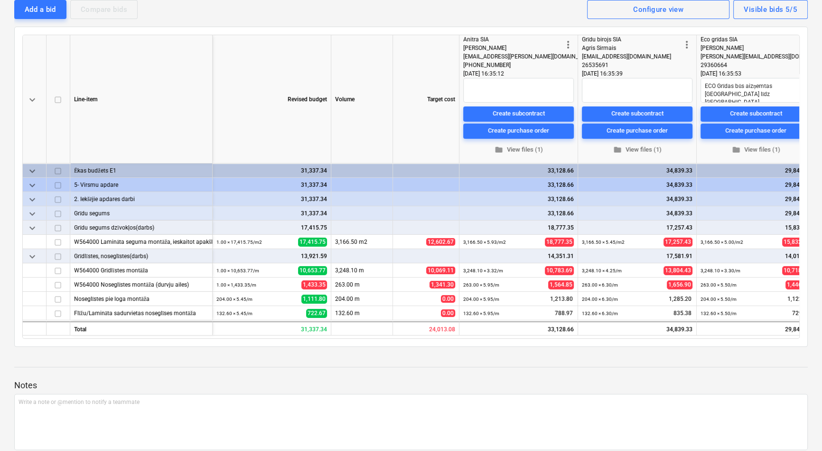
drag, startPoint x: 410, startPoint y: 215, endPoint x: 404, endPoint y: 200, distance: 16.0
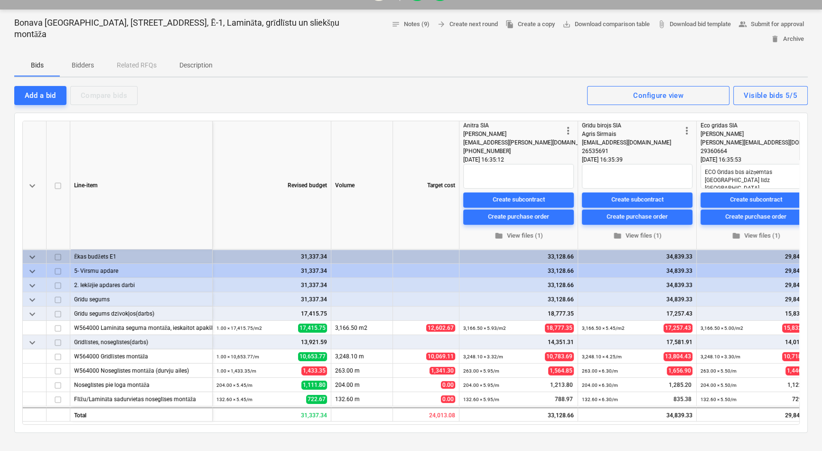
scroll to position [0, 0]
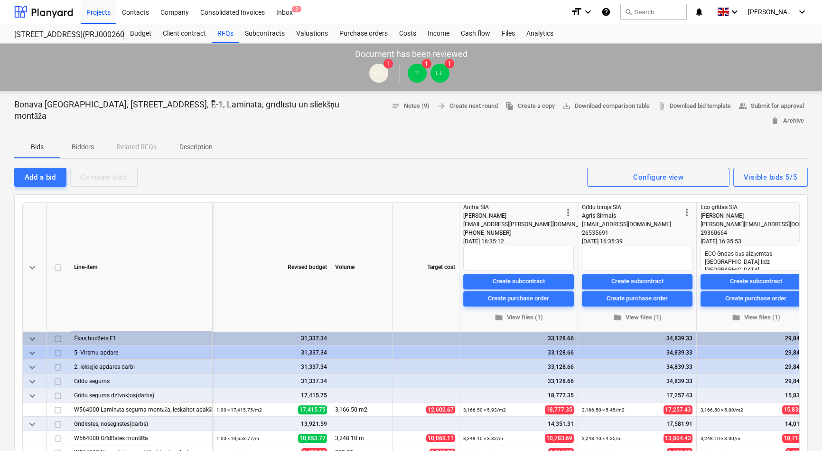
click at [200, 142] on p "Description" at bounding box center [196, 147] width 33 height 10
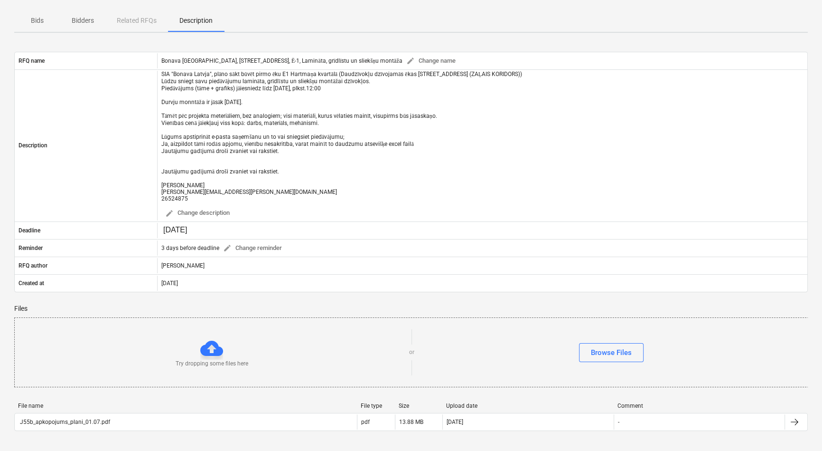
scroll to position [172, 0]
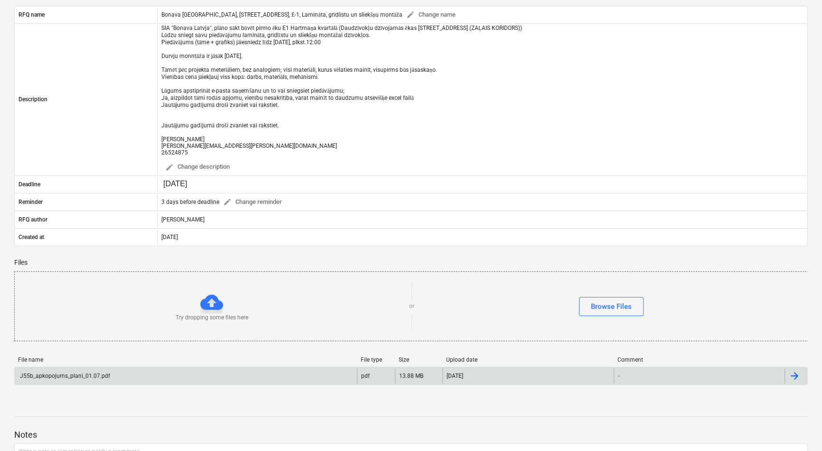
click at [82, 347] on div "J55b_apkopojums_plani_01.07.pdf" at bounding box center [65, 375] width 92 height 7
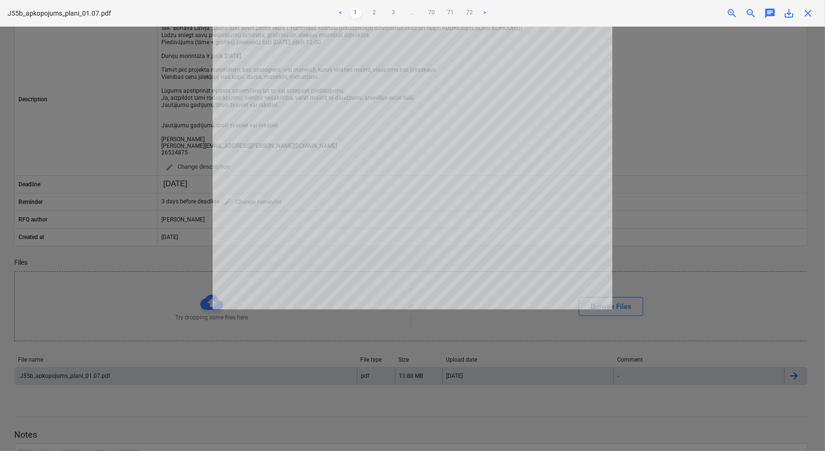
click at [659, 12] on span "close" at bounding box center [808, 13] width 11 height 11
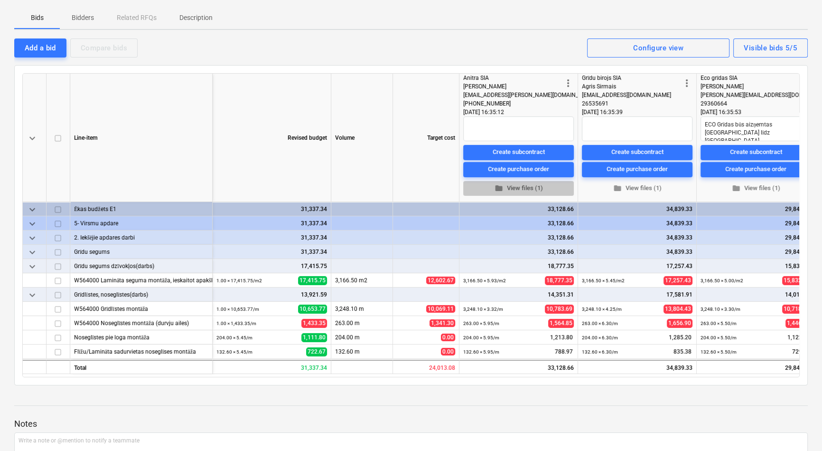
click at [513, 183] on span "folder View files (1)" at bounding box center [518, 188] width 103 height 11
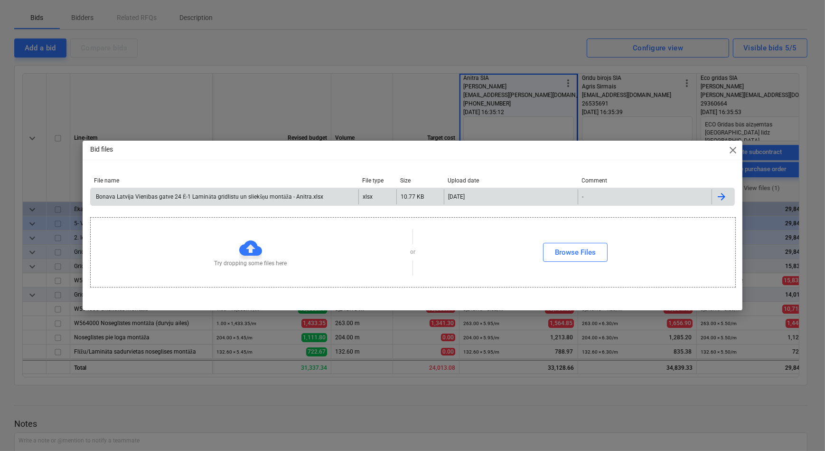
click at [188, 198] on div "Bonava Latvija Vienības gatve 24 Ē-1 Lamināta grīdlīstu un sliekšņu montāža - A…" at bounding box center [208, 196] width 229 height 7
drag, startPoint x: 208, startPoint y: 32, endPoint x: 199, endPoint y: 27, distance: 10.0
click at [204, 29] on div "Bid files close File name File type Size Upload date Comment Bonava [GEOGRAPHIC…" at bounding box center [412, 225] width 825 height 451
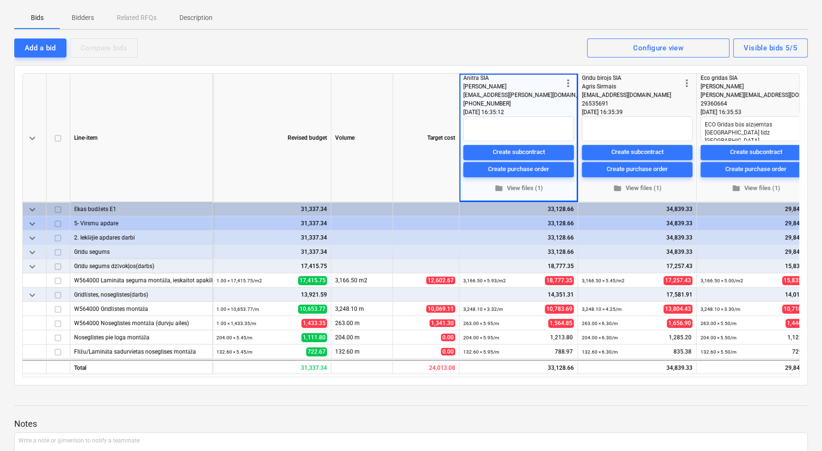
type textarea "x"
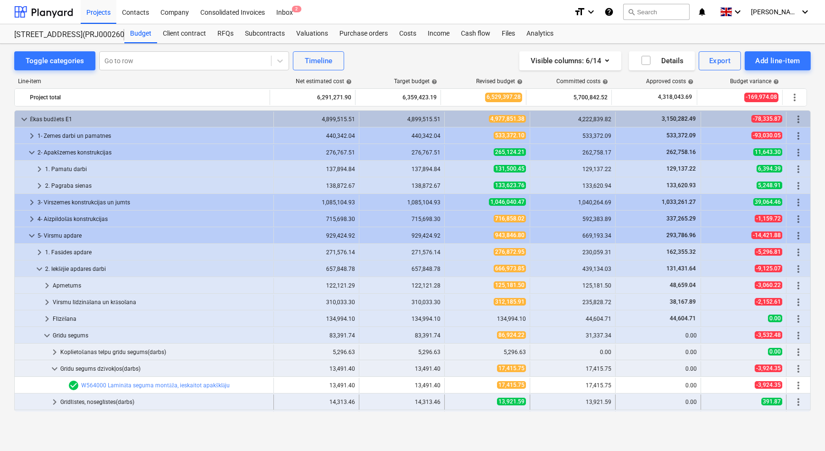
scroll to position [129, 0]
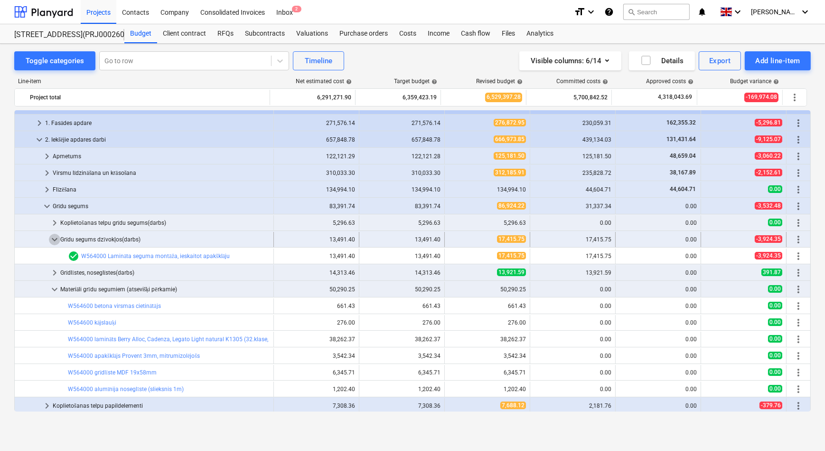
click at [53, 237] on span "keyboard_arrow_down" at bounding box center [54, 239] width 11 height 11
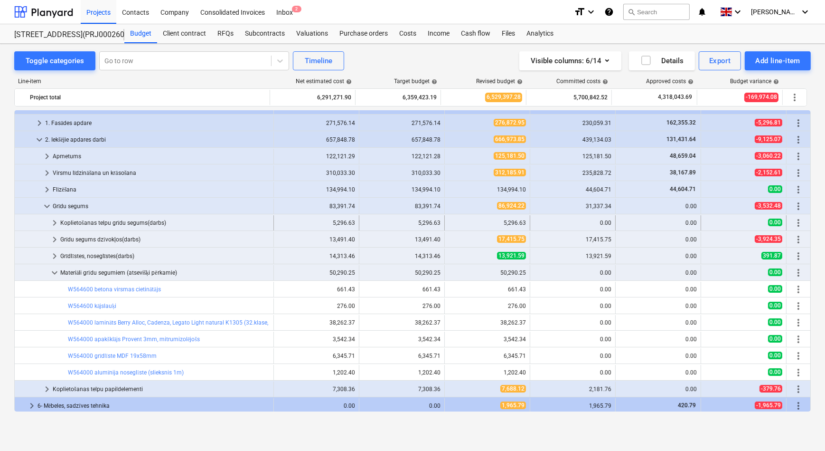
click at [56, 222] on span "keyboard_arrow_right" at bounding box center [54, 222] width 11 height 11
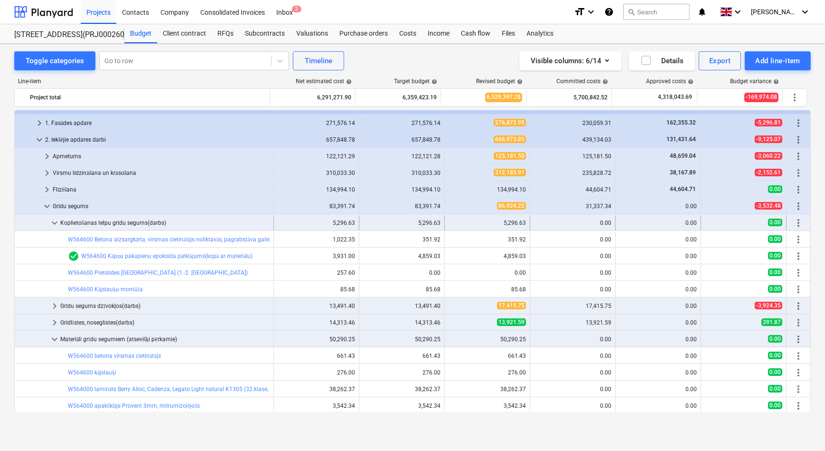
click at [57, 221] on span "keyboard_arrow_down" at bounding box center [54, 222] width 11 height 11
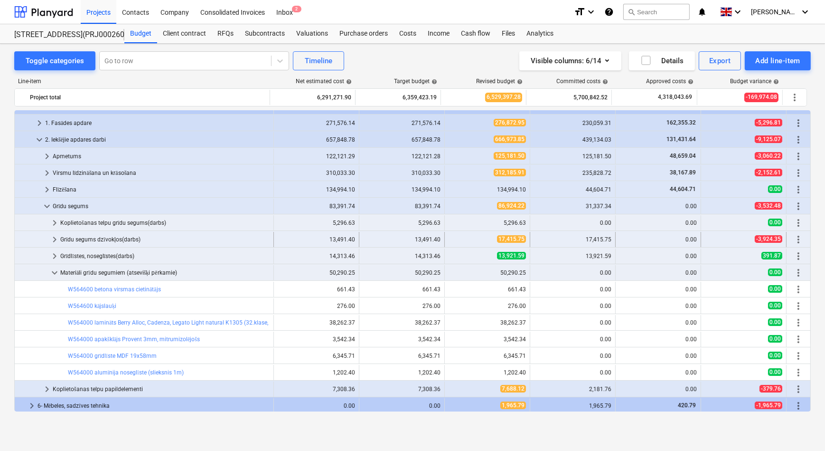
click at [58, 237] on span "keyboard_arrow_right" at bounding box center [54, 239] width 11 height 11
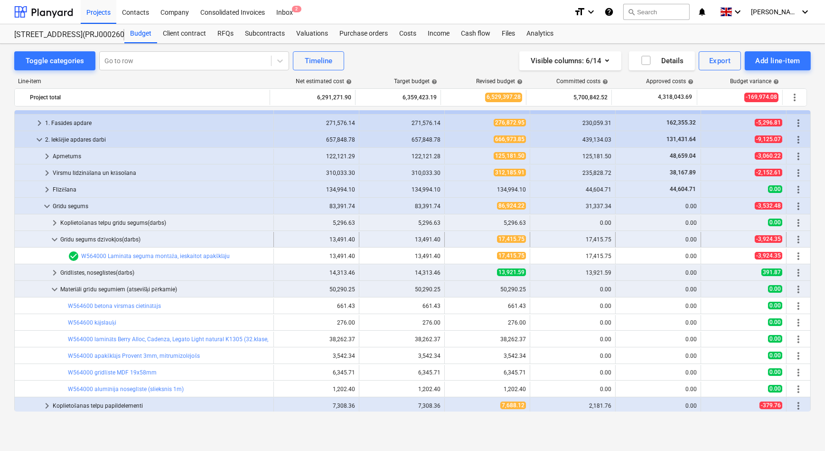
click at [56, 237] on span "keyboard_arrow_down" at bounding box center [54, 239] width 11 height 11
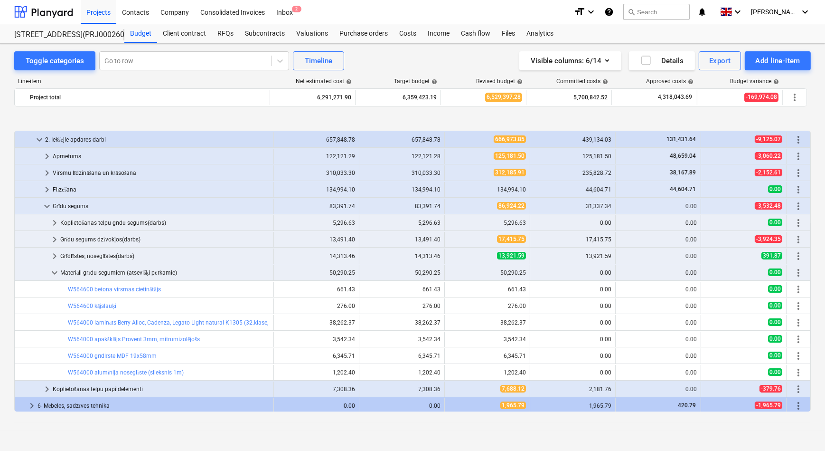
scroll to position [172, 0]
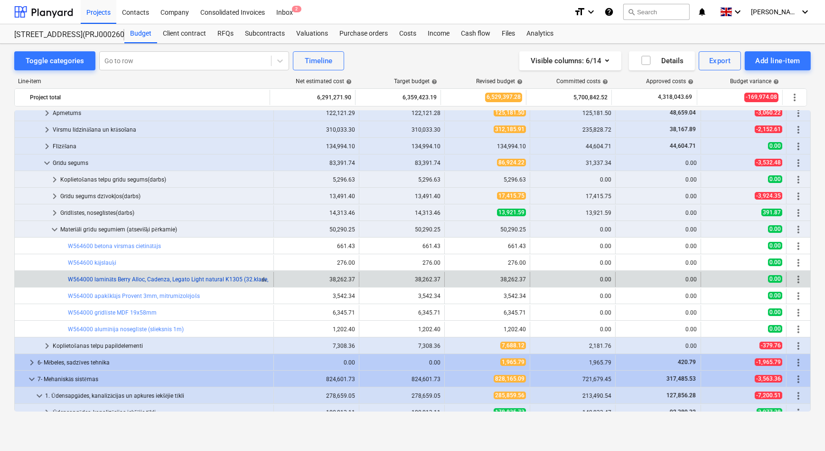
click at [135, 278] on link "W564000 lamināts Berry Alloc, Cadenza, Legato Light natural K1305 (32.klase, 8m…" at bounding box center [176, 279] width 217 height 7
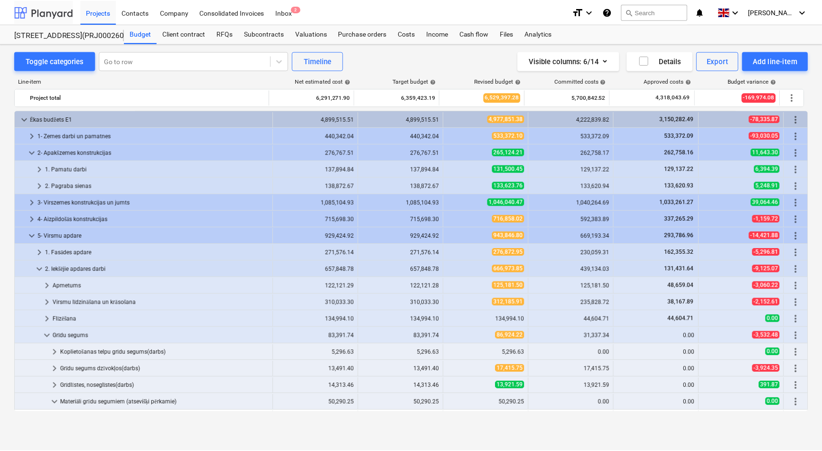
scroll to position [172, 0]
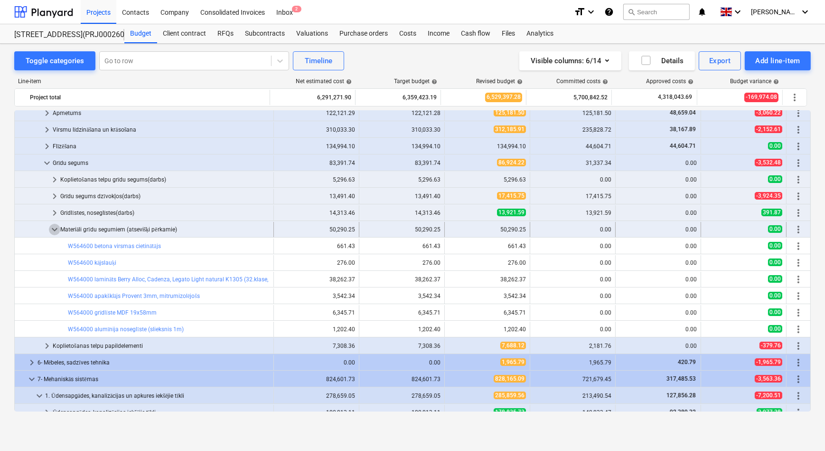
click at [57, 227] on span "keyboard_arrow_down" at bounding box center [54, 229] width 11 height 11
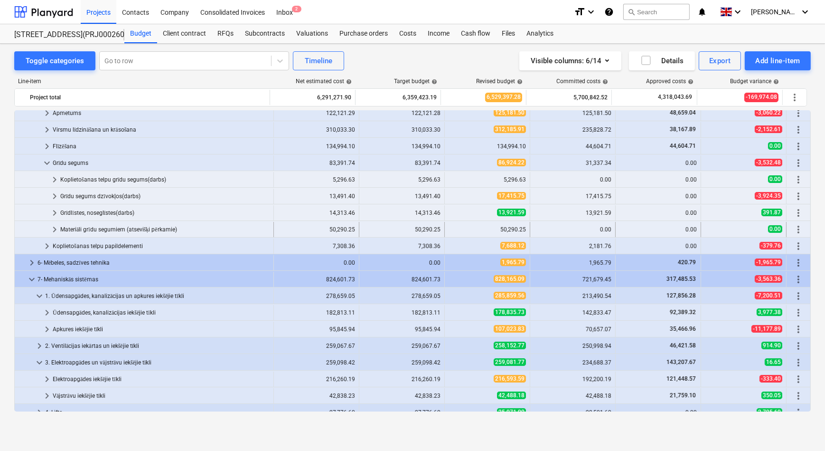
click at [55, 229] on span "keyboard_arrow_right" at bounding box center [54, 229] width 11 height 11
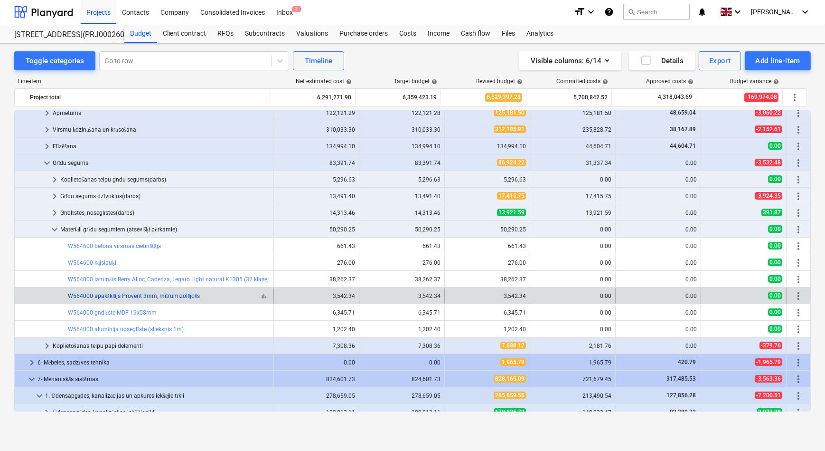
click at [135, 295] on link "W564000 apakšklājs Provent 3mm, mitrumizolējošs" at bounding box center [134, 296] width 132 height 7
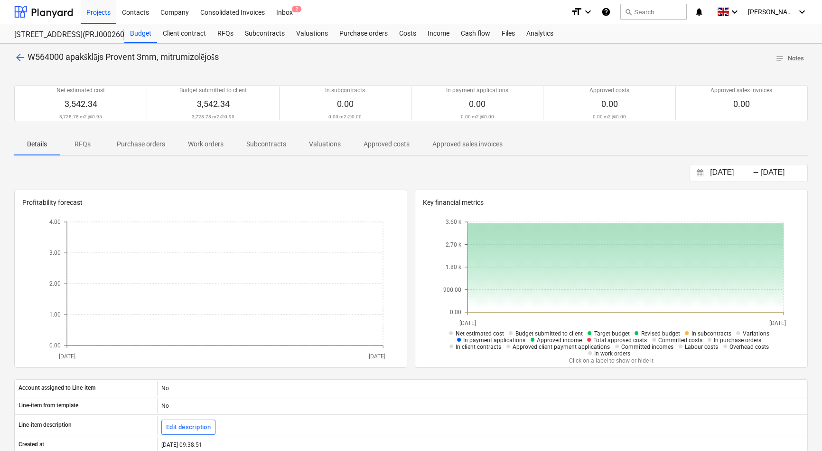
click at [78, 142] on p "RFQs" at bounding box center [82, 144] width 23 height 10
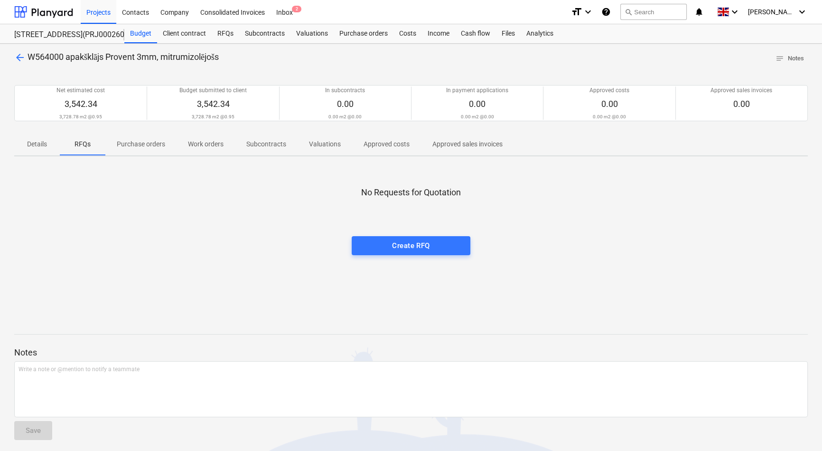
click at [128, 146] on p "Purchase orders" at bounding box center [141, 144] width 48 height 10
click at [216, 149] on span "Work orders" at bounding box center [206, 144] width 58 height 16
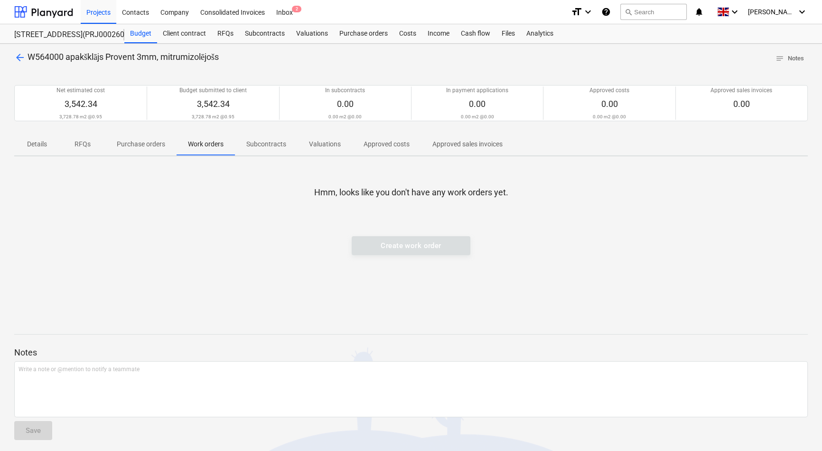
click at [274, 145] on p "Subcontracts" at bounding box center [266, 144] width 40 height 10
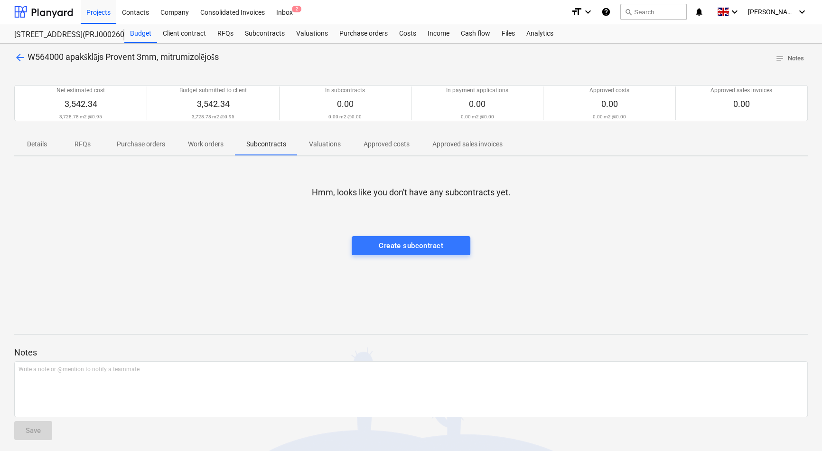
click at [320, 146] on p "Valuations" at bounding box center [325, 144] width 32 height 10
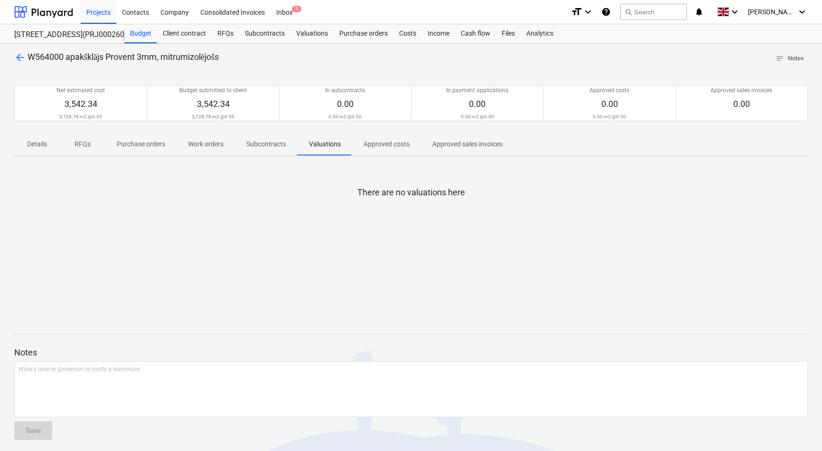
click at [40, 146] on p "Details" at bounding box center [37, 144] width 23 height 10
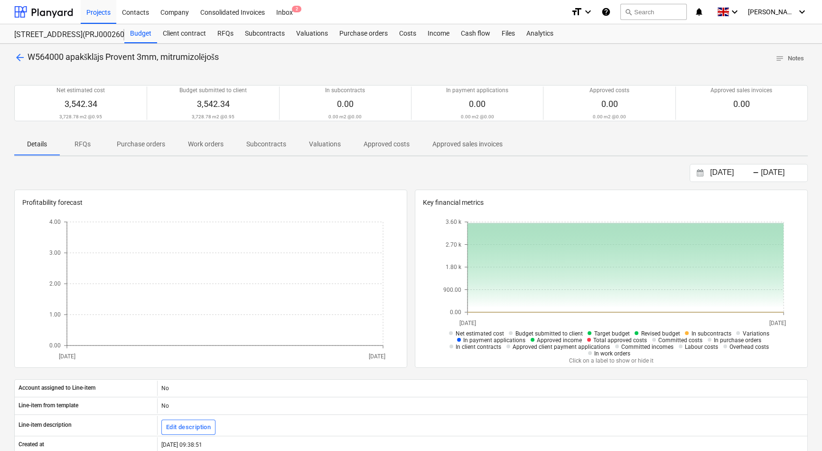
click at [385, 147] on p "Approved costs" at bounding box center [387, 144] width 46 height 10
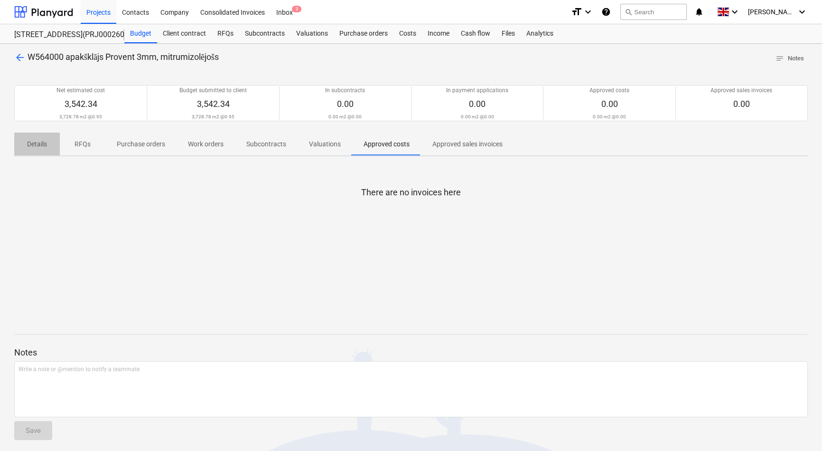
click at [31, 147] on p "Details" at bounding box center [37, 144] width 23 height 10
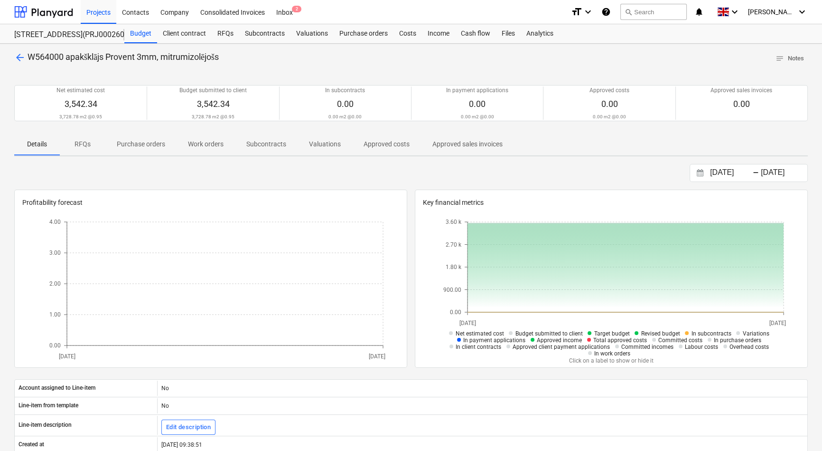
click at [508, 170] on div "[DATE] Press the down arrow key to interact with the calendar and select a date…" at bounding box center [411, 173] width 794 height 18
click at [21, 57] on span "arrow_back" at bounding box center [19, 57] width 11 height 11
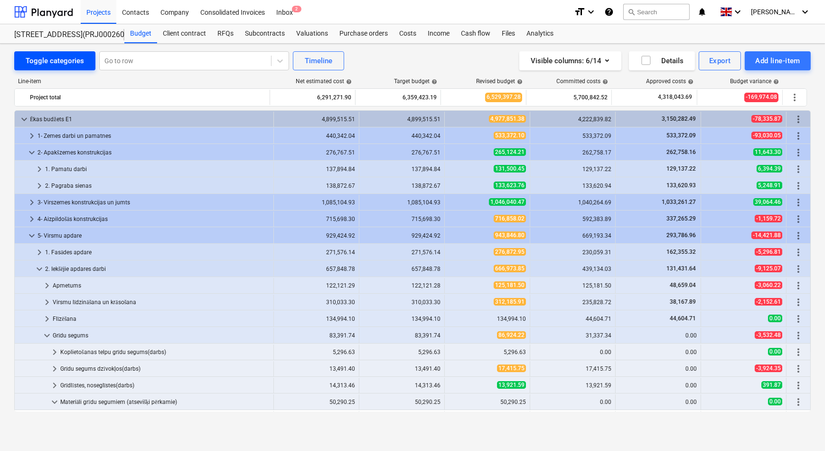
scroll to position [172, 0]
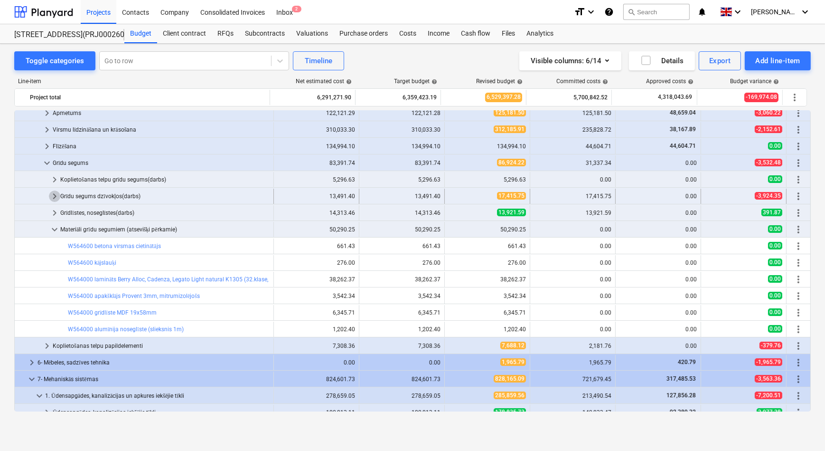
click at [54, 195] on span "keyboard_arrow_right" at bounding box center [54, 195] width 11 height 11
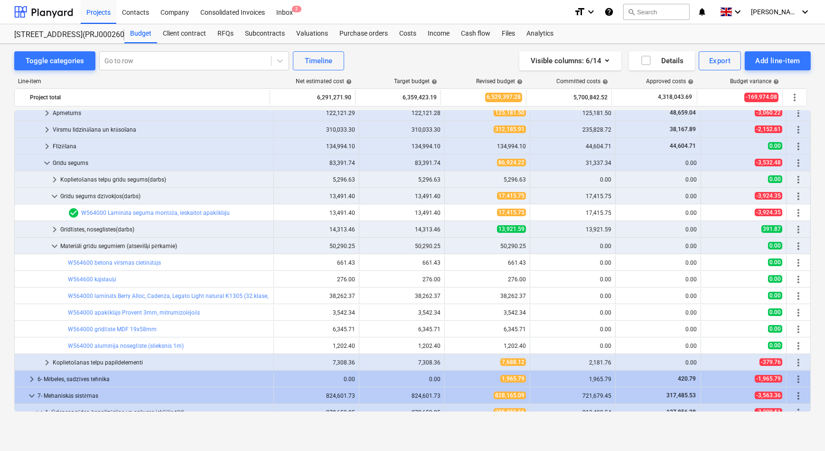
click at [54, 195] on span "keyboard_arrow_down" at bounding box center [54, 195] width 11 height 11
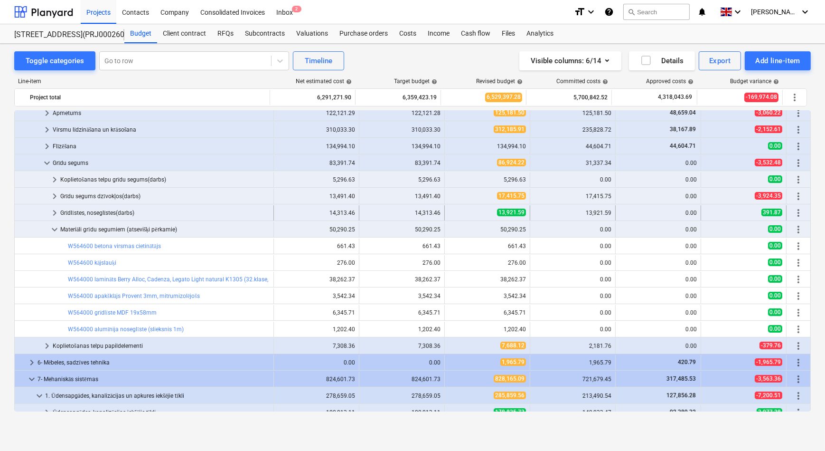
click at [56, 210] on span "keyboard_arrow_right" at bounding box center [54, 212] width 11 height 11
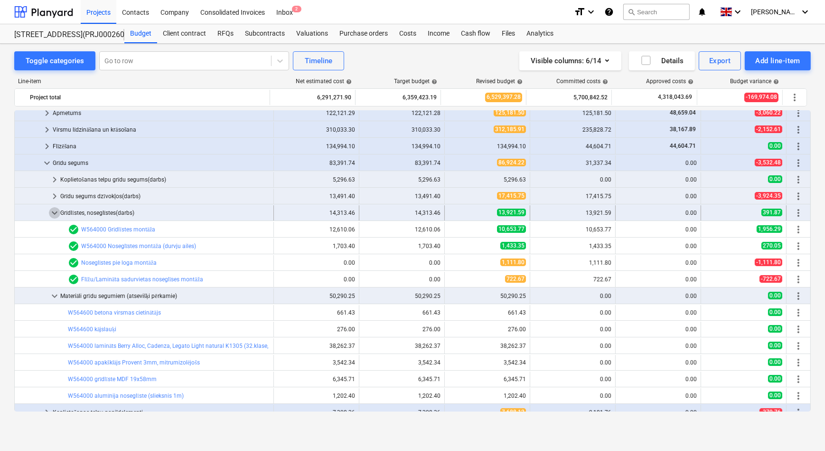
click at [56, 210] on span "keyboard_arrow_down" at bounding box center [54, 212] width 11 height 11
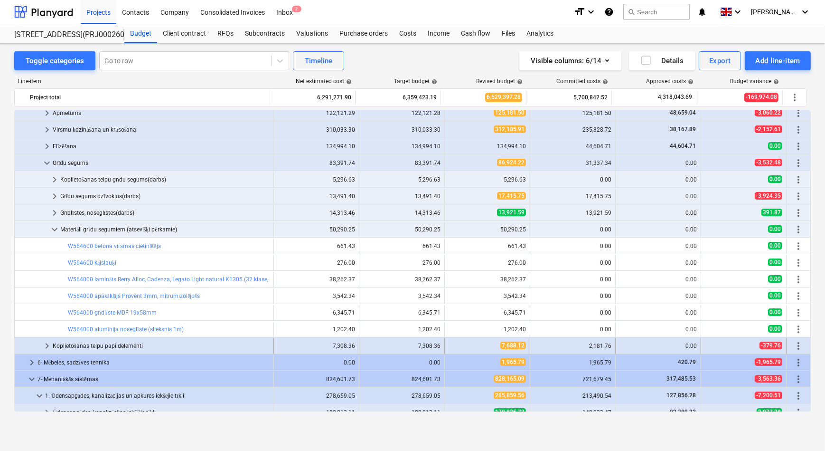
click at [44, 342] on span "keyboard_arrow_right" at bounding box center [46, 345] width 11 height 11
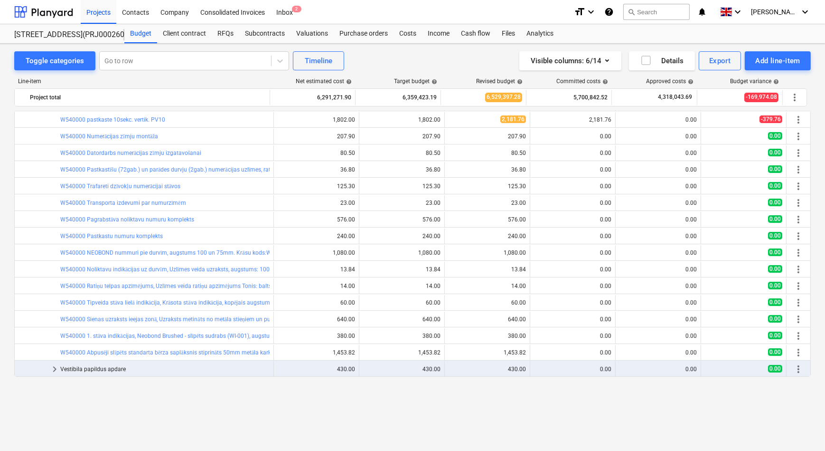
scroll to position [345, 0]
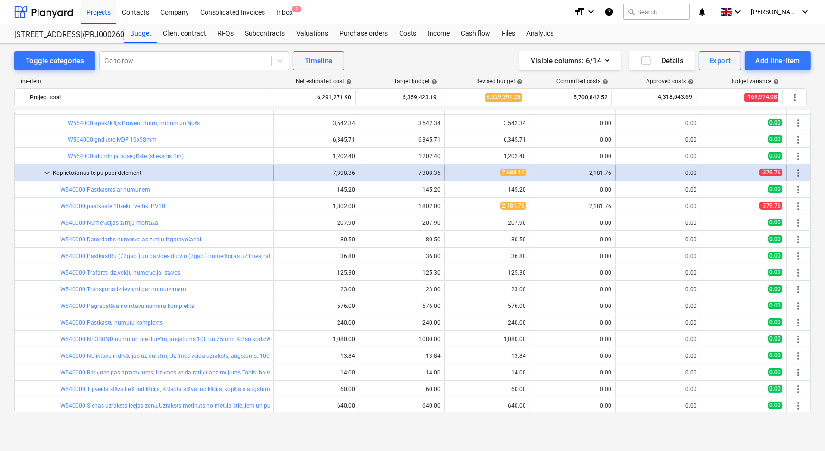
click at [46, 174] on span "keyboard_arrow_down" at bounding box center [46, 172] width 11 height 11
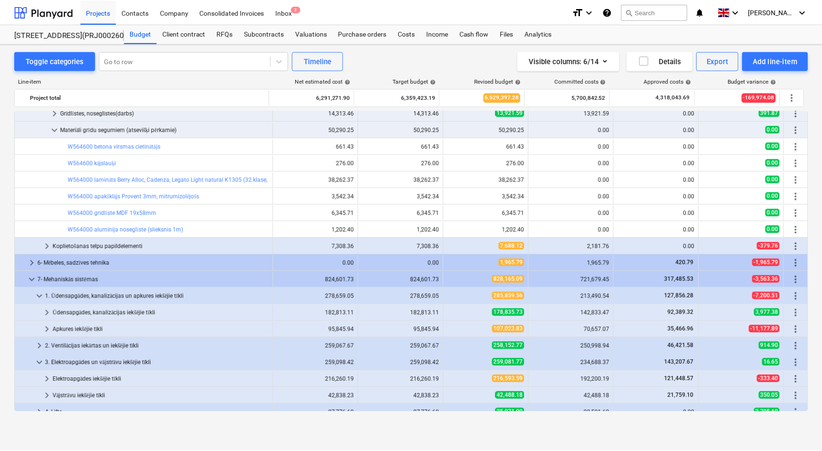
scroll to position [259, 0]
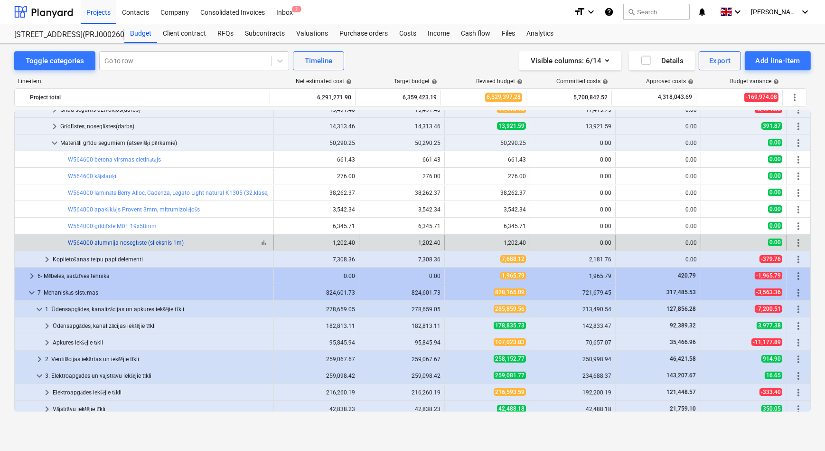
click at [128, 242] on link "W564000 alumīnija noseglīste (slieksnis 1m)" at bounding box center [126, 242] width 116 height 7
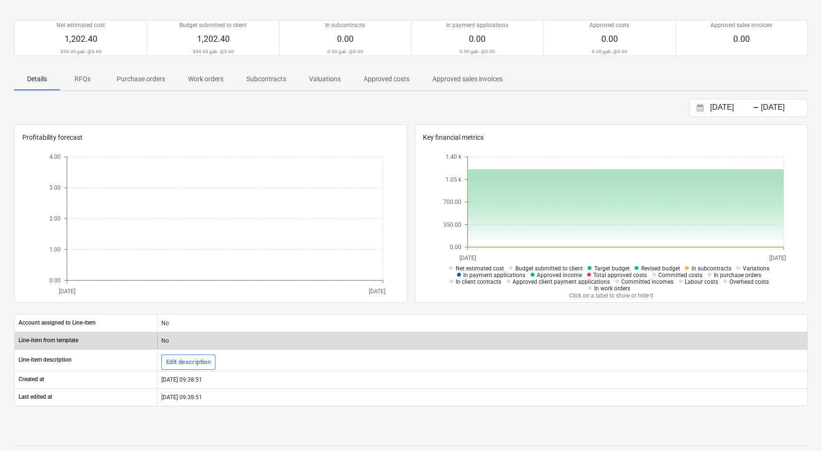
scroll to position [86, 0]
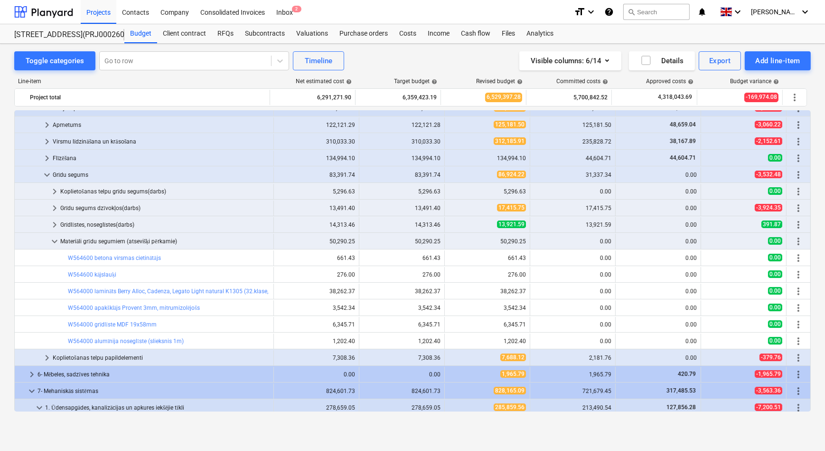
scroll to position [141, 0]
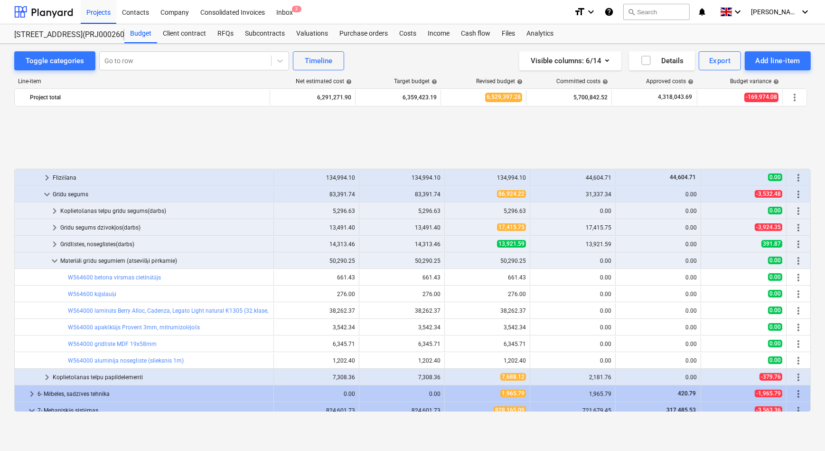
scroll to position [227, 0]
